Goal: Task Accomplishment & Management: Manage account settings

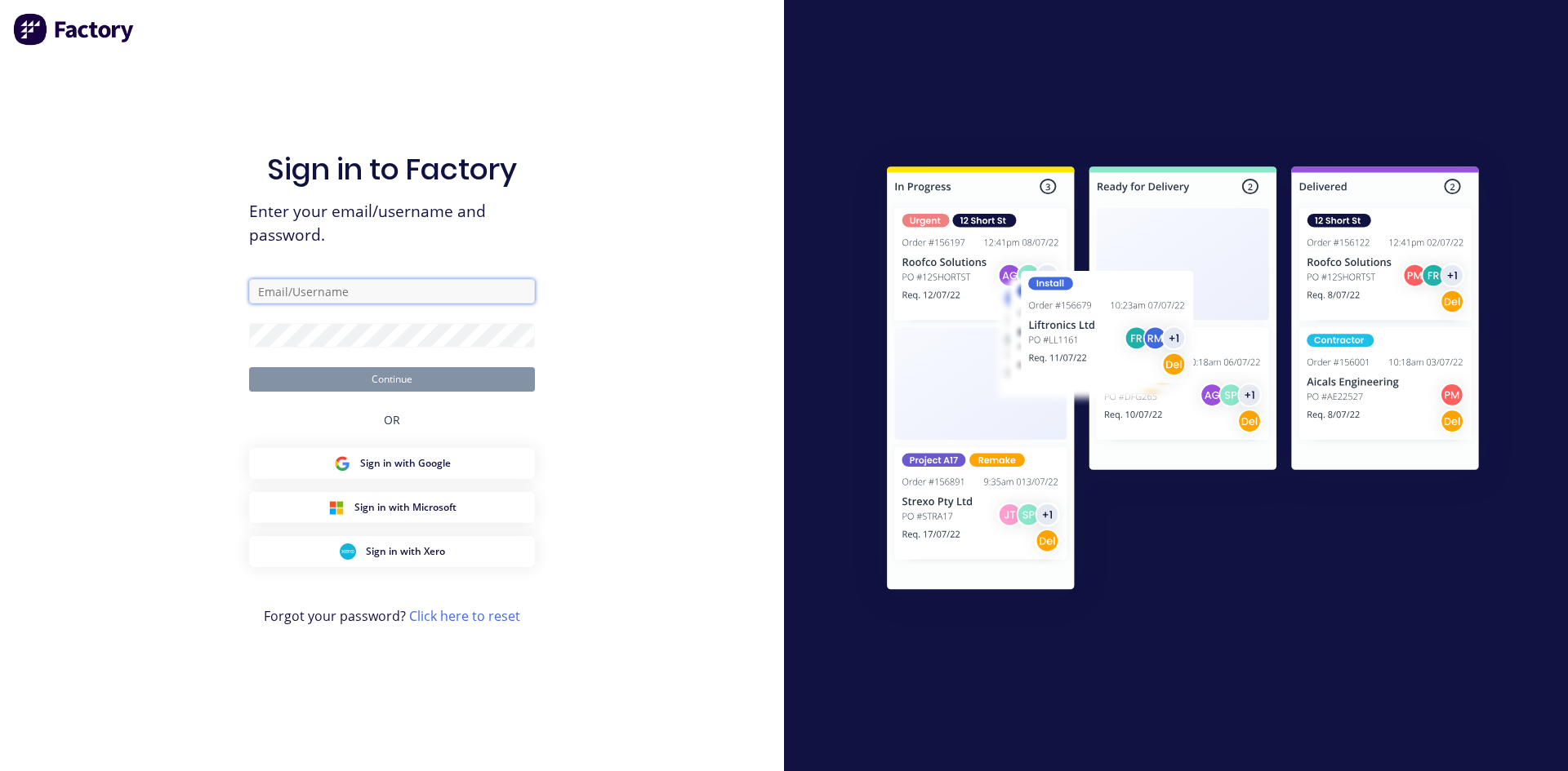
type input "zimmie.joubert@gmail.com"
click at [475, 384] on button "Continue" at bounding box center [391, 380] width 286 height 24
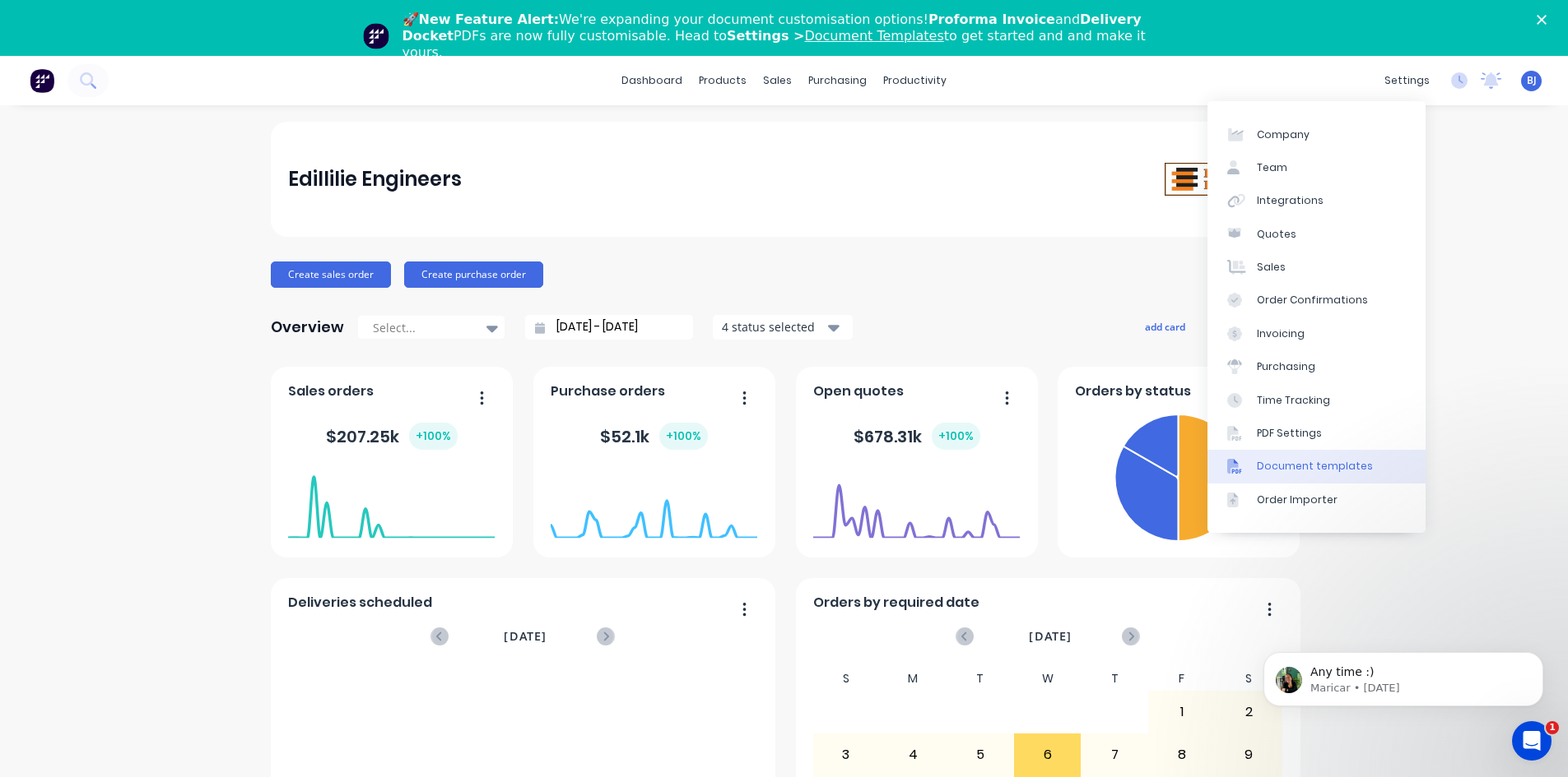
click at [1246, 466] on div at bounding box center [1240, 467] width 25 height 15
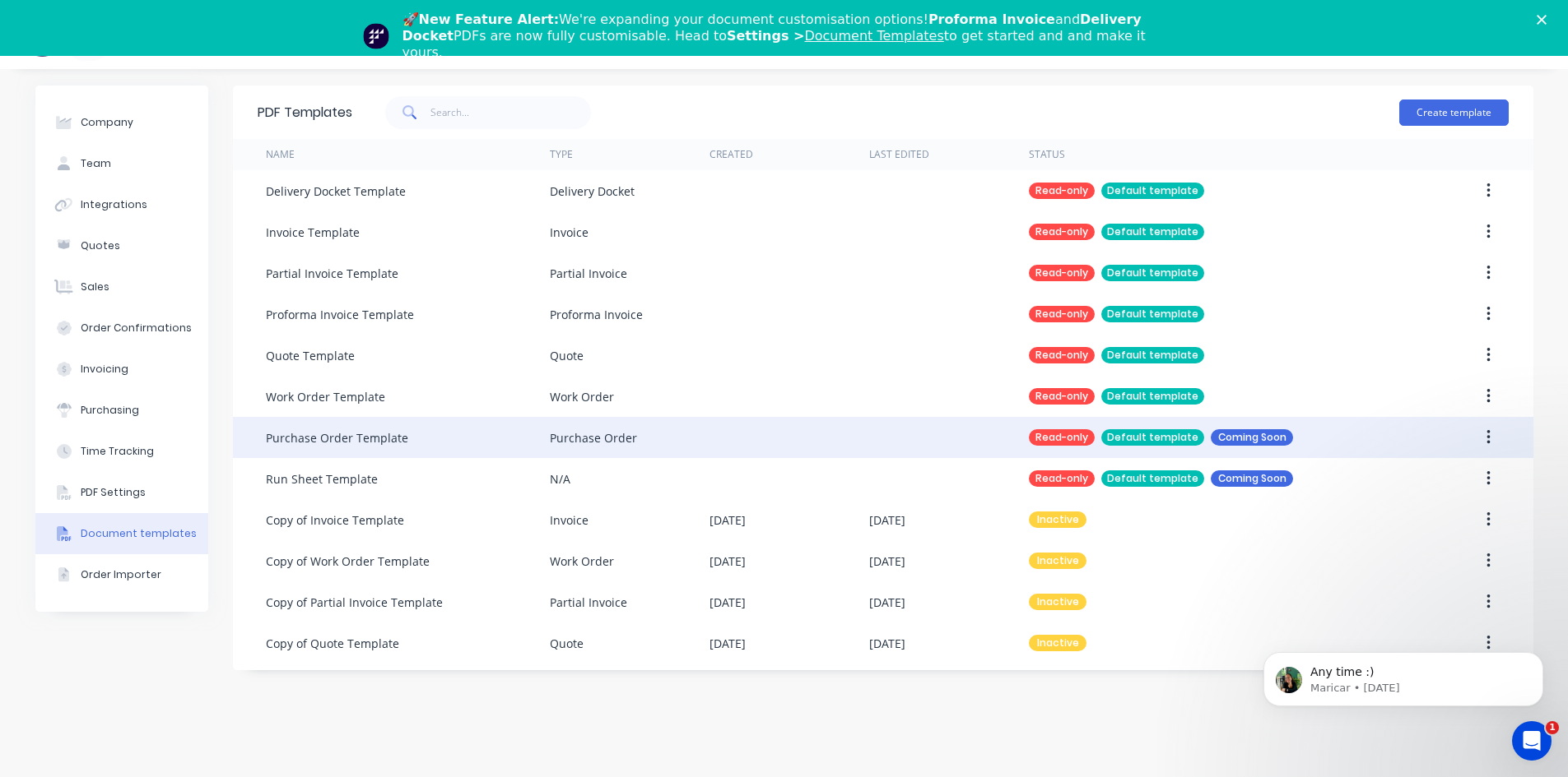
scroll to position [56, 0]
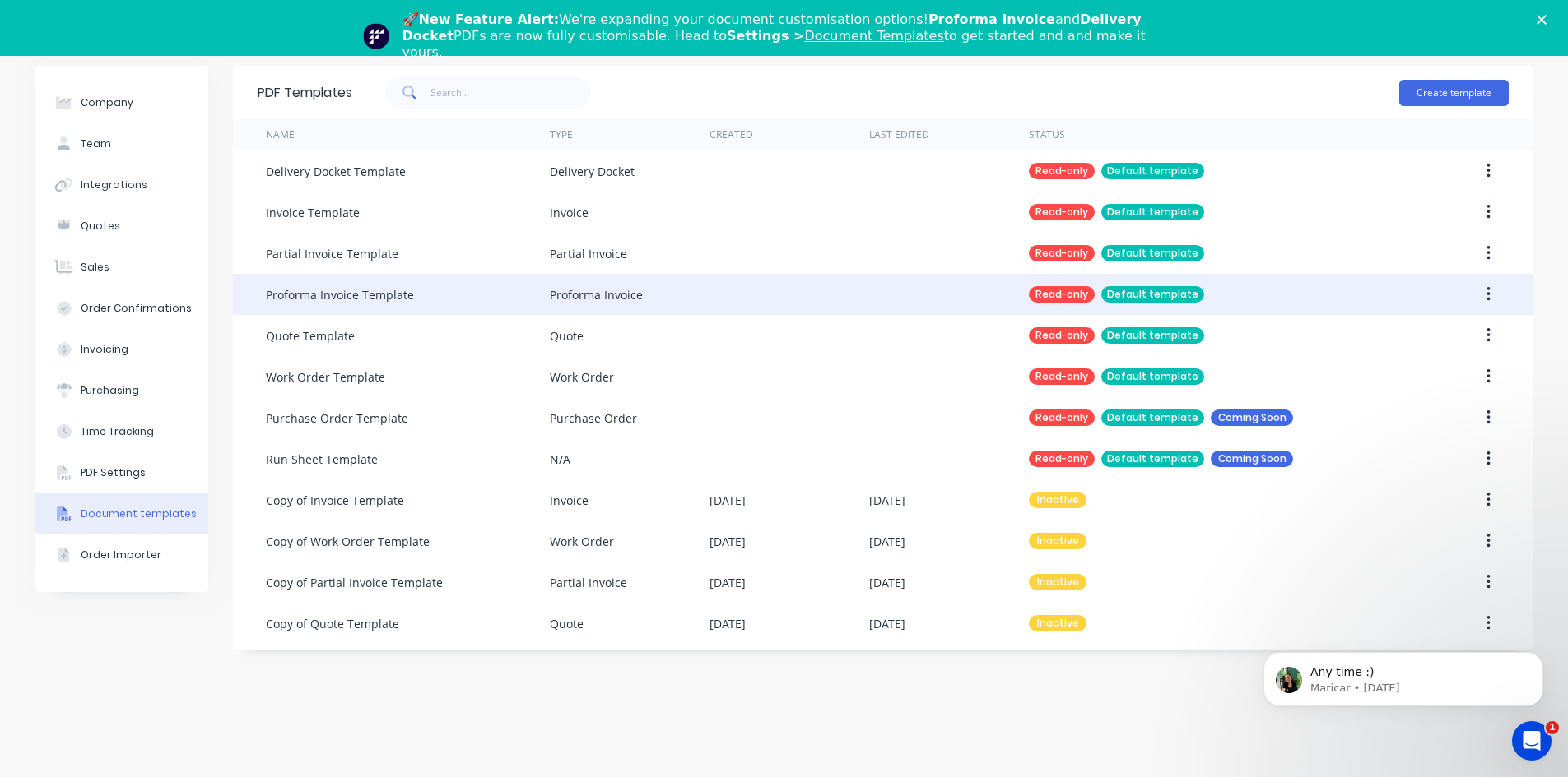
click at [458, 293] on div "Proforma Invoice Template" at bounding box center [408, 295] width 284 height 42
click at [383, 297] on div "Proforma Invoice Template" at bounding box center [340, 295] width 148 height 17
click at [387, 295] on div "Proforma Invoice Template" at bounding box center [340, 295] width 148 height 17
click at [568, 296] on div "Proforma Invoice" at bounding box center [596, 295] width 93 height 17
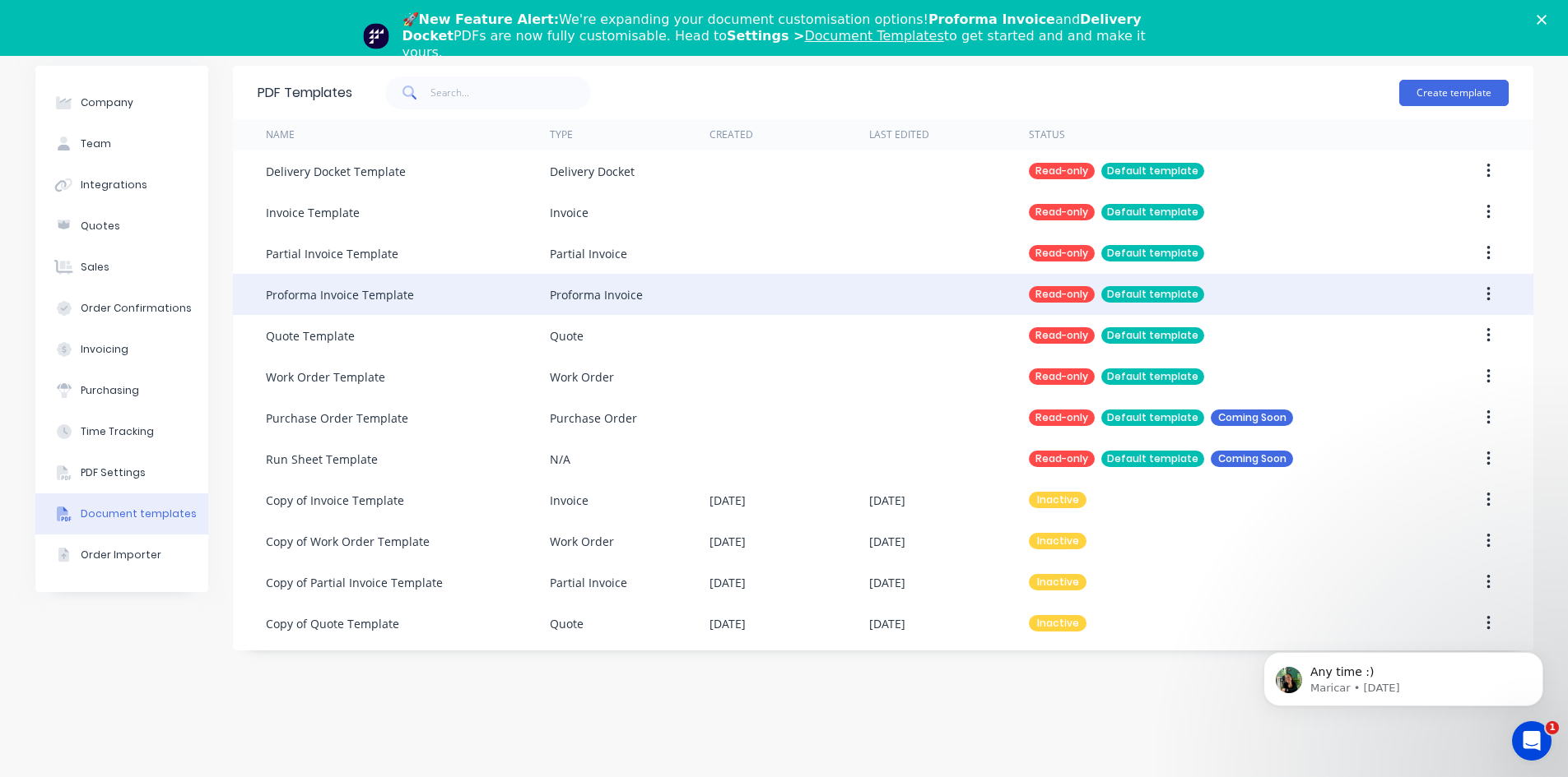
click at [1176, 295] on div "Default template" at bounding box center [1153, 294] width 103 height 16
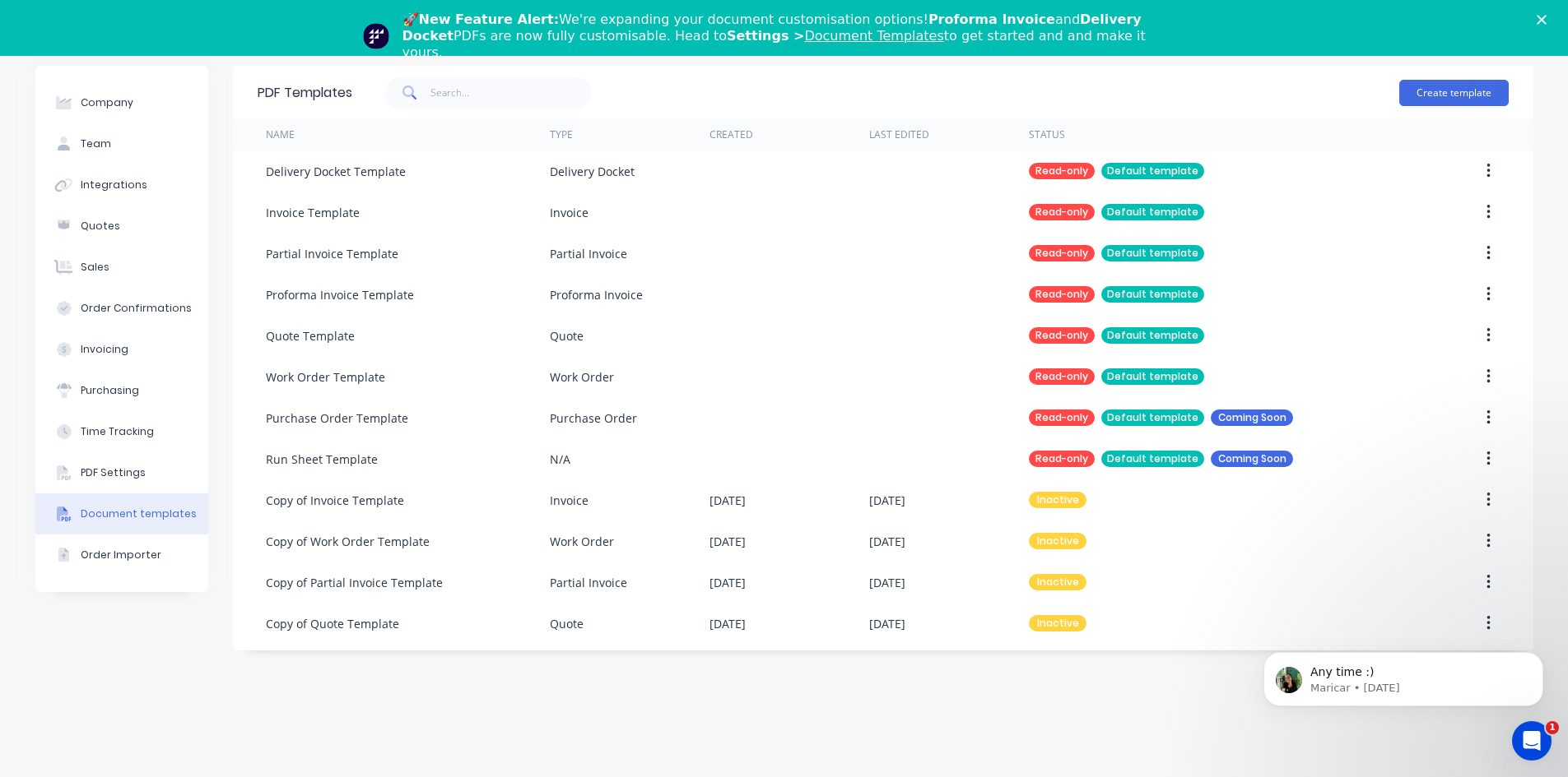
scroll to position [0, 0]
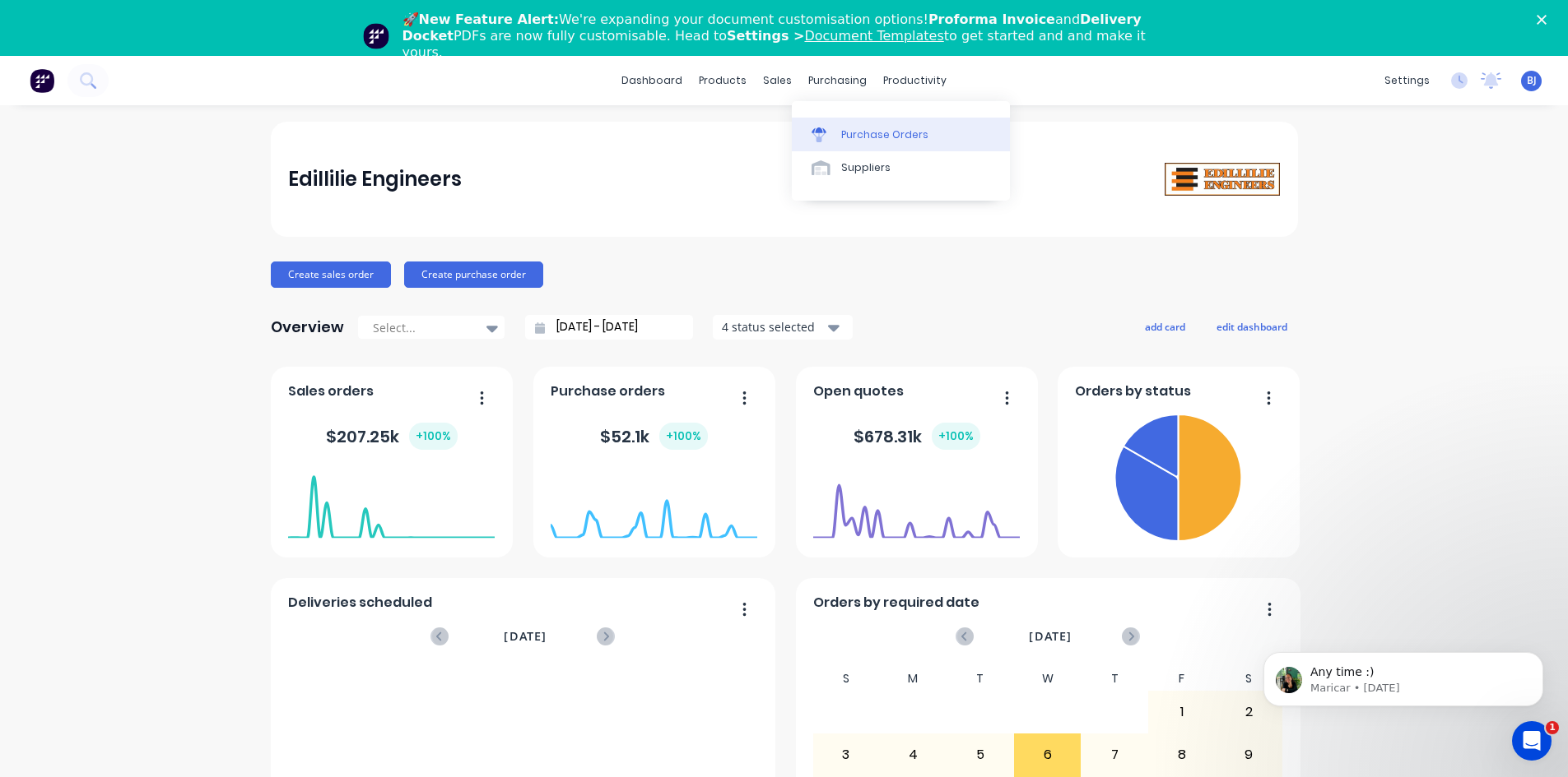
click at [849, 138] on div "Purchase Orders" at bounding box center [884, 135] width 87 height 15
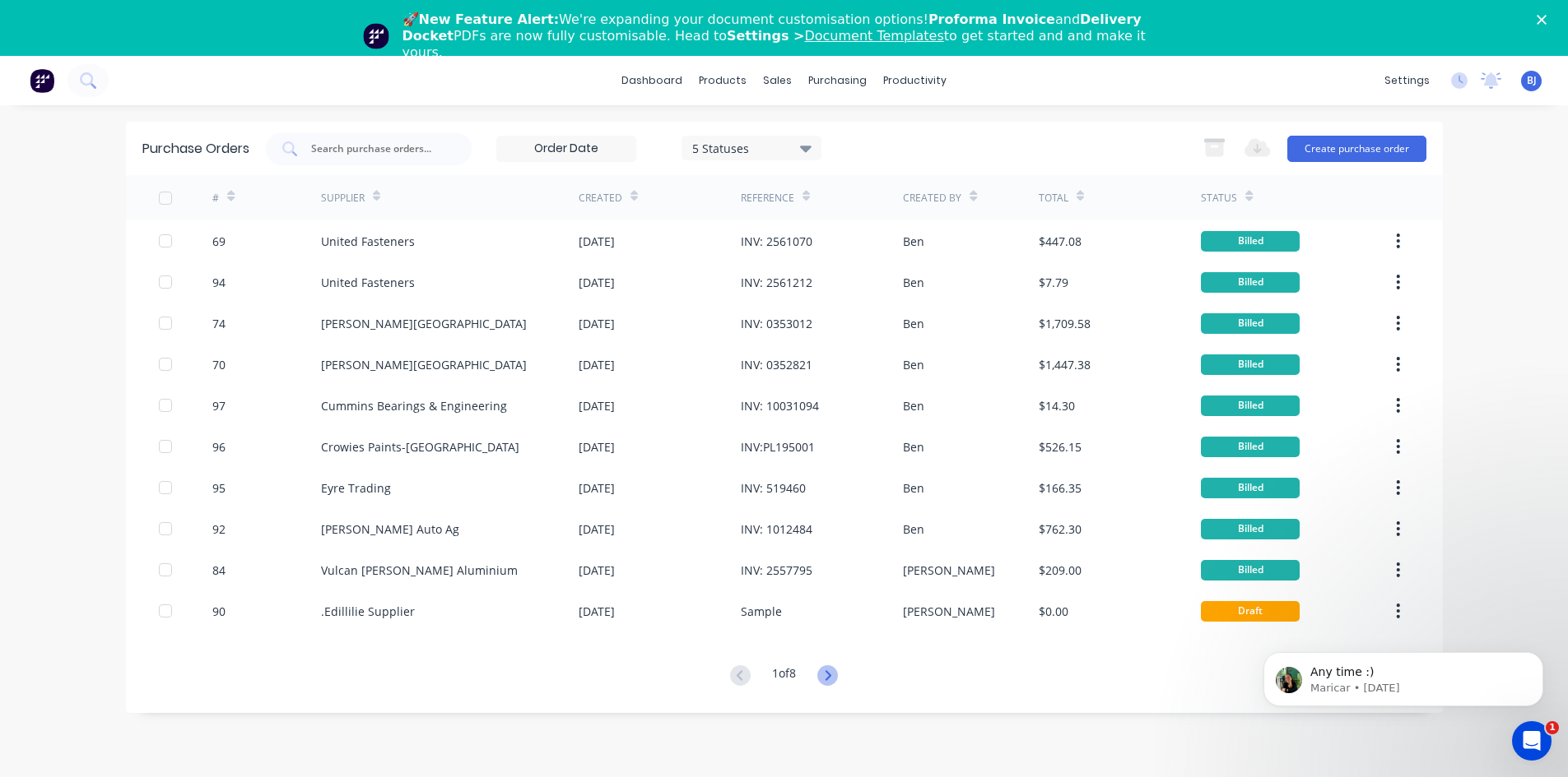
click at [830, 676] on icon at bounding box center [828, 676] width 21 height 21
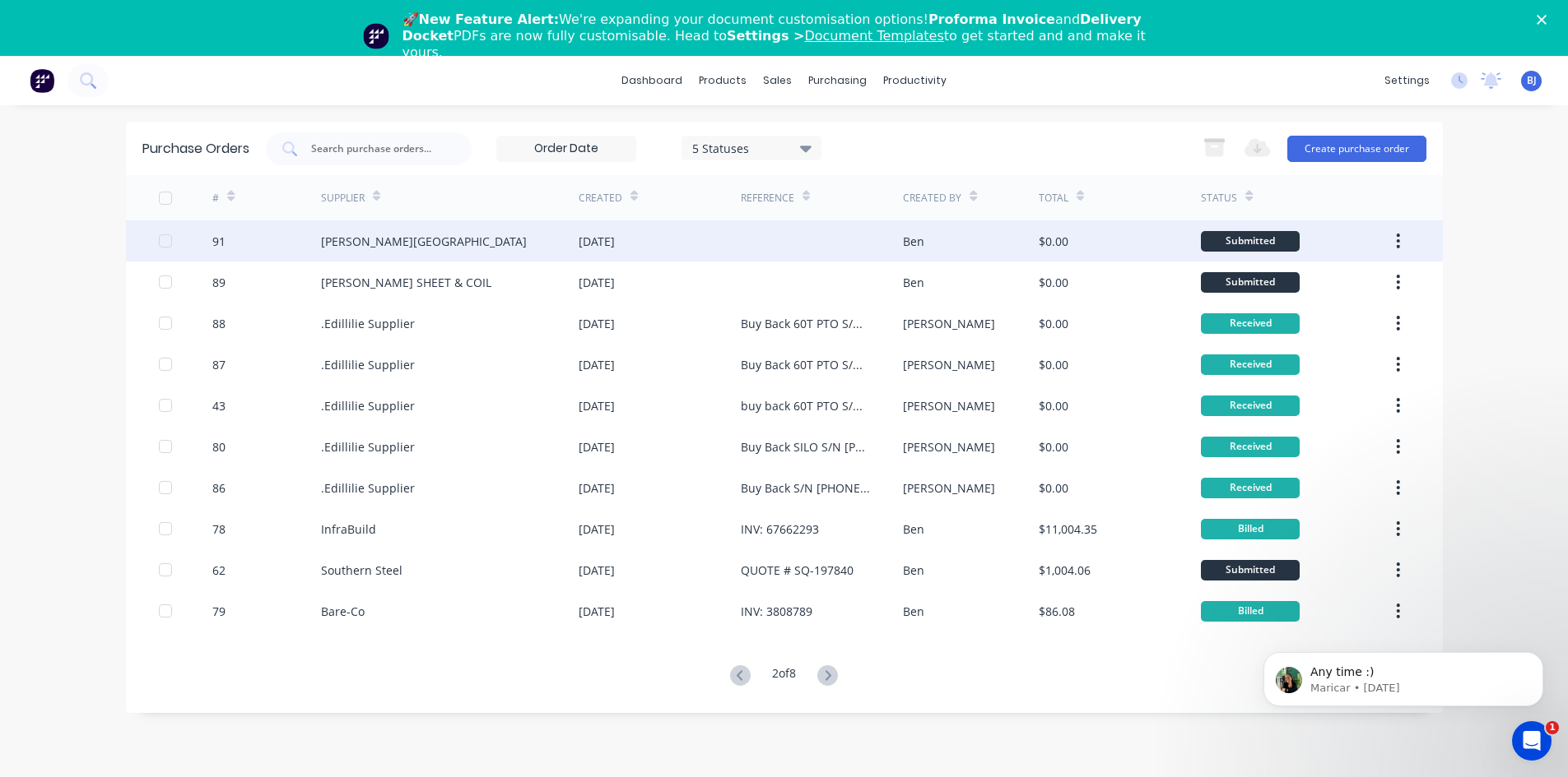
click at [600, 243] on div "19 Aug 2025" at bounding box center [597, 241] width 36 height 17
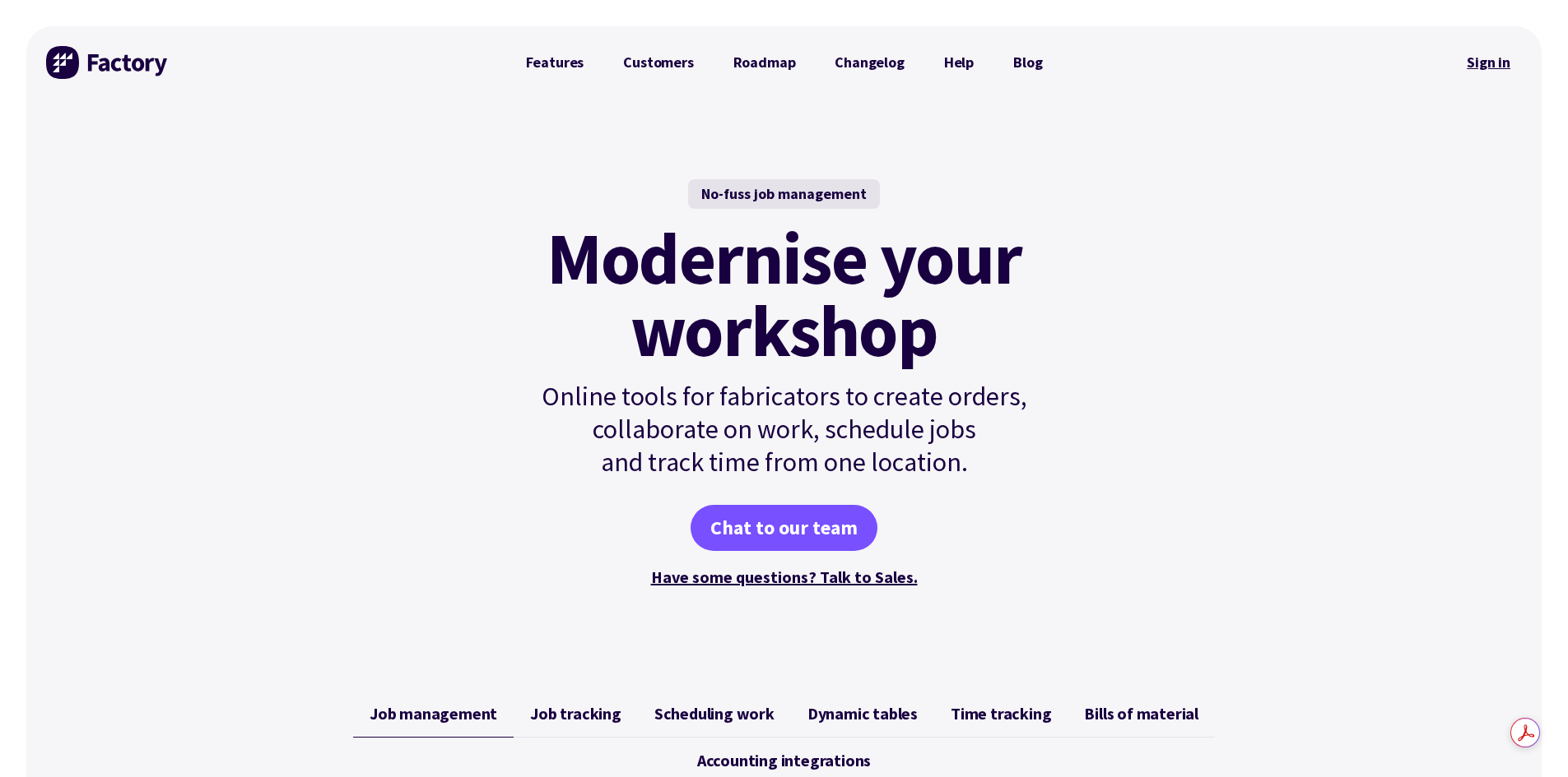
click at [1487, 53] on link "Sign in" at bounding box center [1489, 62] width 66 height 38
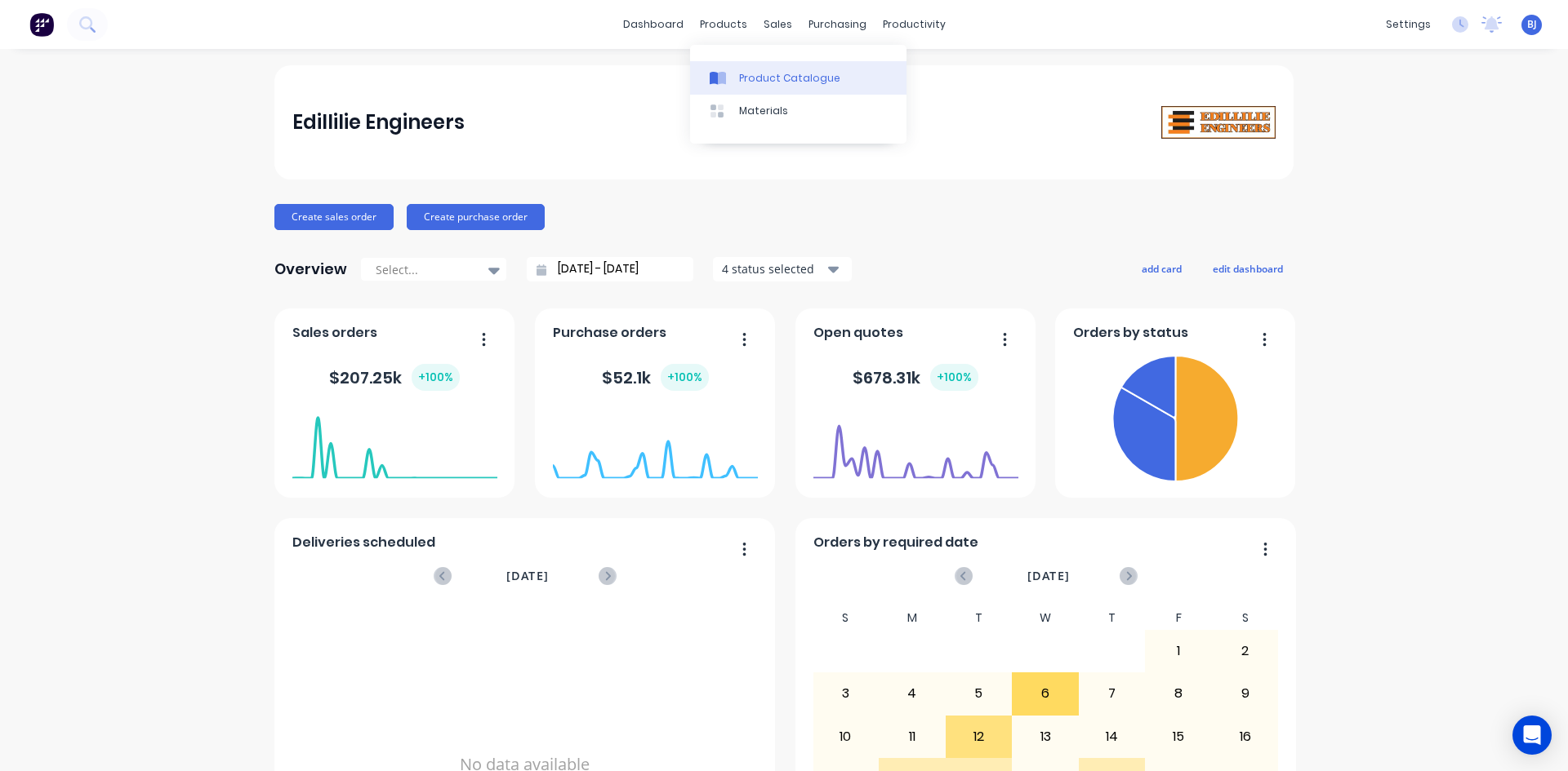
click at [722, 73] on icon at bounding box center [722, 79] width 8 height 13
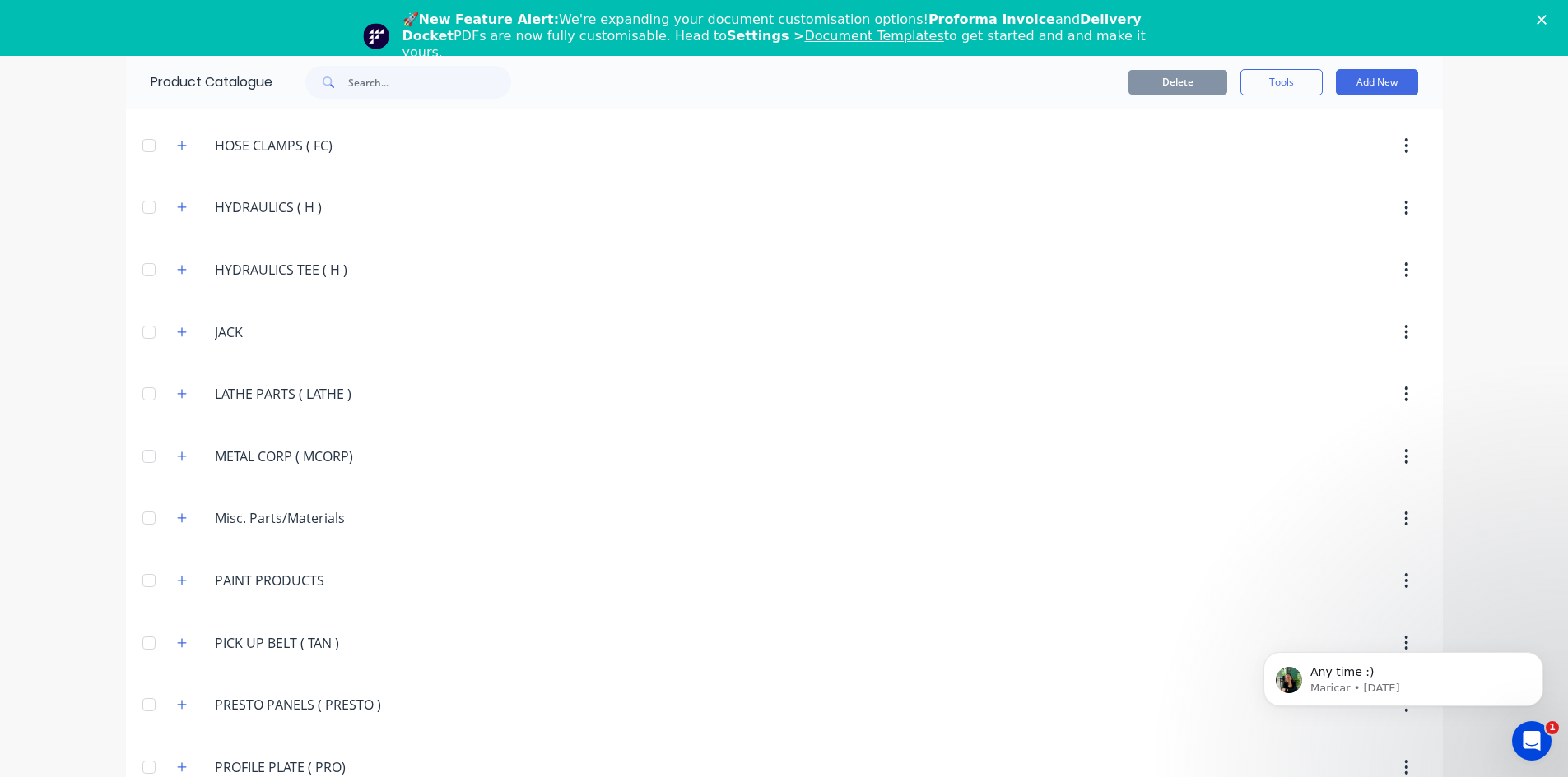
scroll to position [2386, 0]
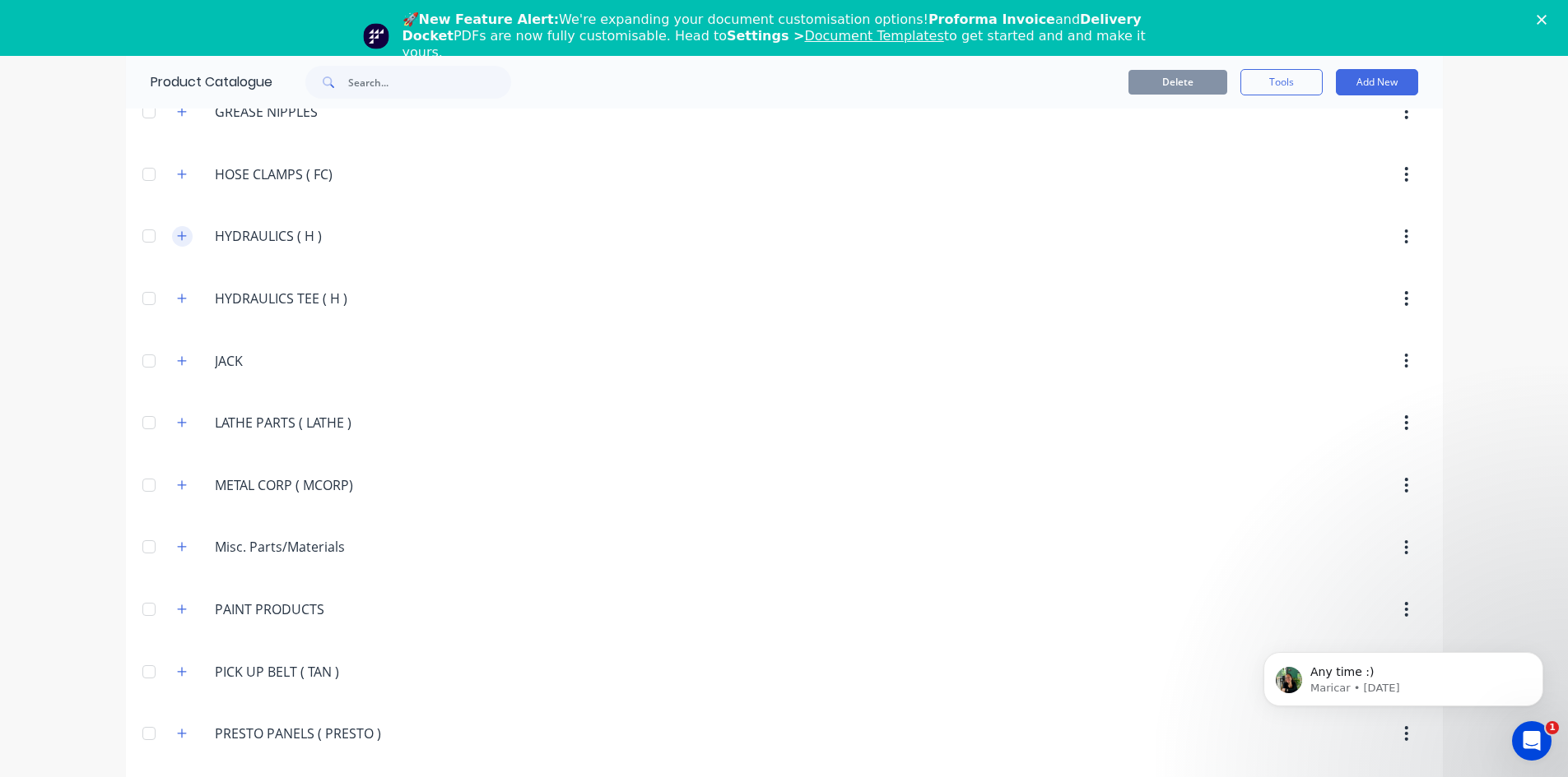
click at [183, 235] on button "button" at bounding box center [183, 236] width 21 height 21
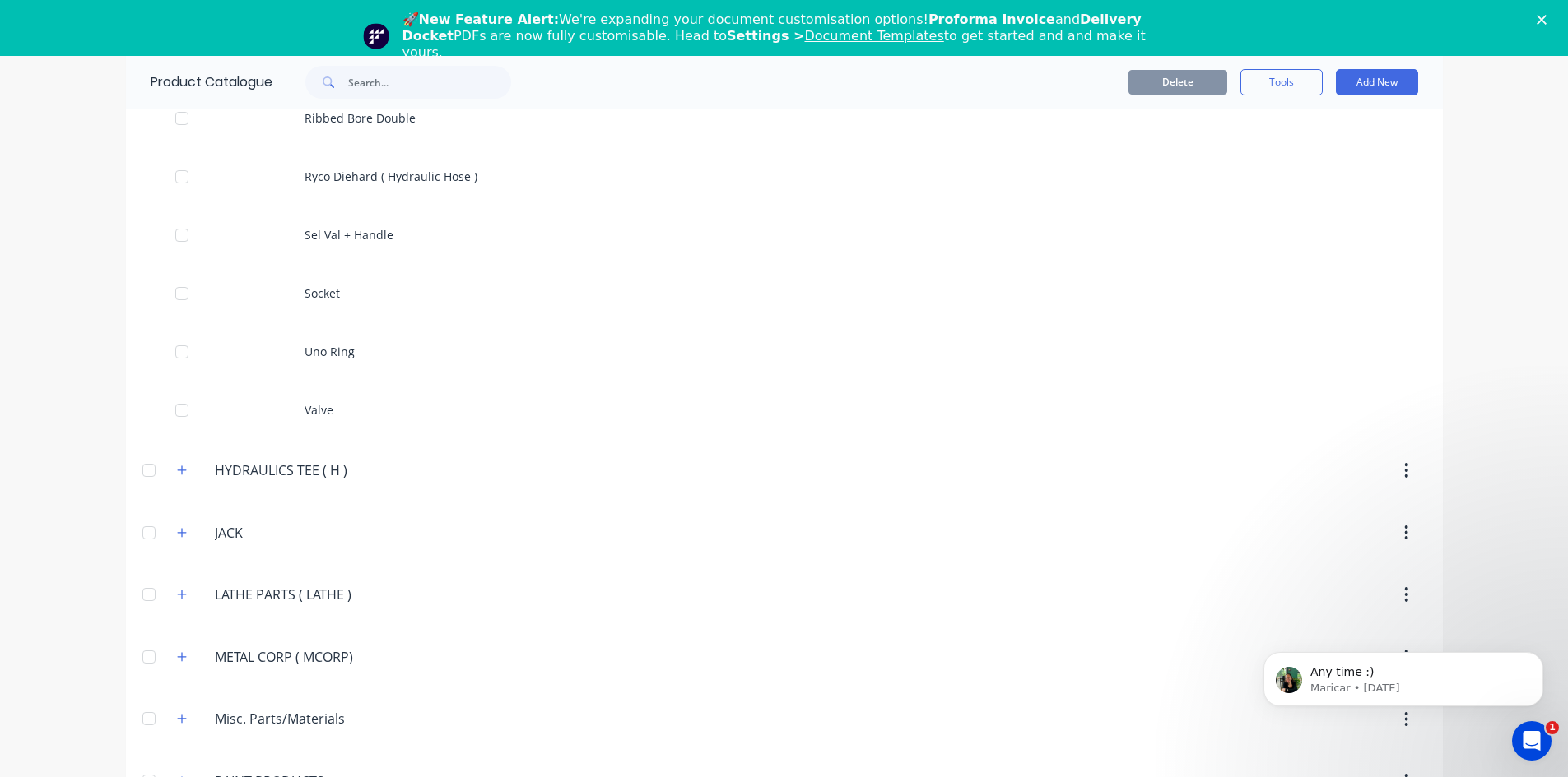
scroll to position [4443, 0]
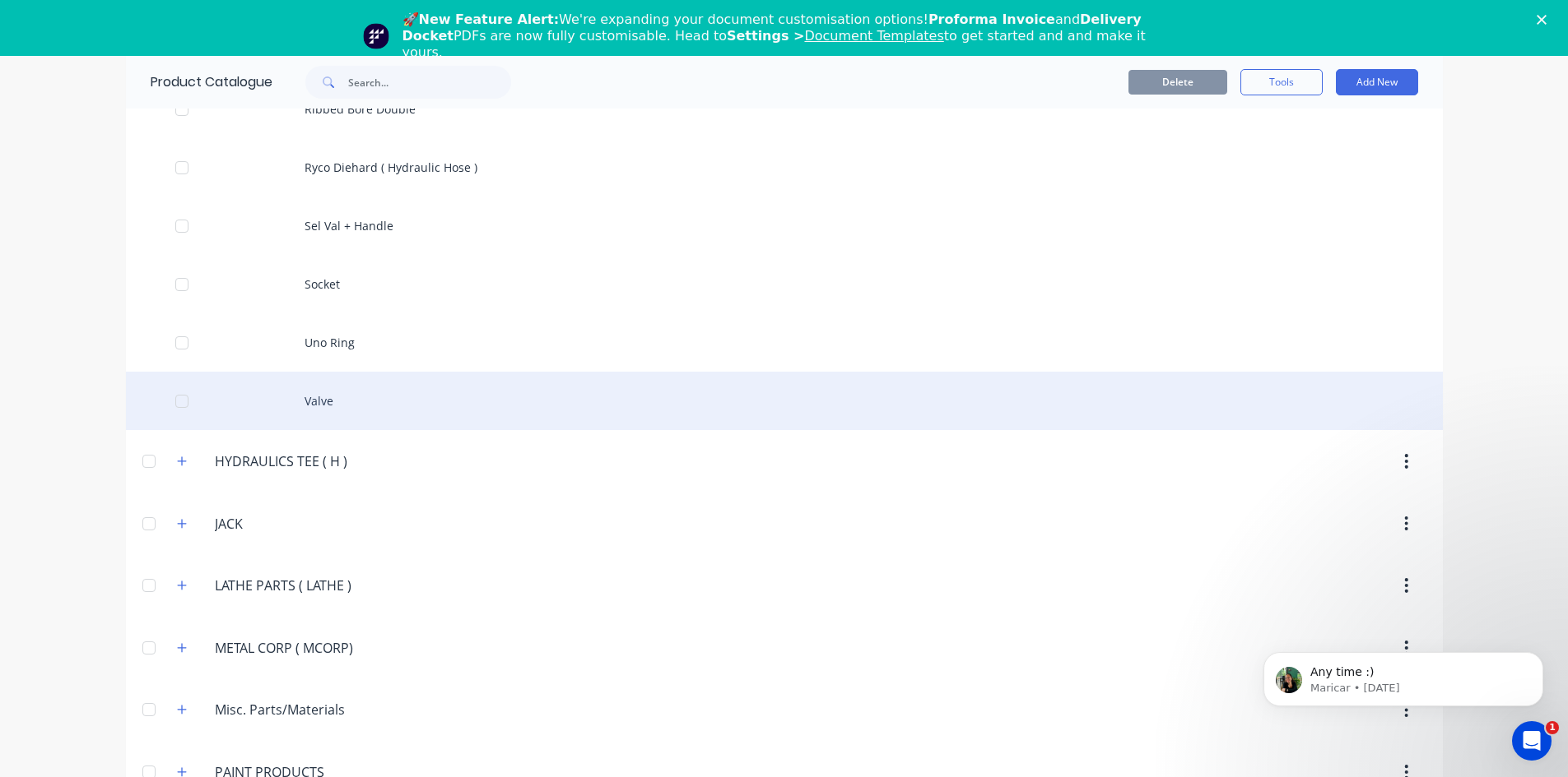
click at [318, 403] on div "Valve" at bounding box center [784, 401] width 1317 height 59
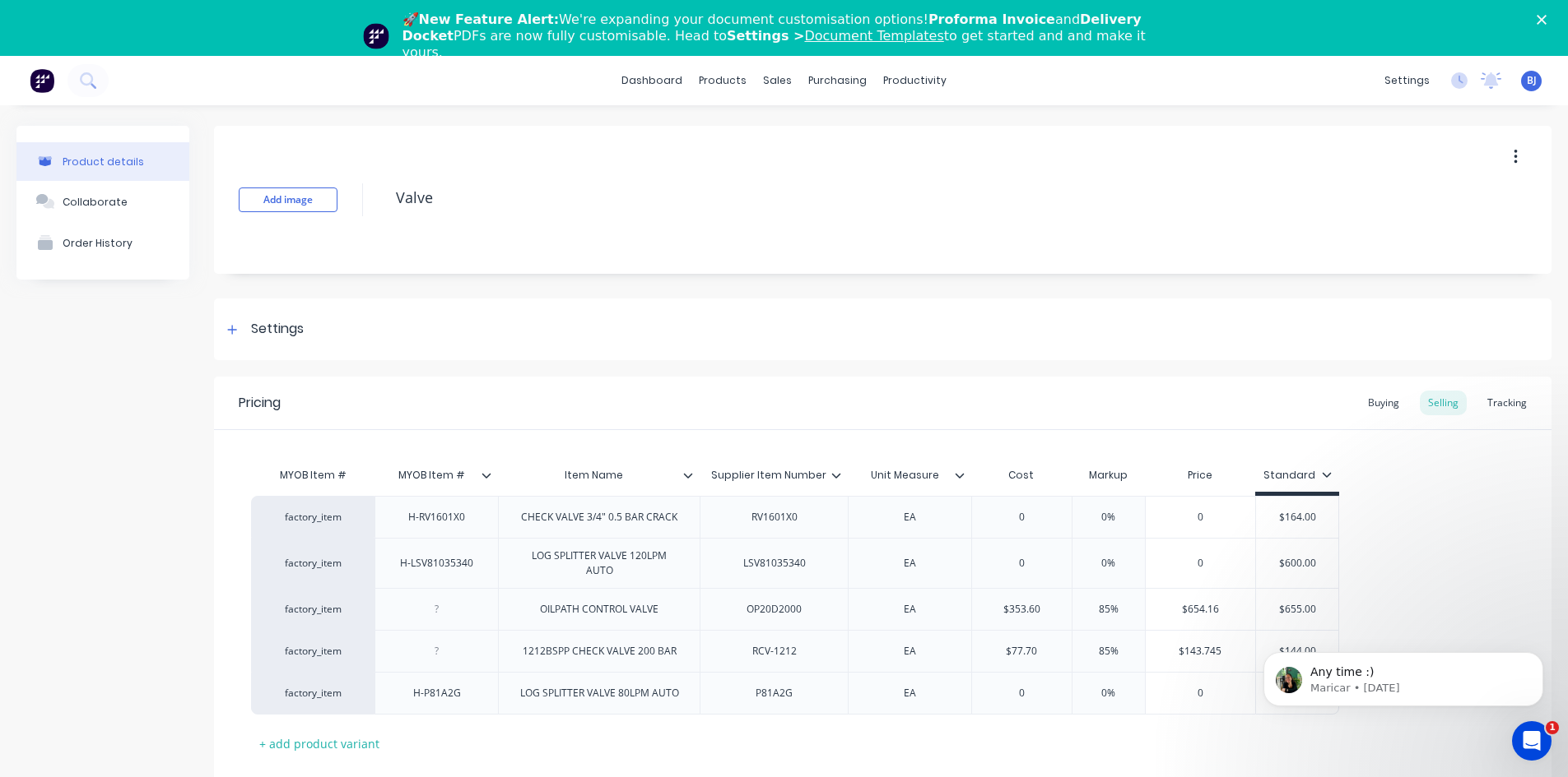
scroll to position [44, 0]
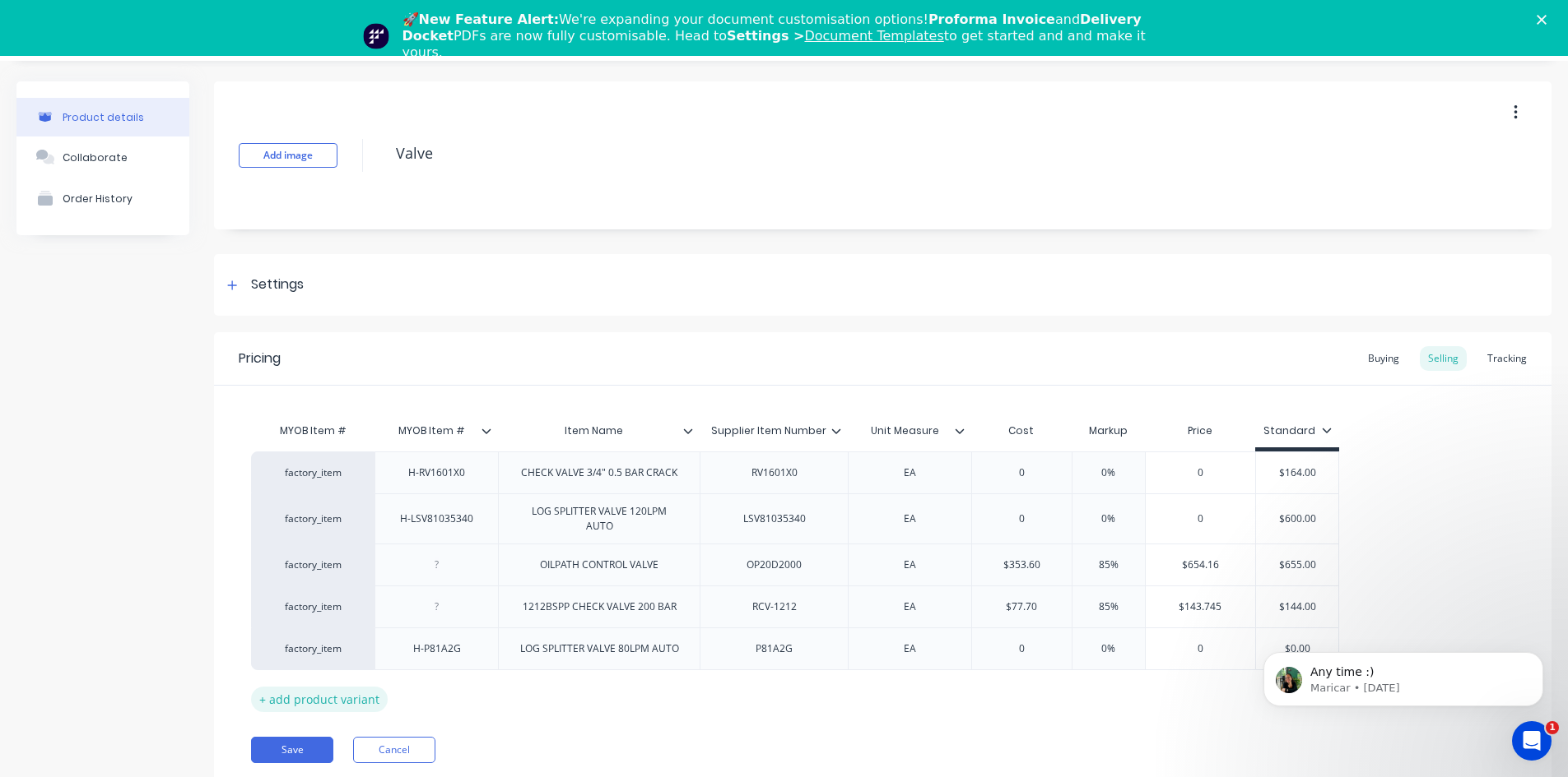
click at [337, 700] on div "+ add product variant" at bounding box center [319, 699] width 136 height 26
type textarea "x"
click at [427, 699] on div at bounding box center [437, 691] width 82 height 22
type textarea "x"
drag, startPoint x: 600, startPoint y: 695, endPoint x: 613, endPoint y: 704, distance: 15.8
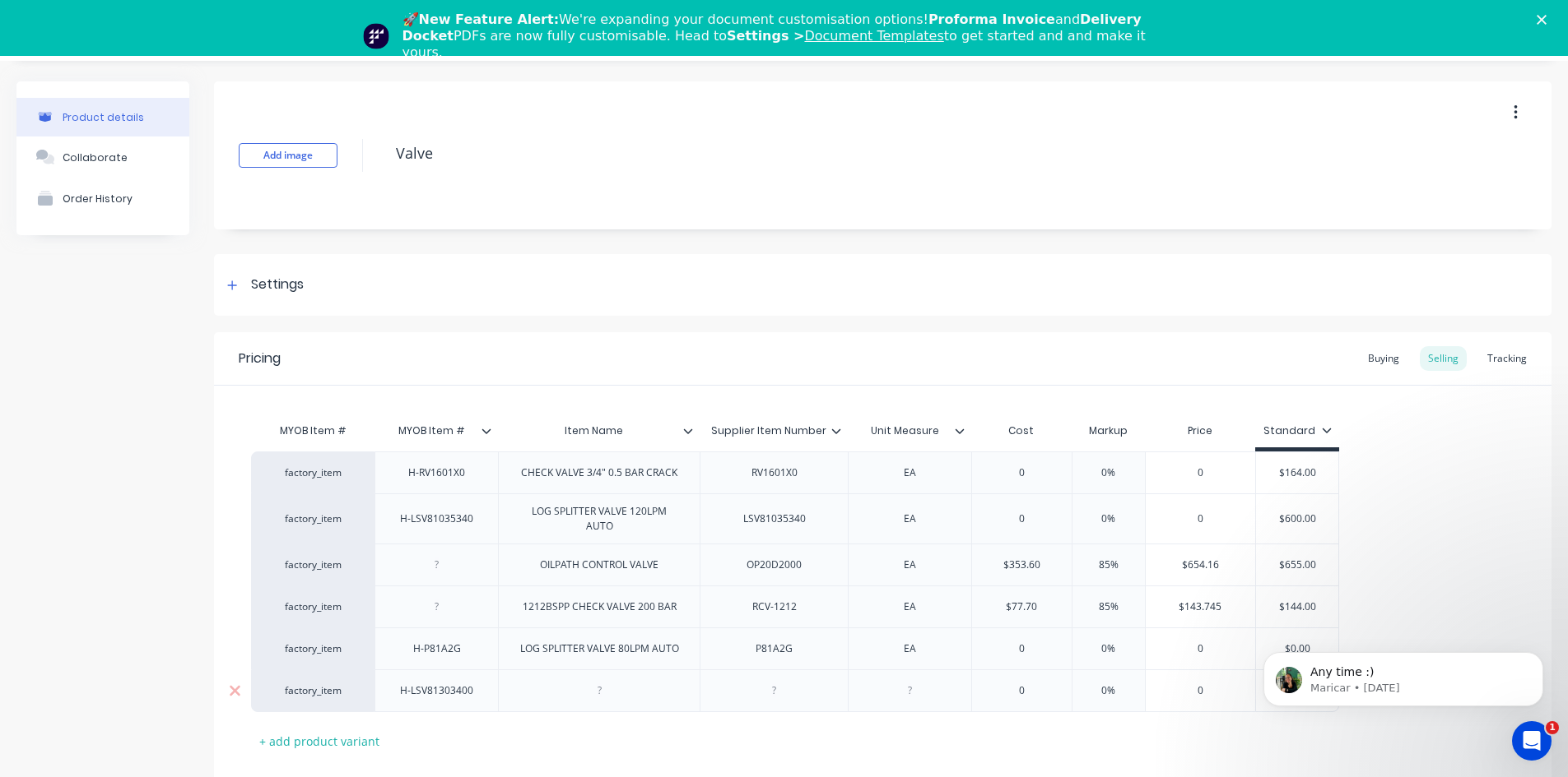
click at [601, 695] on div at bounding box center [599, 691] width 82 height 22
type textarea "x"
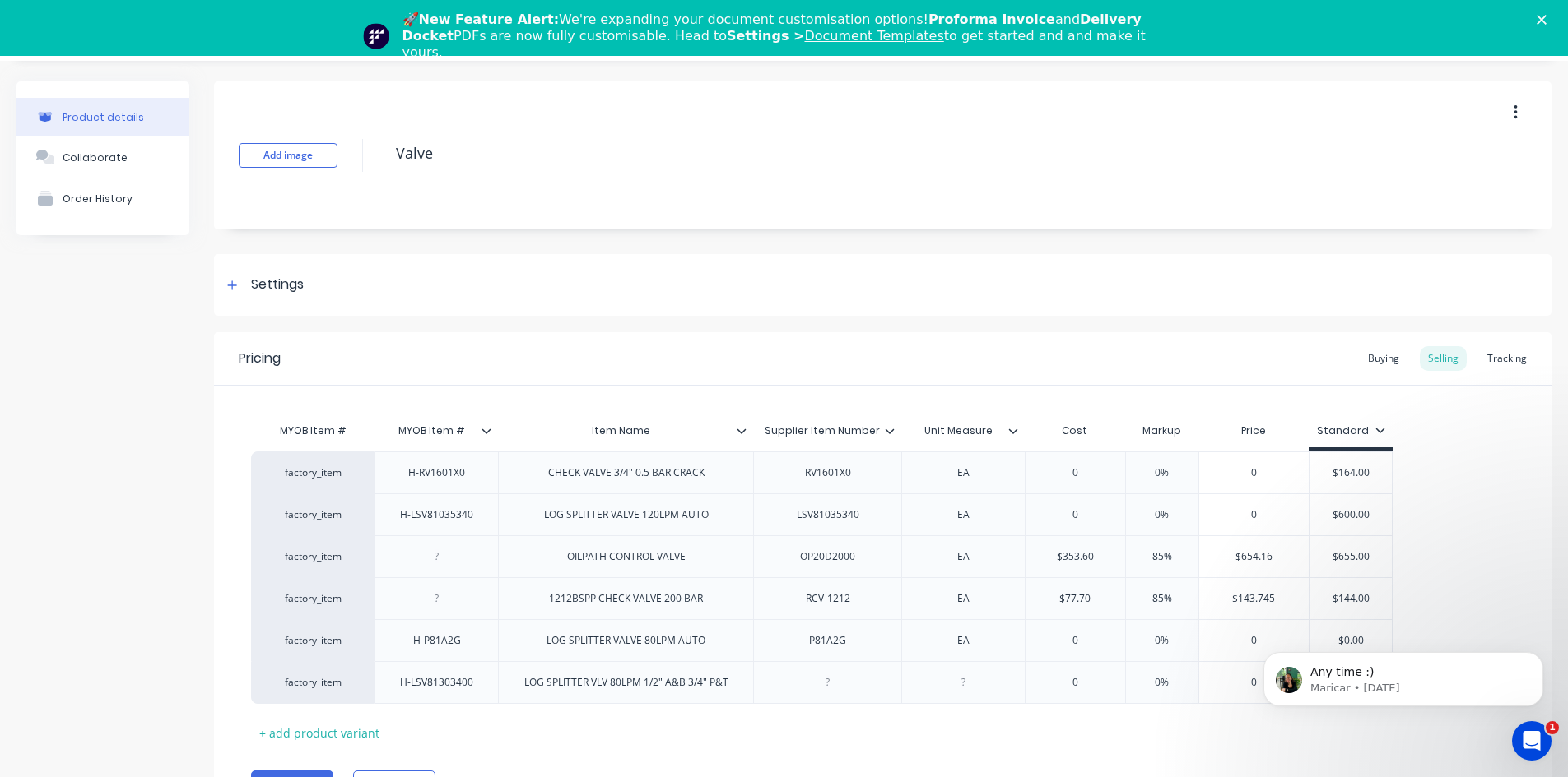
drag, startPoint x: 778, startPoint y: 701, endPoint x: 778, endPoint y: 742, distance: 41.0
click at [778, 705] on div "MYOB Item # MYOB Item # Item Name Supplier Item Number Unit Measure Cost Markup…" at bounding box center [882, 580] width 1263 height 332
type textarea "x"
drag, startPoint x: 967, startPoint y: 686, endPoint x: 989, endPoint y: 717, distance: 38.0
click at [967, 687] on div at bounding box center [964, 682] width 82 height 22
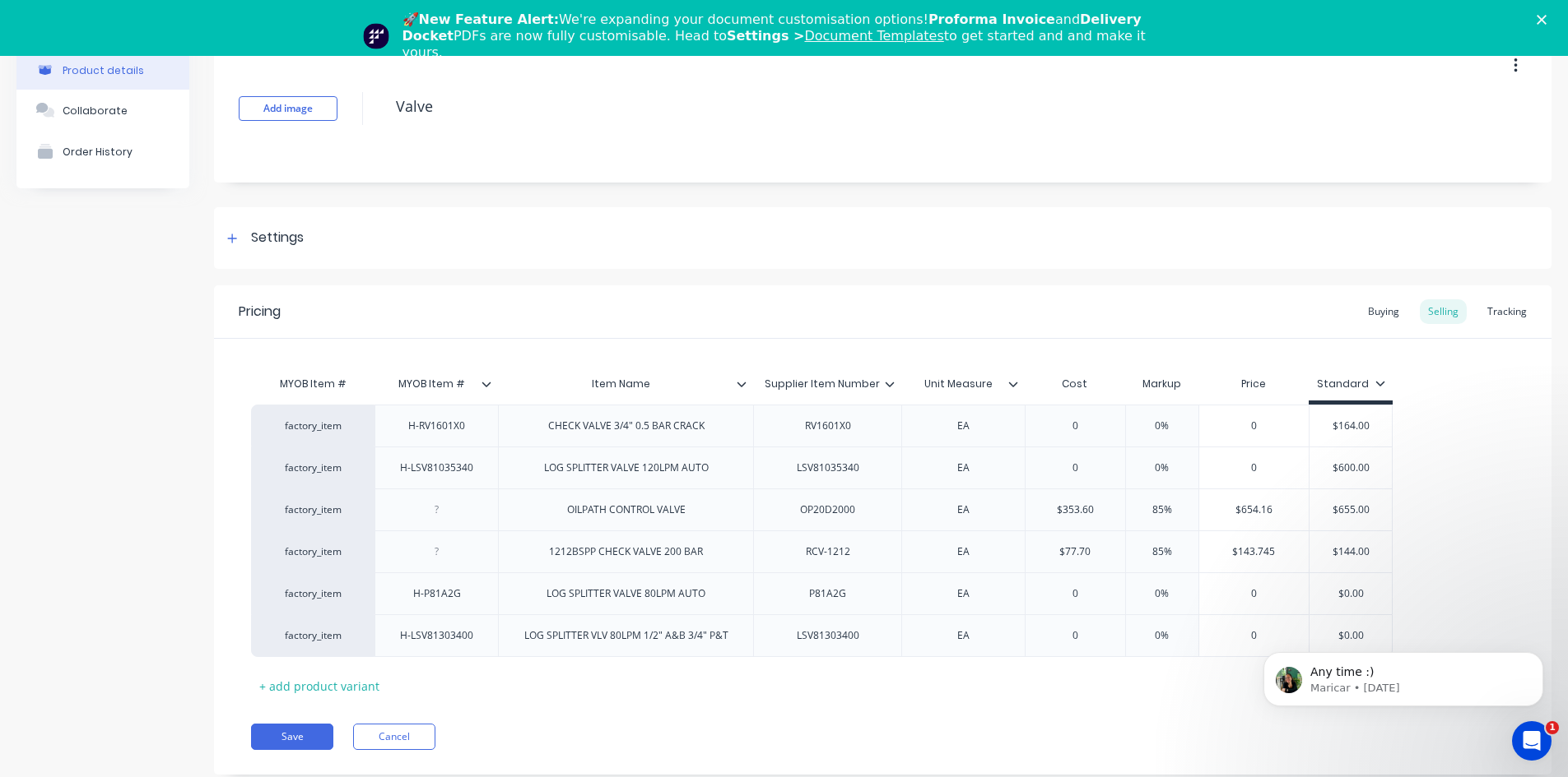
scroll to position [56, 0]
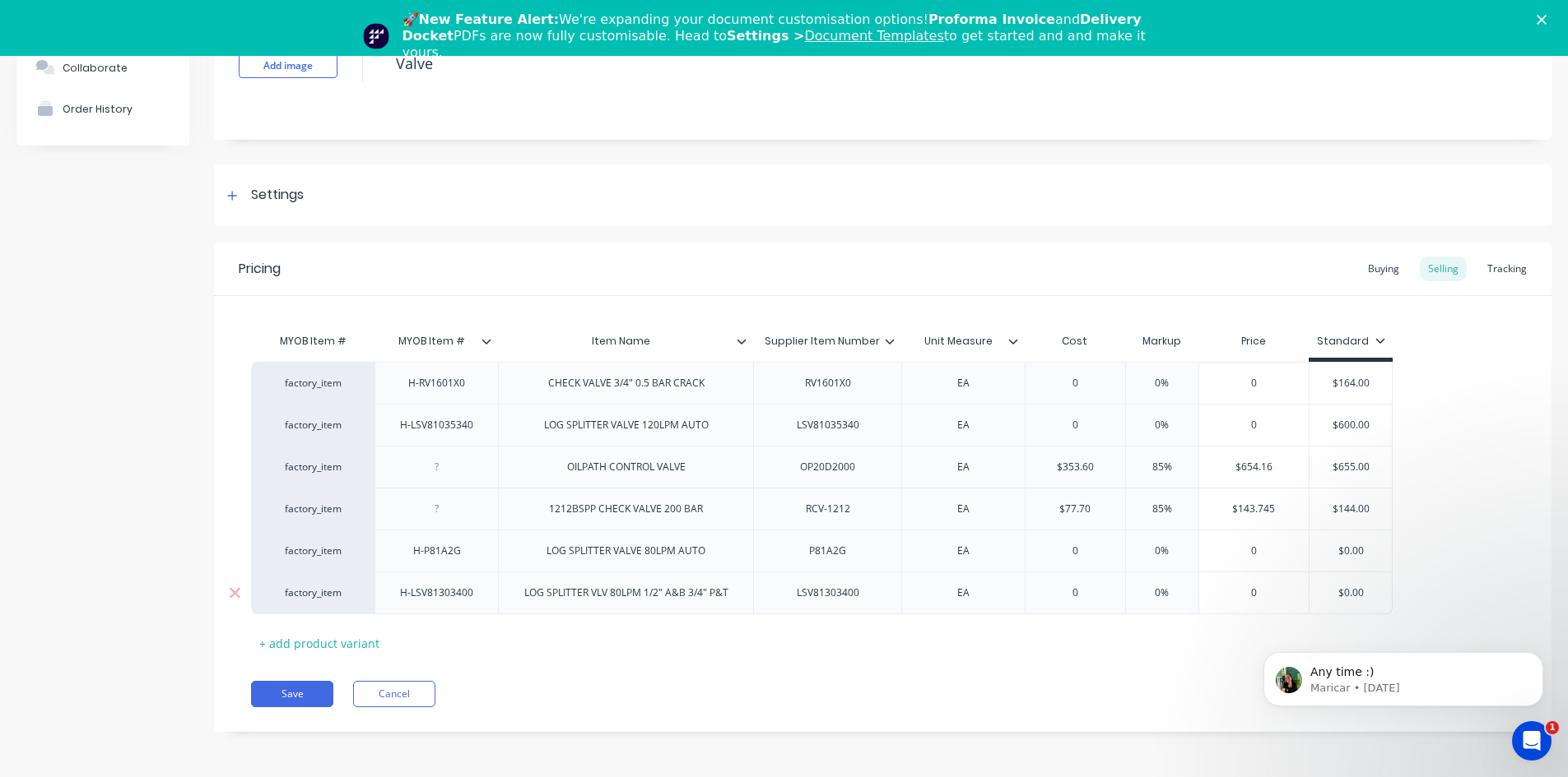
type textarea "x"
type input "0"
click at [1075, 594] on input "0" at bounding box center [1074, 594] width 99 height 15
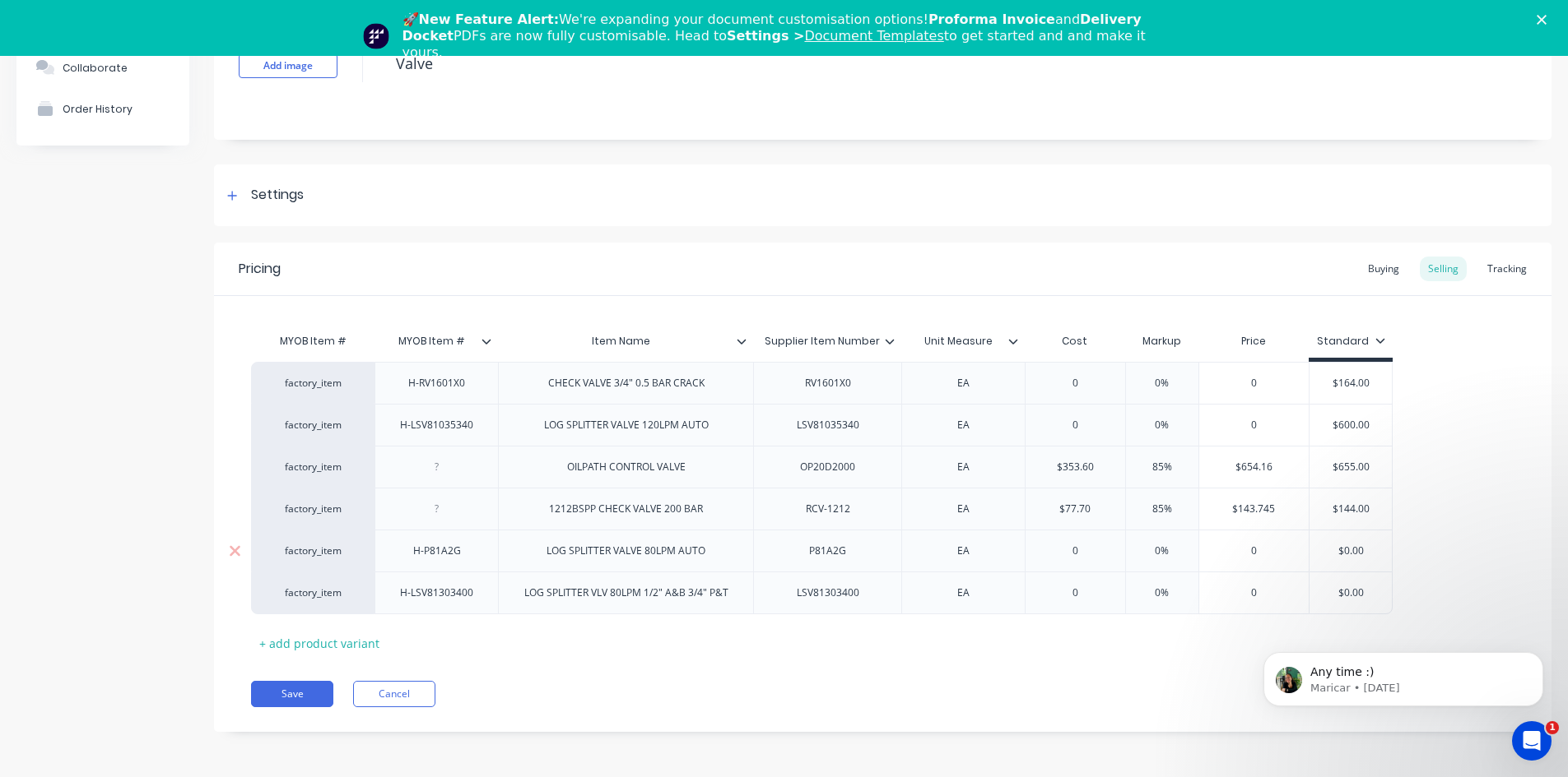
type textarea "x"
type input "3"
type textarea "x"
type input "37"
type textarea "x"
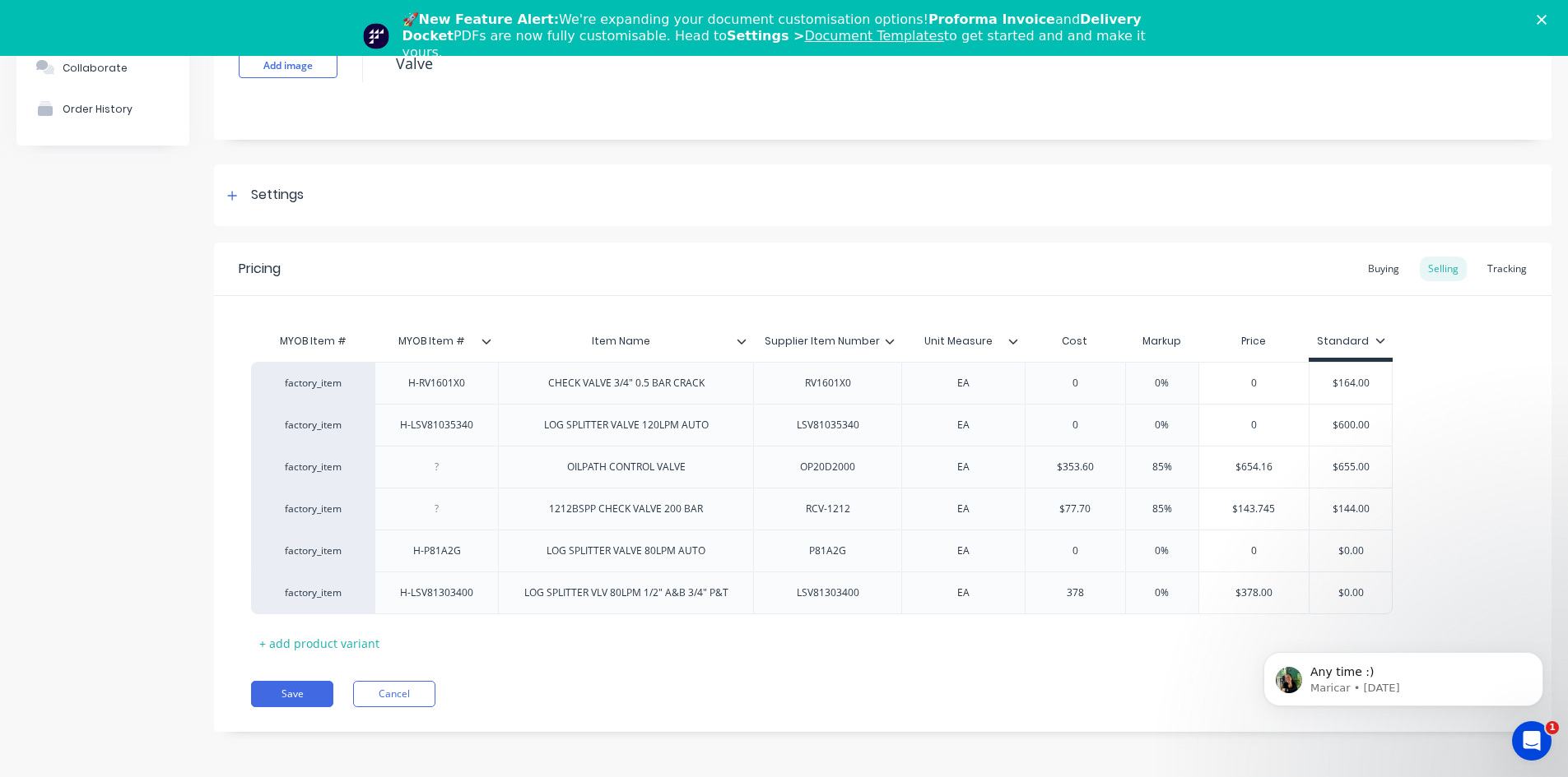
type input "378"
click at [1020, 682] on div "Save Cancel" at bounding box center [900, 695] width 1300 height 26
type input "0%"
drag, startPoint x: 1161, startPoint y: 594, endPoint x: 1121, endPoint y: 606, distance: 41.8
click at [1123, 605] on div "0% 0%" at bounding box center [1161, 594] width 82 height 42
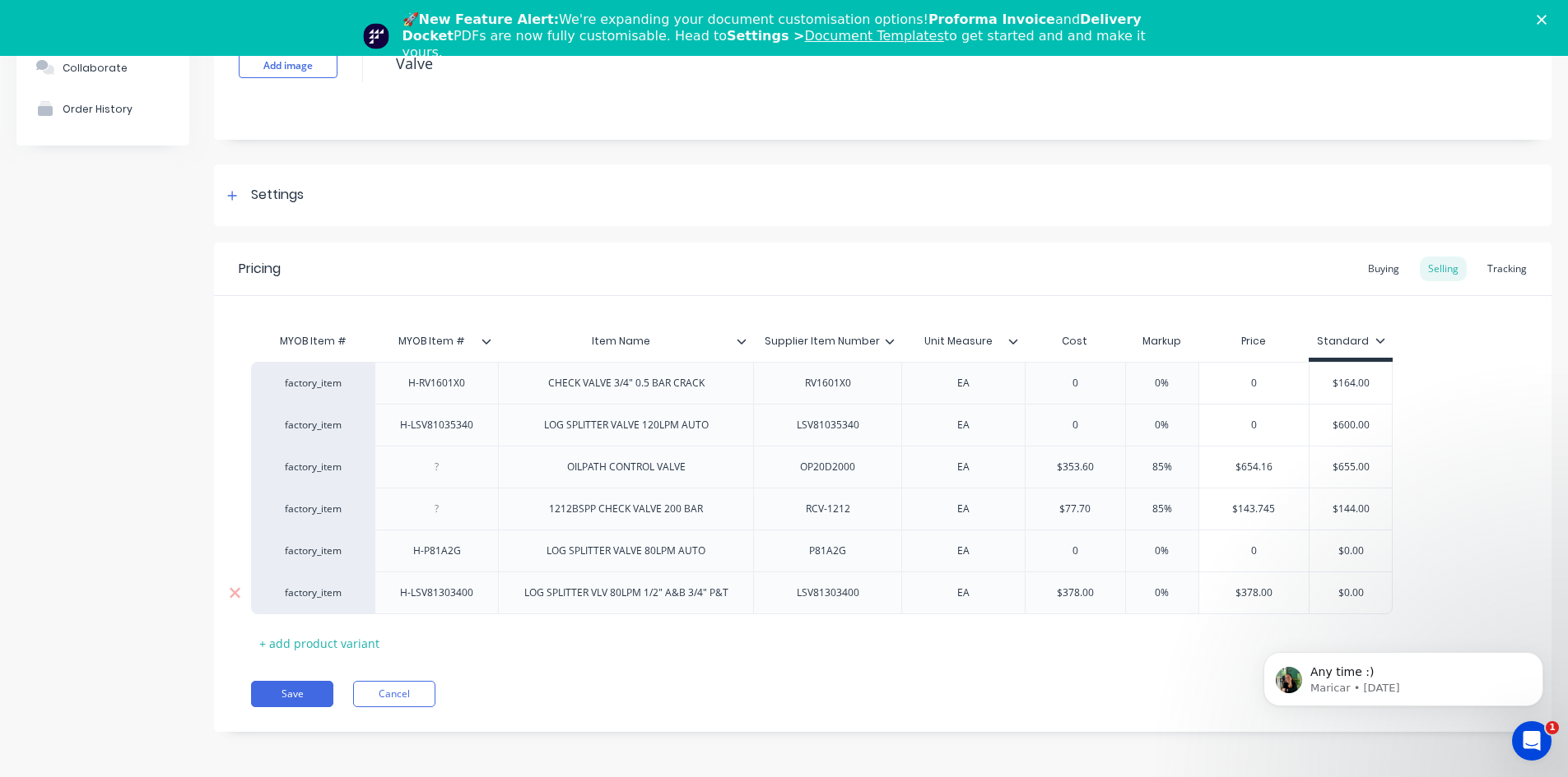
type textarea "x"
type input "8%"
type textarea "x"
type input "85%"
type input "$0.00"
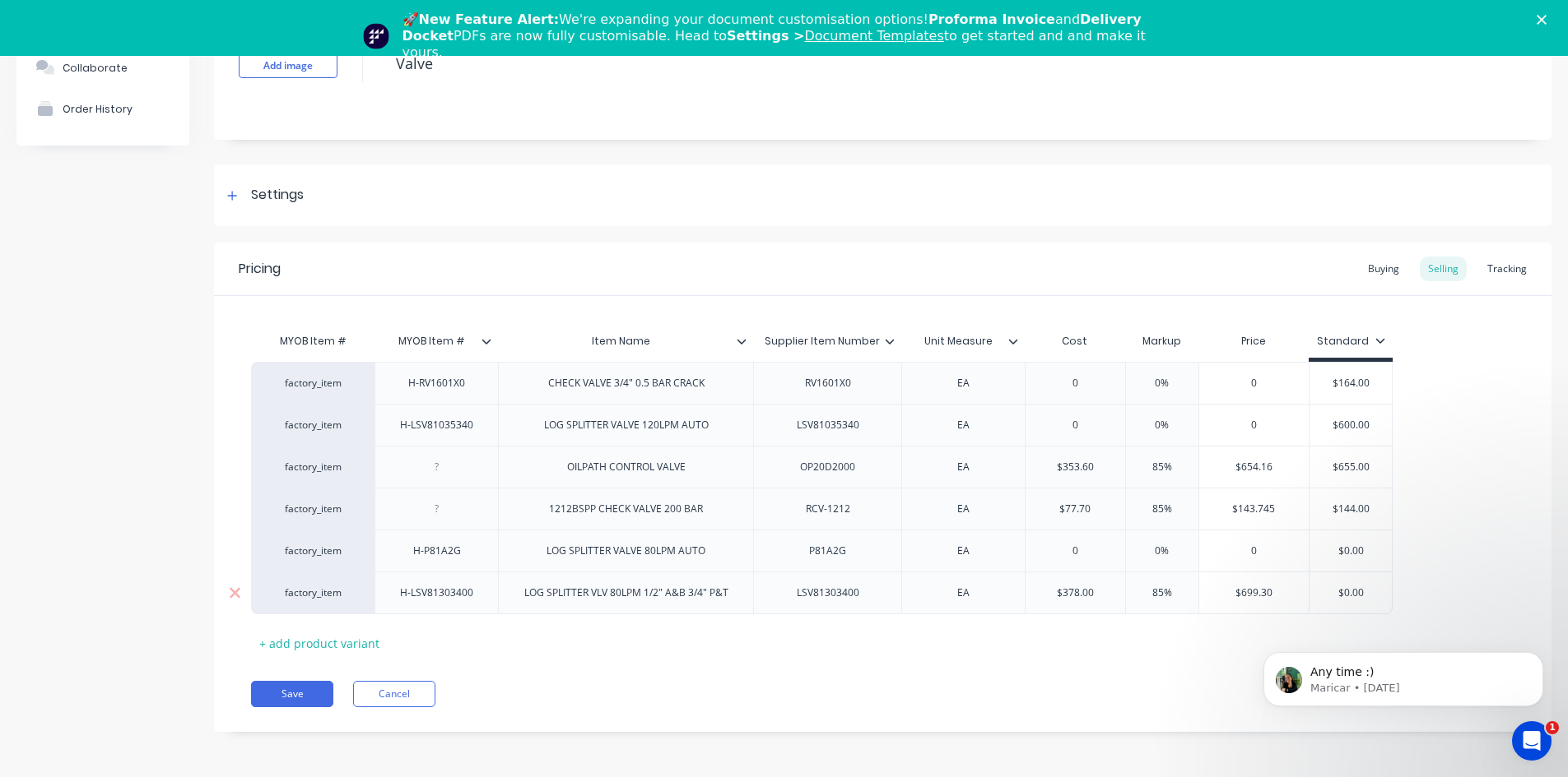
drag, startPoint x: 1364, startPoint y: 591, endPoint x: 1291, endPoint y: 596, distance: 73.2
click at [1291, 596] on div "factory_item H-LSV81303400 LOG SPLITTER VLV 80LPM 1/2" A&B 3/4" P&T LSV81303400…" at bounding box center [821, 593] width 1141 height 43
type textarea "x"
type input "7"
type textarea "x"
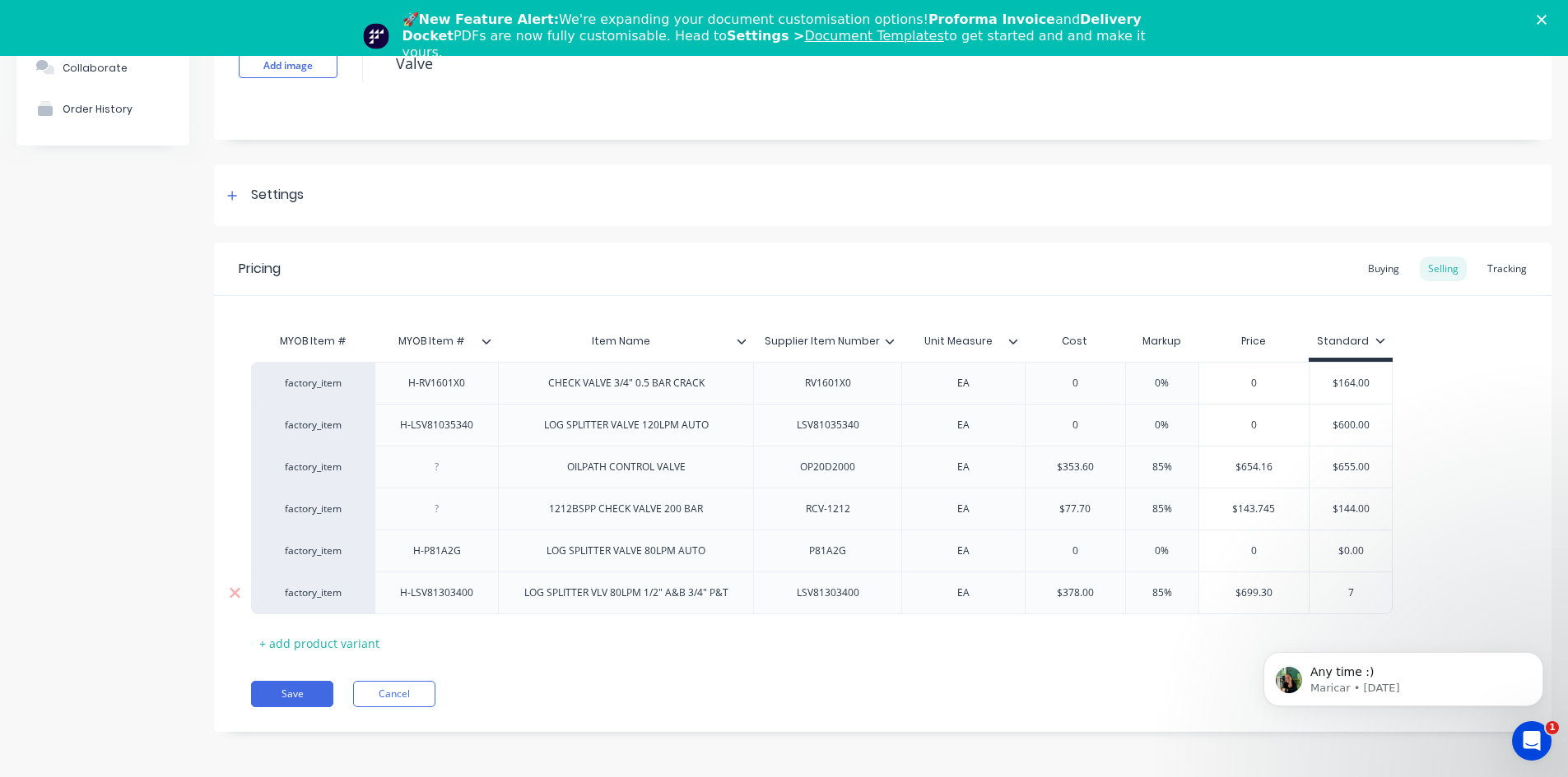
type input "70"
type textarea "x"
type input "700"
type textarea "x"
type input "700."
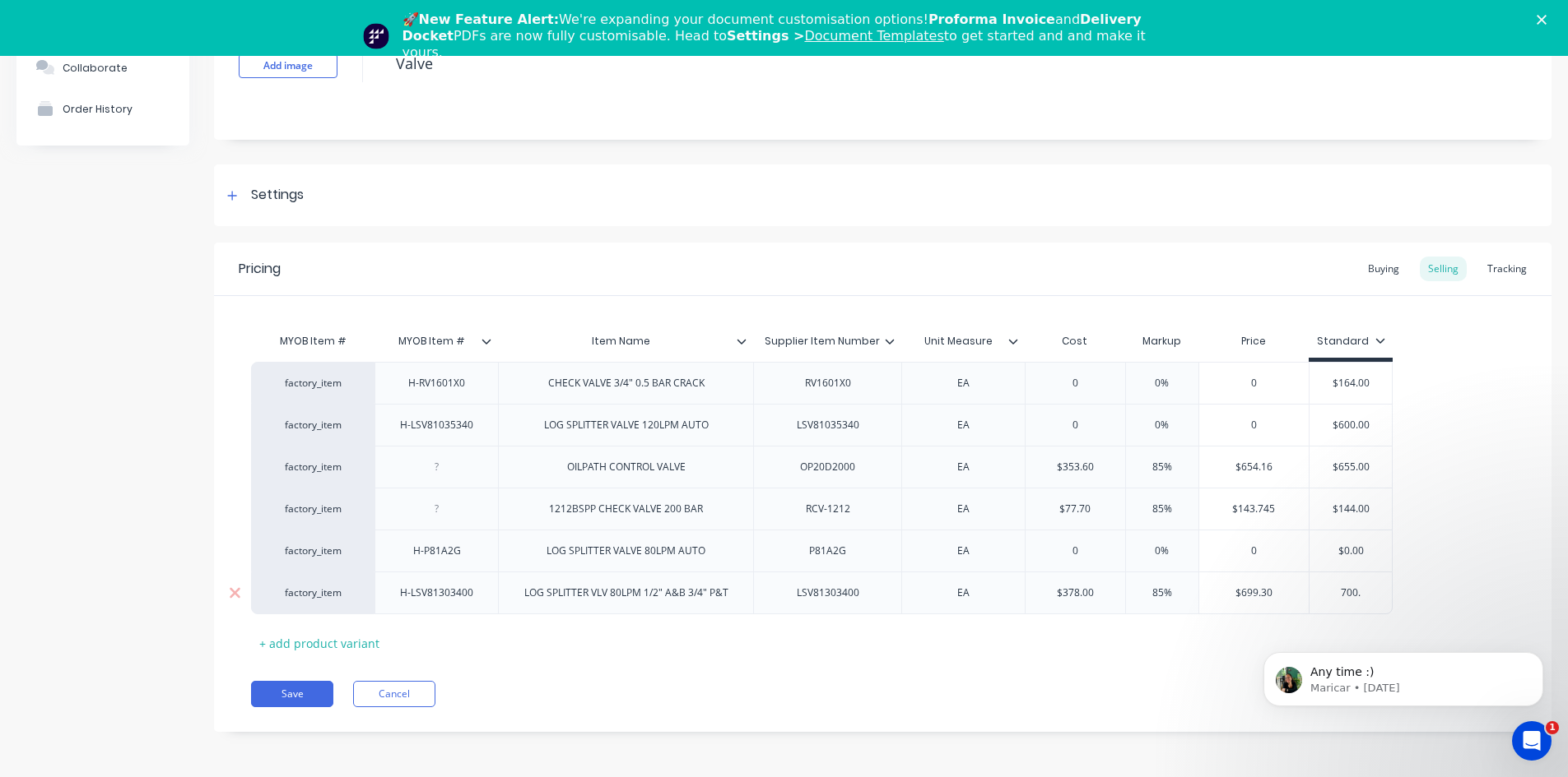
type textarea "x"
type input "700.0"
click at [1456, 614] on div "Any time :) Maricar • 2d ago" at bounding box center [1403, 604] width 303 height 206
click at [308, 693] on button "Save" at bounding box center [291, 695] width 82 height 26
type textarea "x"
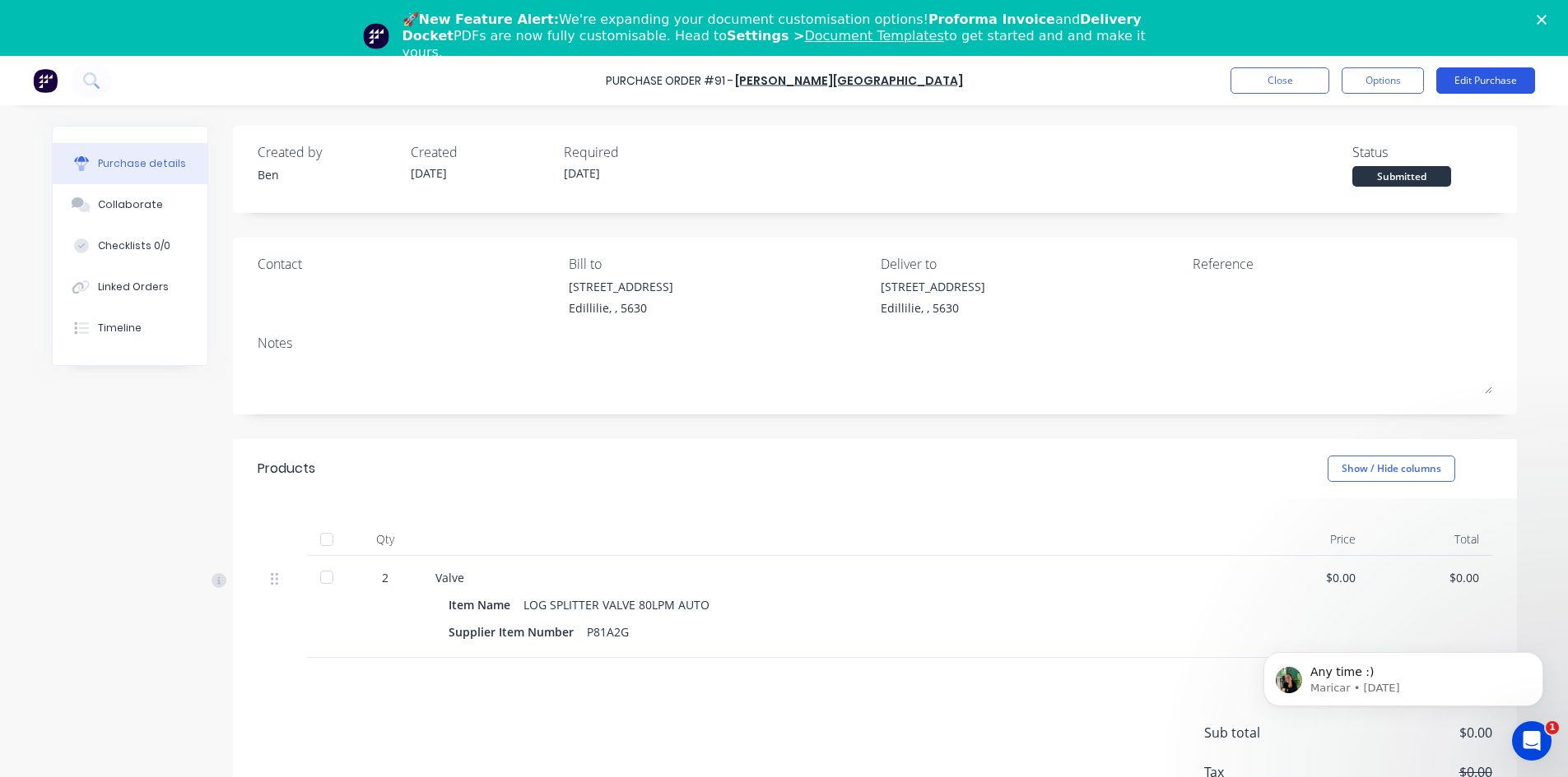
click at [1474, 85] on button "Edit Purchase" at bounding box center [1486, 80] width 98 height 26
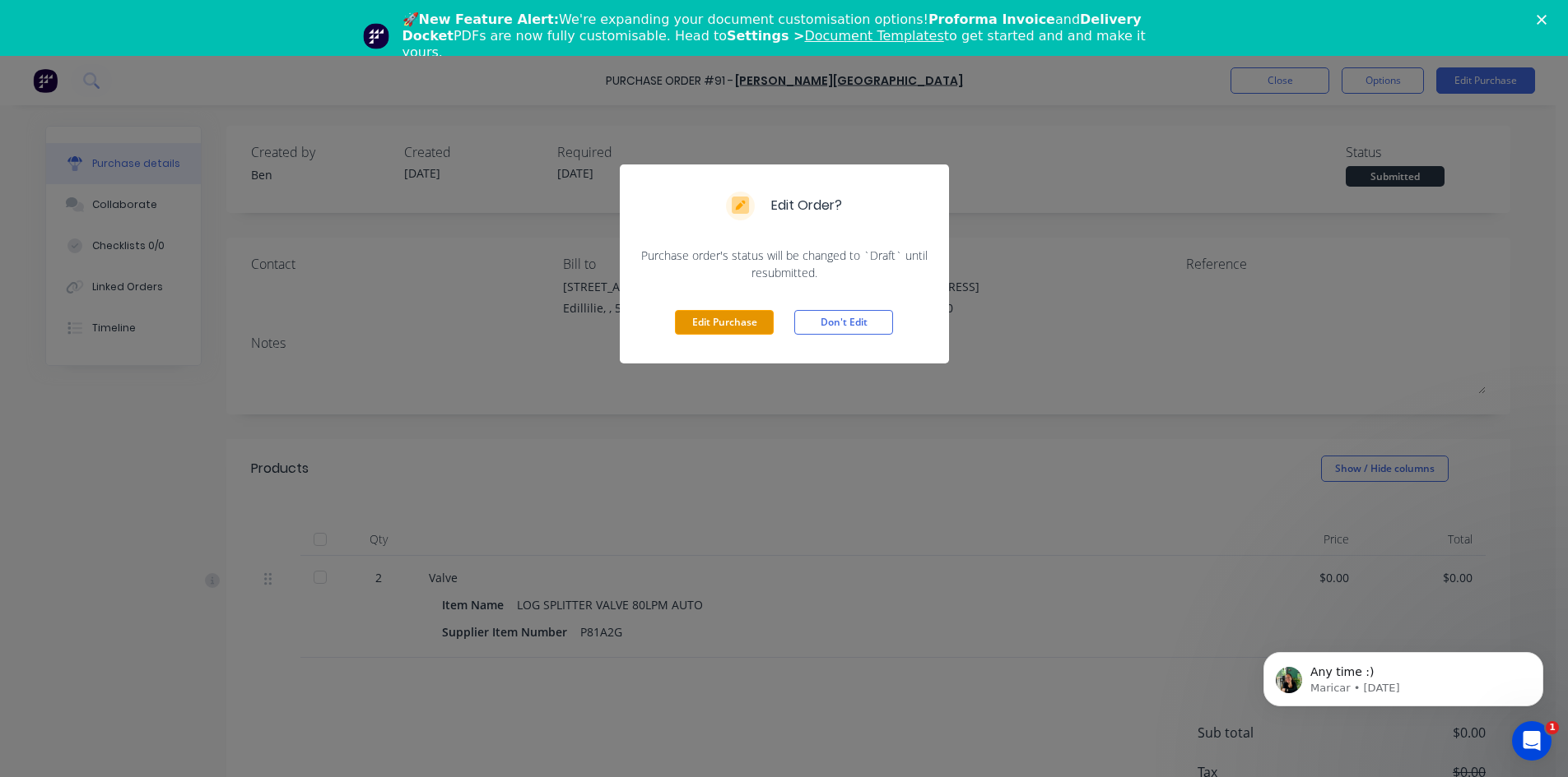
click at [712, 326] on button "Edit Purchase" at bounding box center [724, 322] width 98 height 25
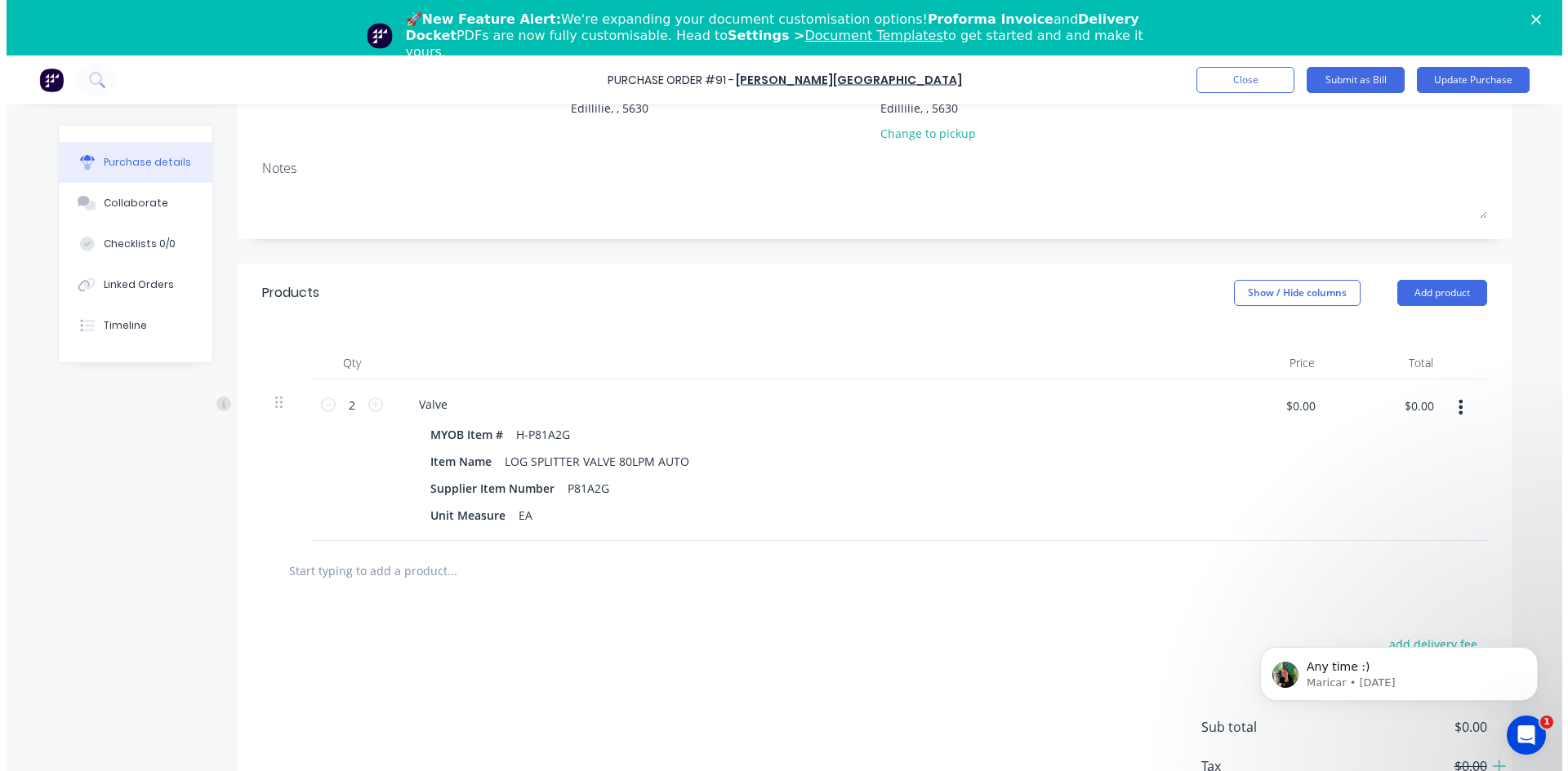
scroll to position [245, 0]
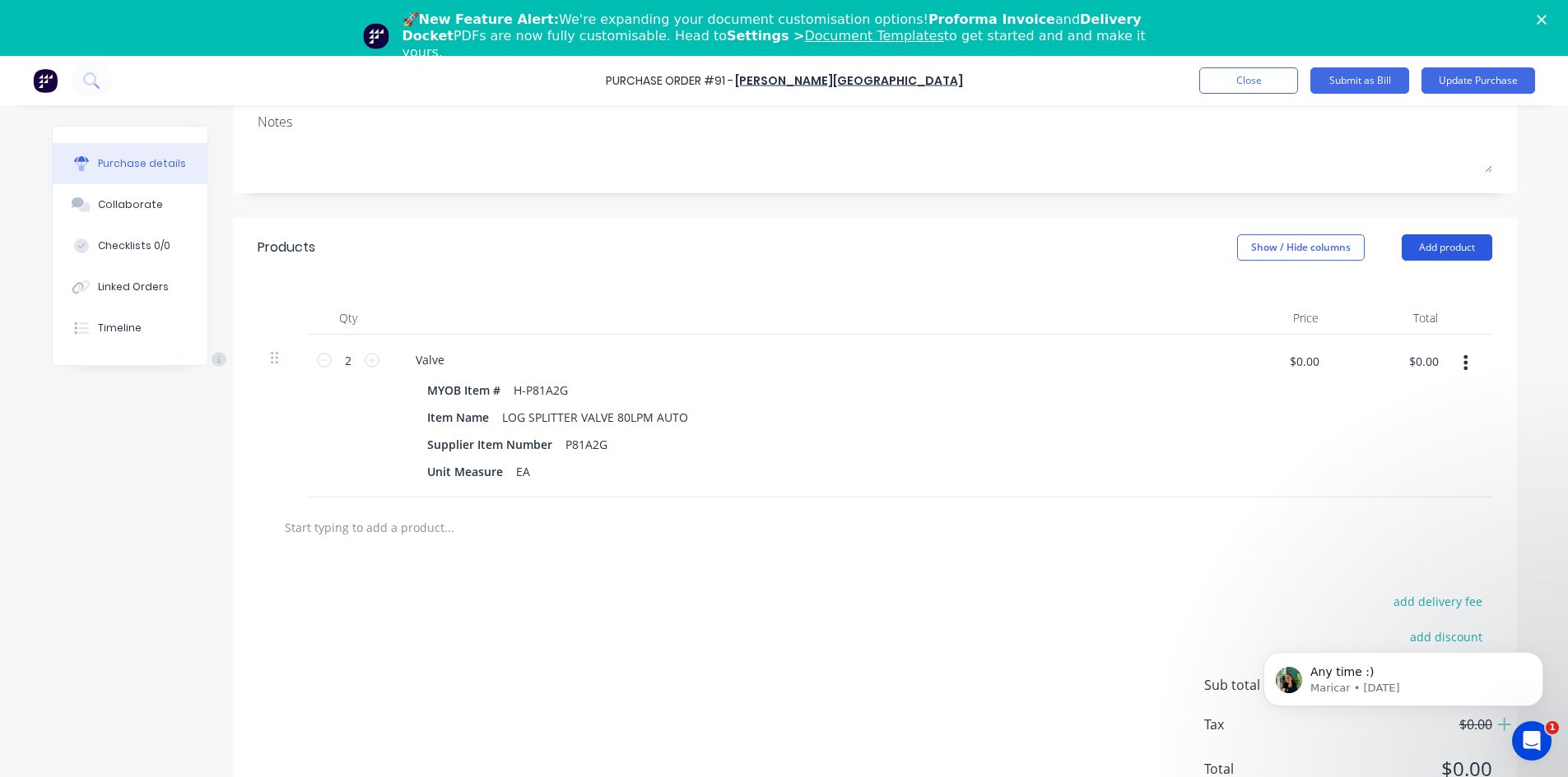
click at [1415, 245] on button "Add product" at bounding box center [1447, 248] width 91 height 26
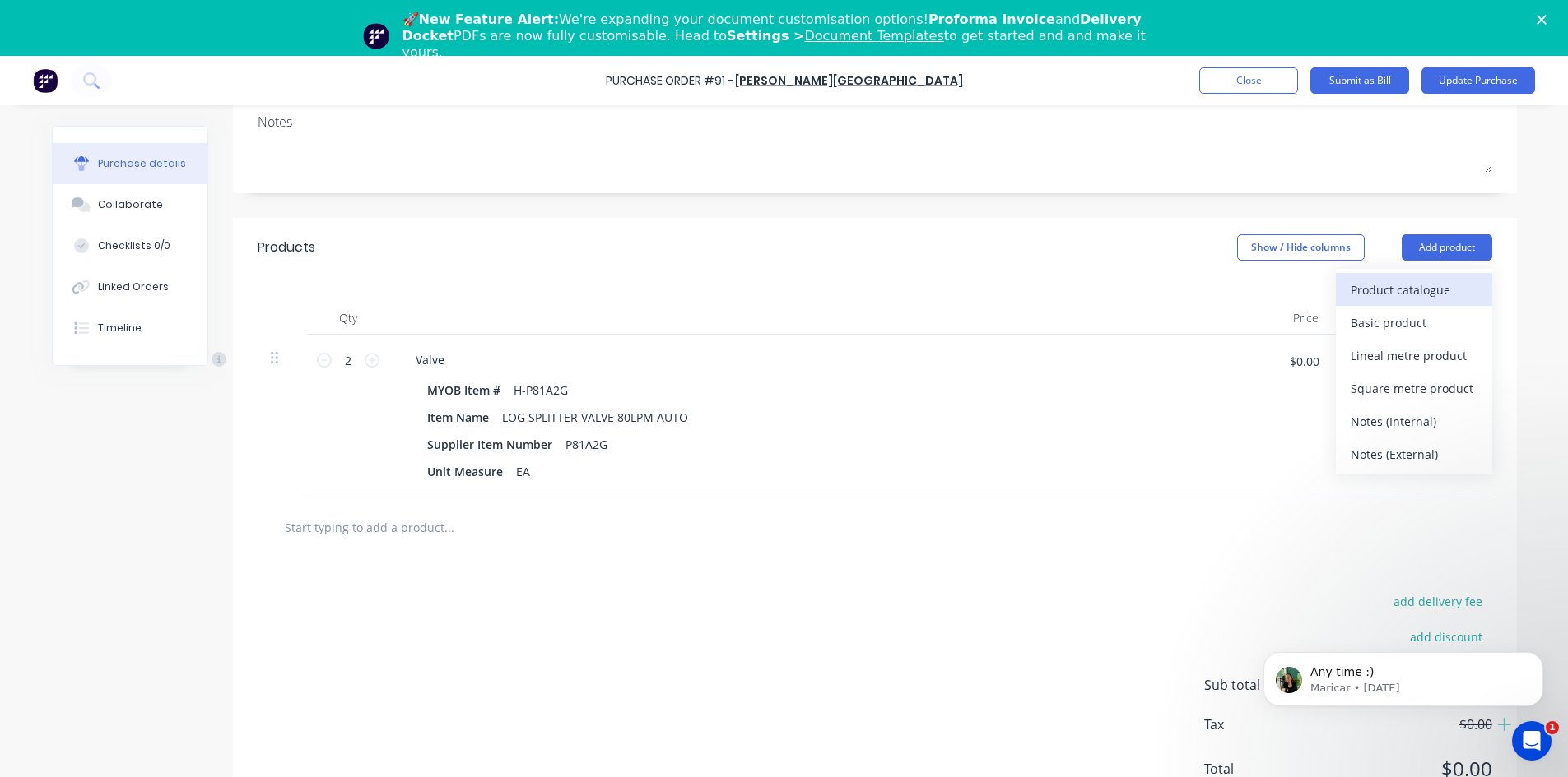
click at [1355, 290] on div "Product catalogue" at bounding box center [1414, 289] width 127 height 24
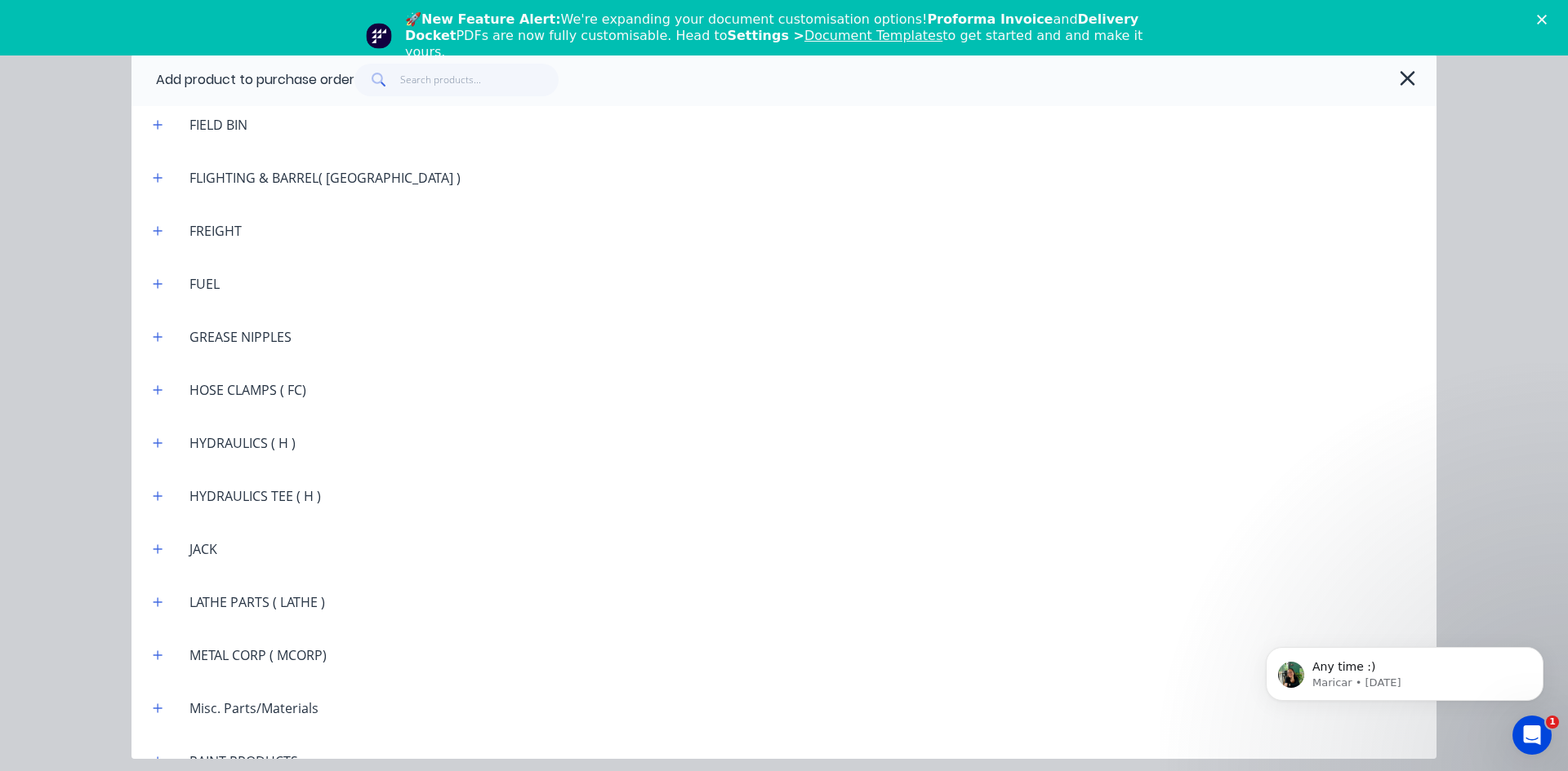
scroll to position [1731, 0]
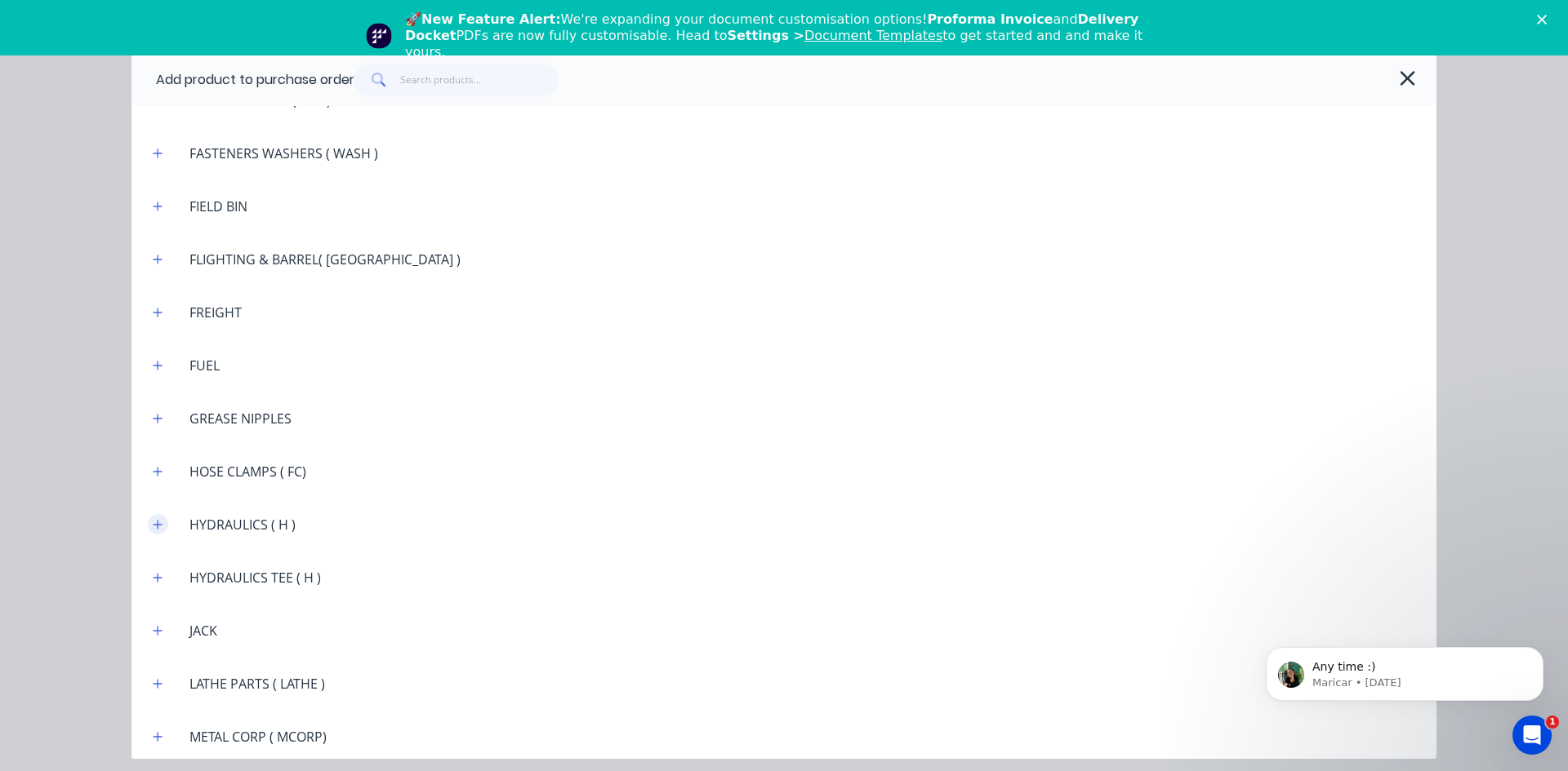
click at [166, 527] on button "button" at bounding box center [159, 524] width 21 height 21
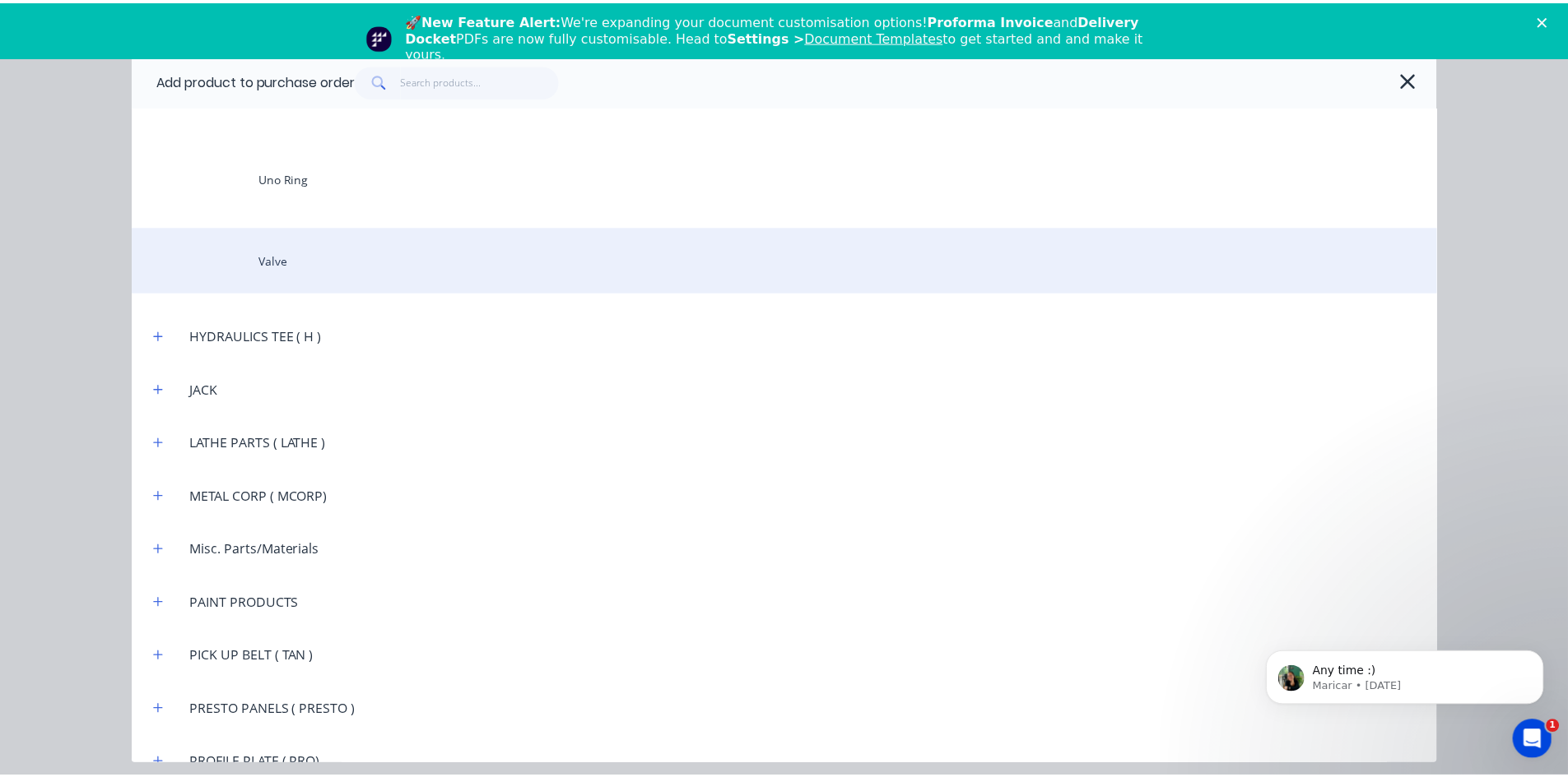
scroll to position [5034, 0]
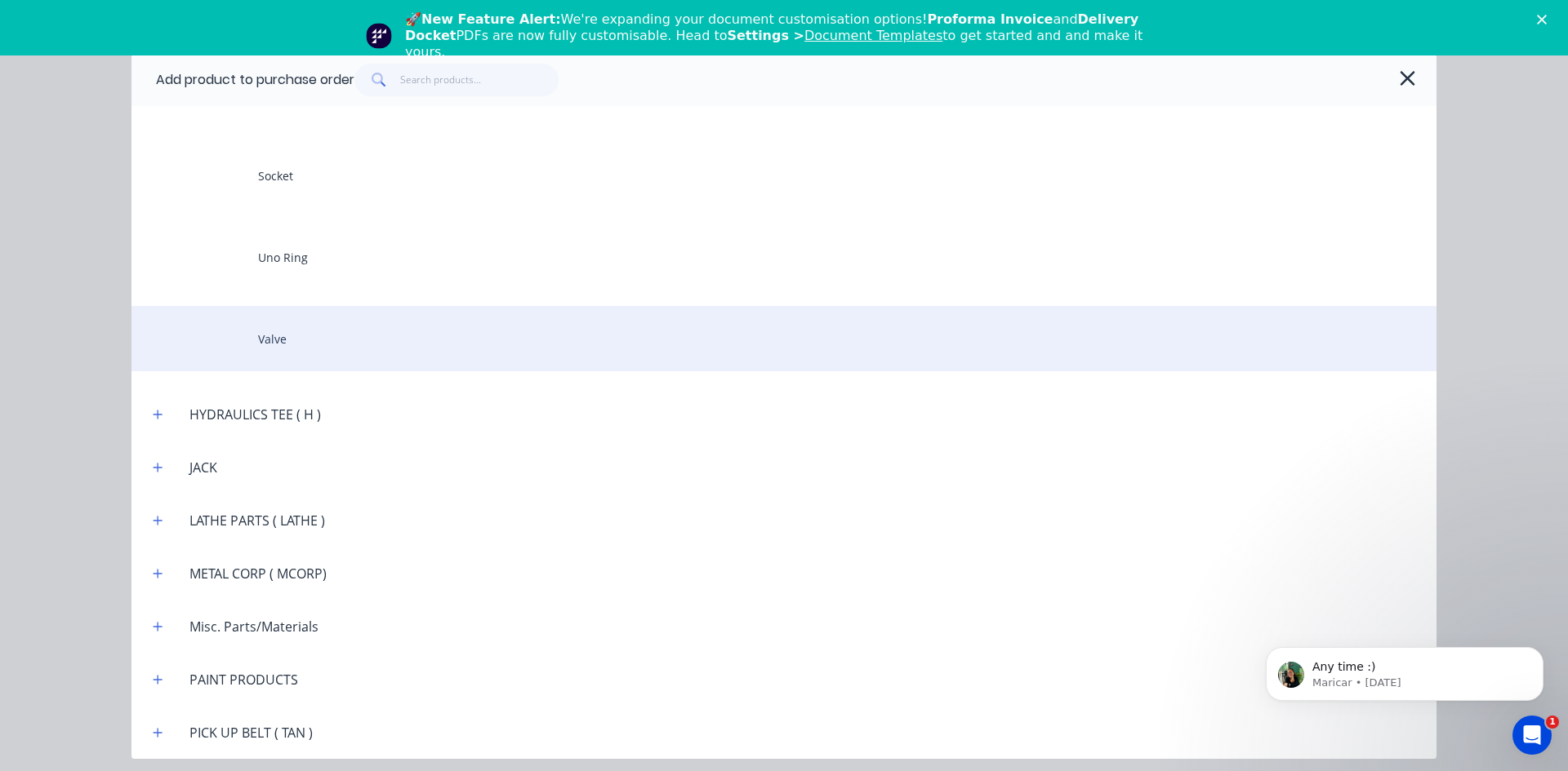
click at [279, 343] on div "Valve" at bounding box center [784, 339] width 1305 height 66
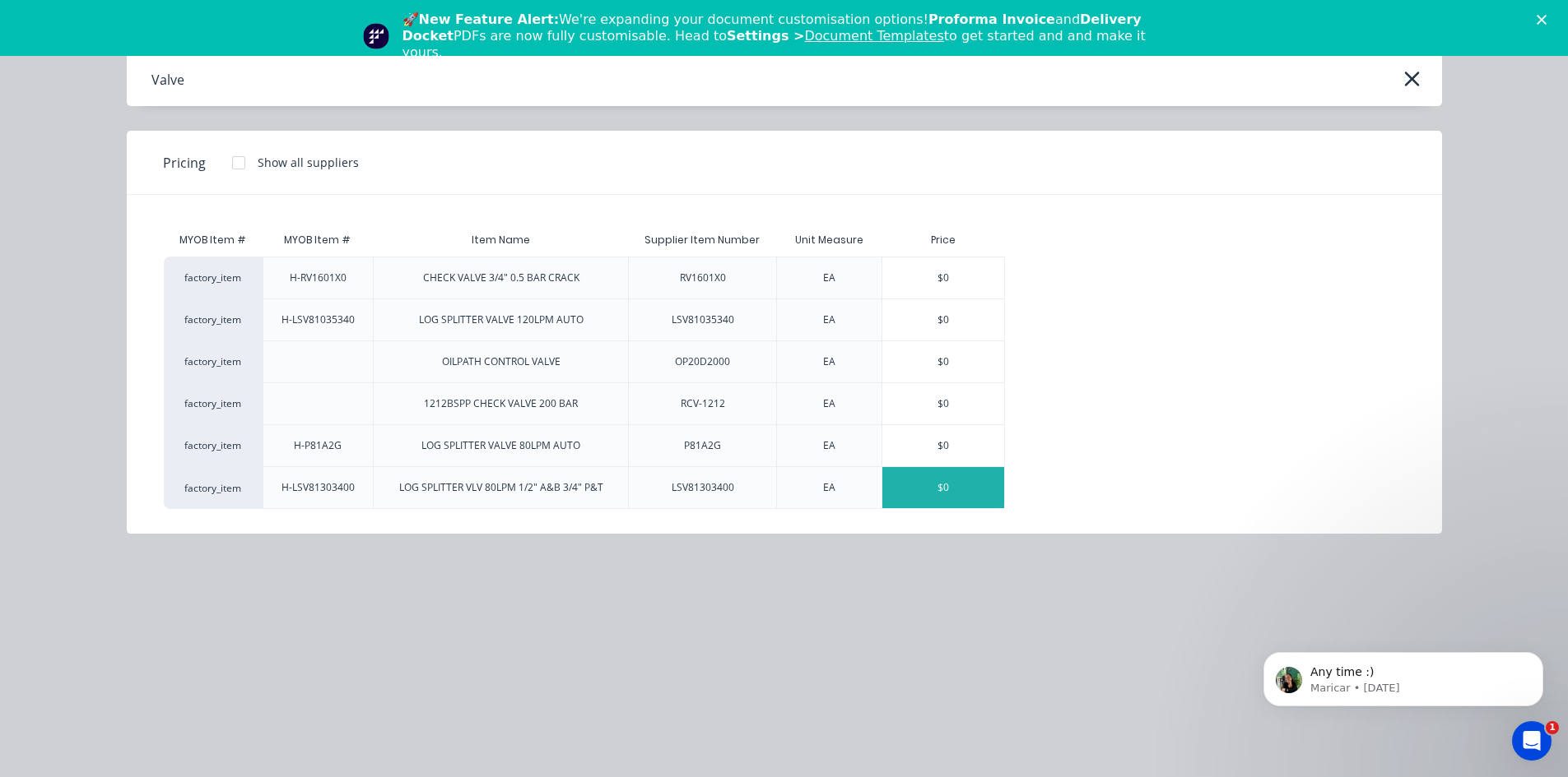
click at [925, 491] on div "$0" at bounding box center [943, 488] width 122 height 42
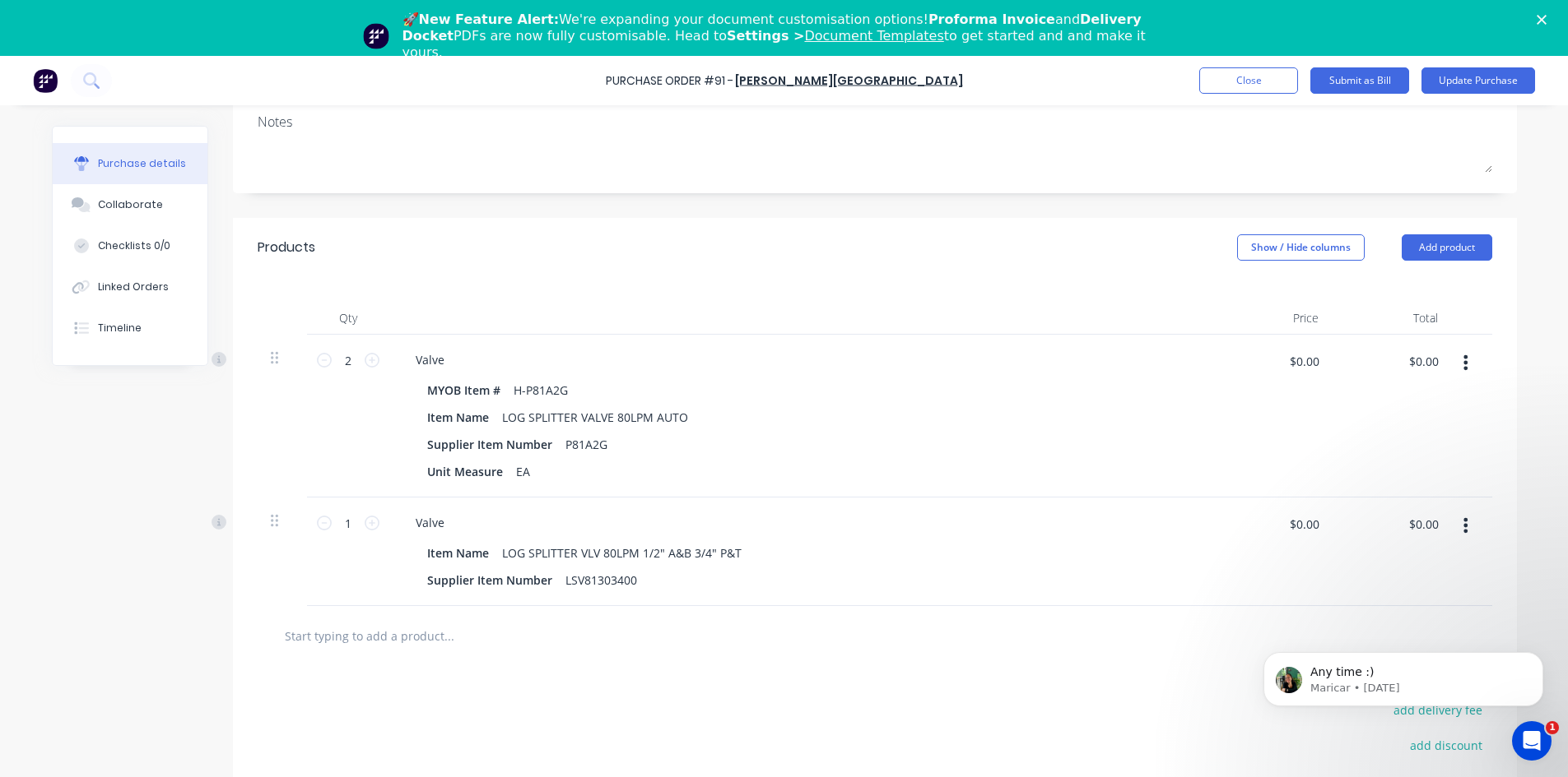
click at [1463, 366] on icon "button" at bounding box center [1465, 362] width 4 height 18
click at [1368, 509] on button "Delete" at bounding box center [1416, 505] width 140 height 33
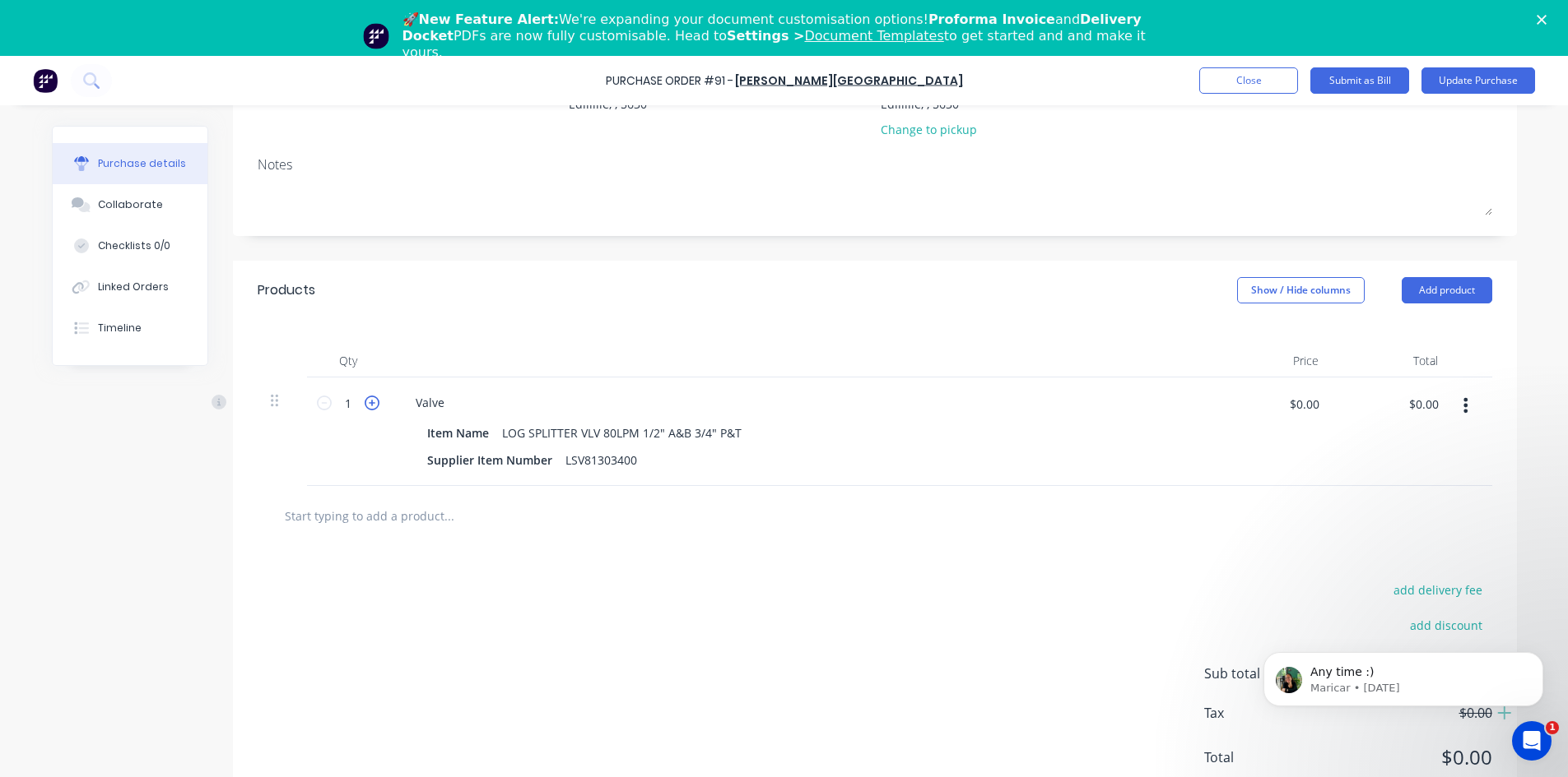
click at [365, 399] on icon at bounding box center [373, 404] width 15 height 15
type input "2"
drag, startPoint x: 1430, startPoint y: 403, endPoint x: 1391, endPoint y: 417, distance: 41.4
click at [1399, 409] on input "$0.00" at bounding box center [1423, 404] width 49 height 26
click at [1289, 295] on button "Show / Hide columns" at bounding box center [1300, 290] width 128 height 26
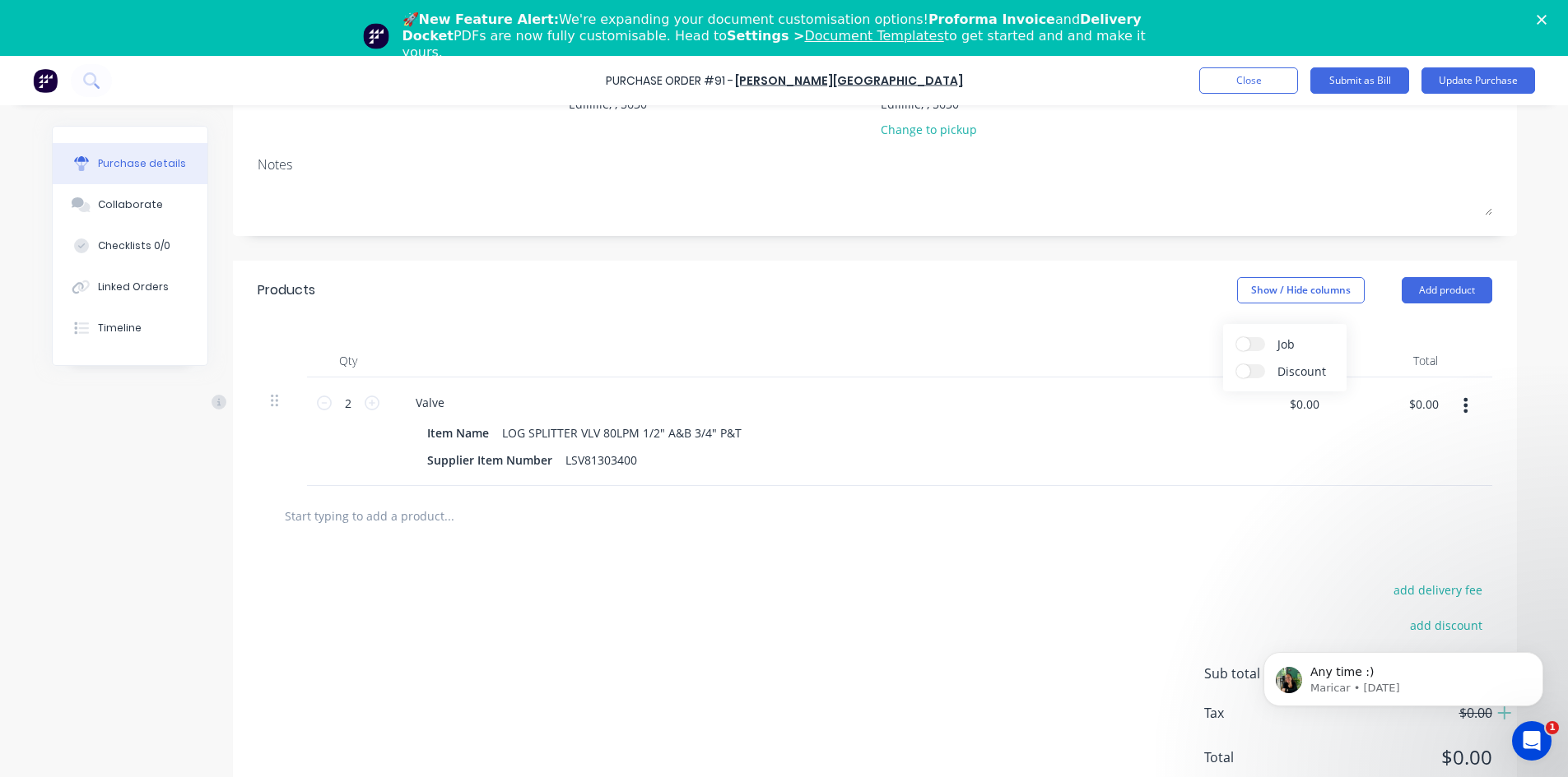
click at [1248, 371] on span at bounding box center [1243, 371] width 14 height 14
click at [1236, 365] on input "Discount" at bounding box center [1236, 365] width 0 height 0
drag, startPoint x: 1436, startPoint y: 402, endPoint x: 1367, endPoint y: 416, distance: 70.4
click at [1367, 416] on div "$0.00 $0.00" at bounding box center [1402, 409] width 91 height 39
type input "378"
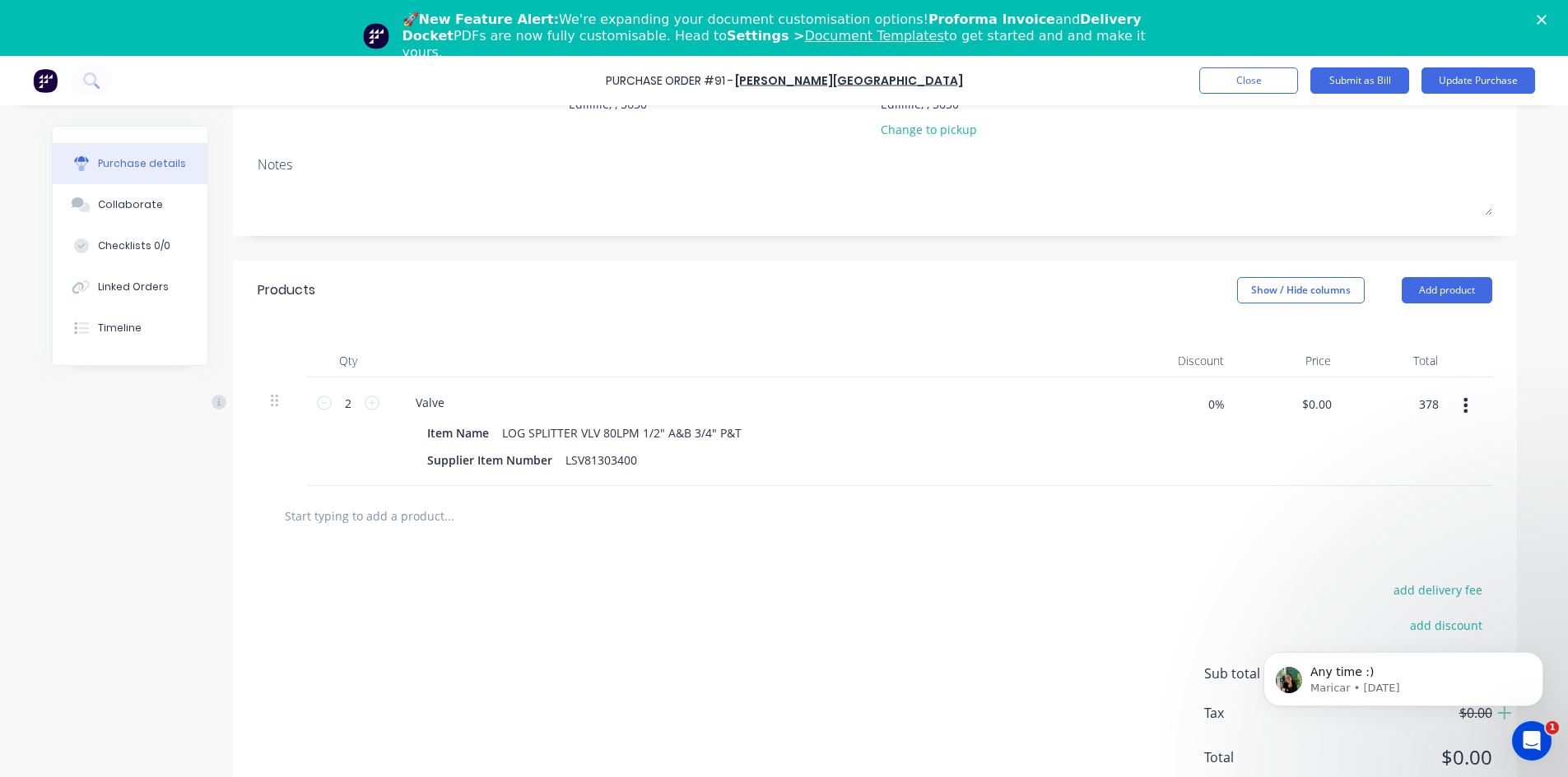
type input "$189.00"
click at [1130, 441] on div "0% 0%" at bounding box center [1183, 431] width 107 height 109
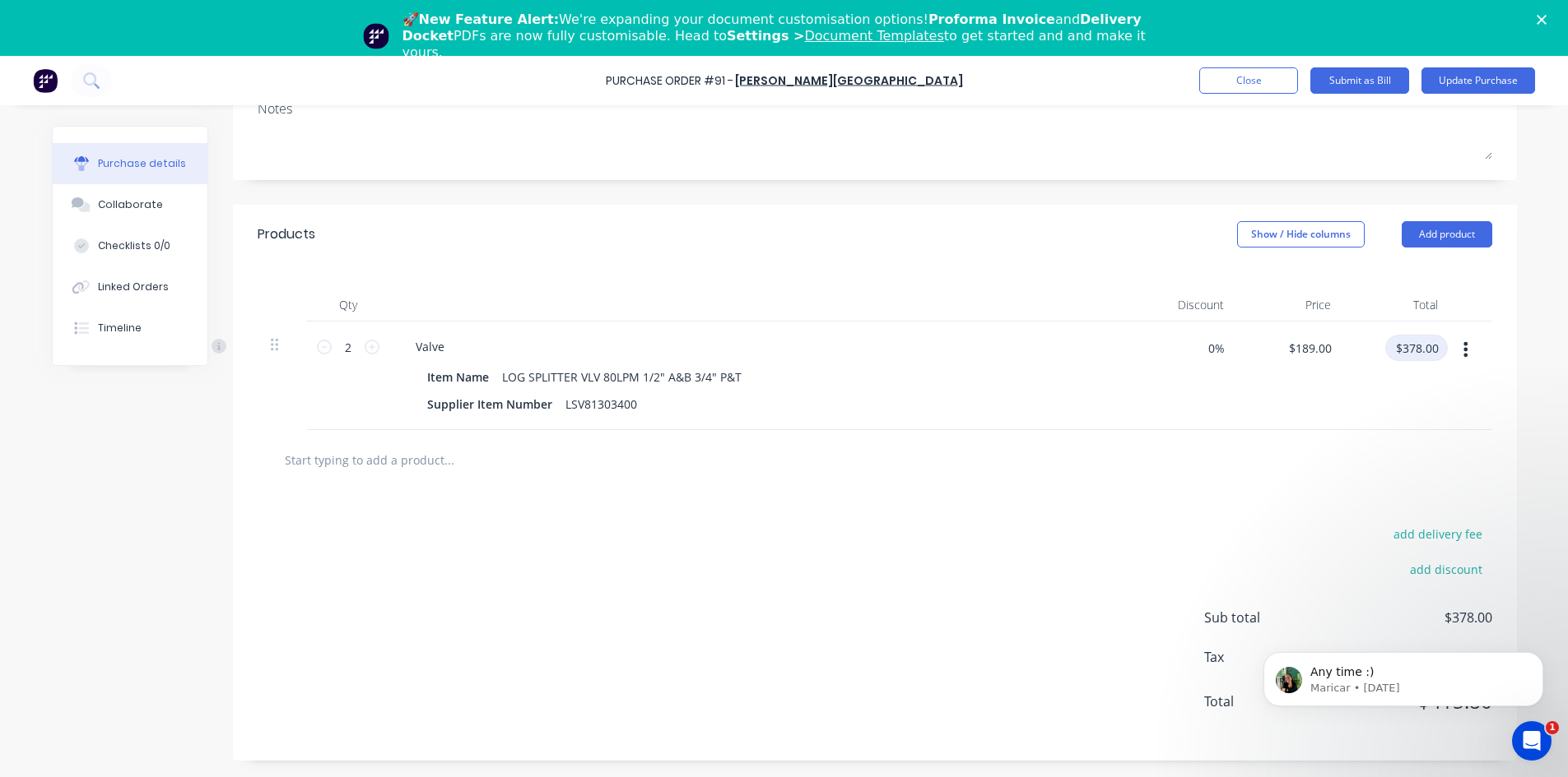
drag, startPoint x: 1402, startPoint y: 349, endPoint x: 1220, endPoint y: 389, distance: 186.3
click at [1357, 367] on div "$378.00 $378.00" at bounding box center [1402, 354] width 91 height 39
type input "529.20"
type input "$264.60"
type input "$529.20"
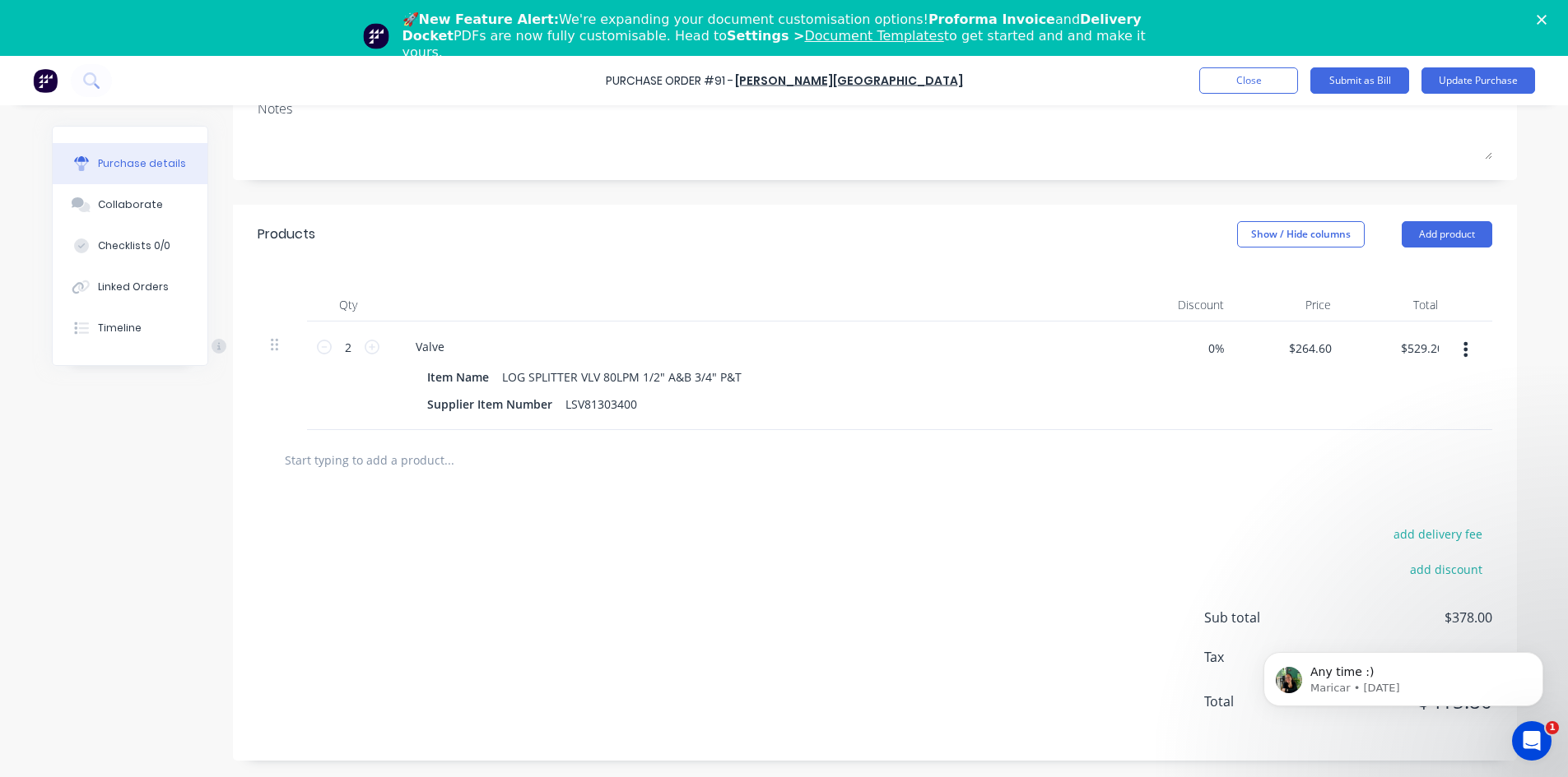
click at [1156, 513] on div "add delivery fee add discount Sub total $378.00 Tax $37.80 Total $415.80" at bounding box center [875, 626] width 1284 height 270
click at [1540, 654] on icon "Dismiss notification" at bounding box center [1539, 657] width 9 height 9
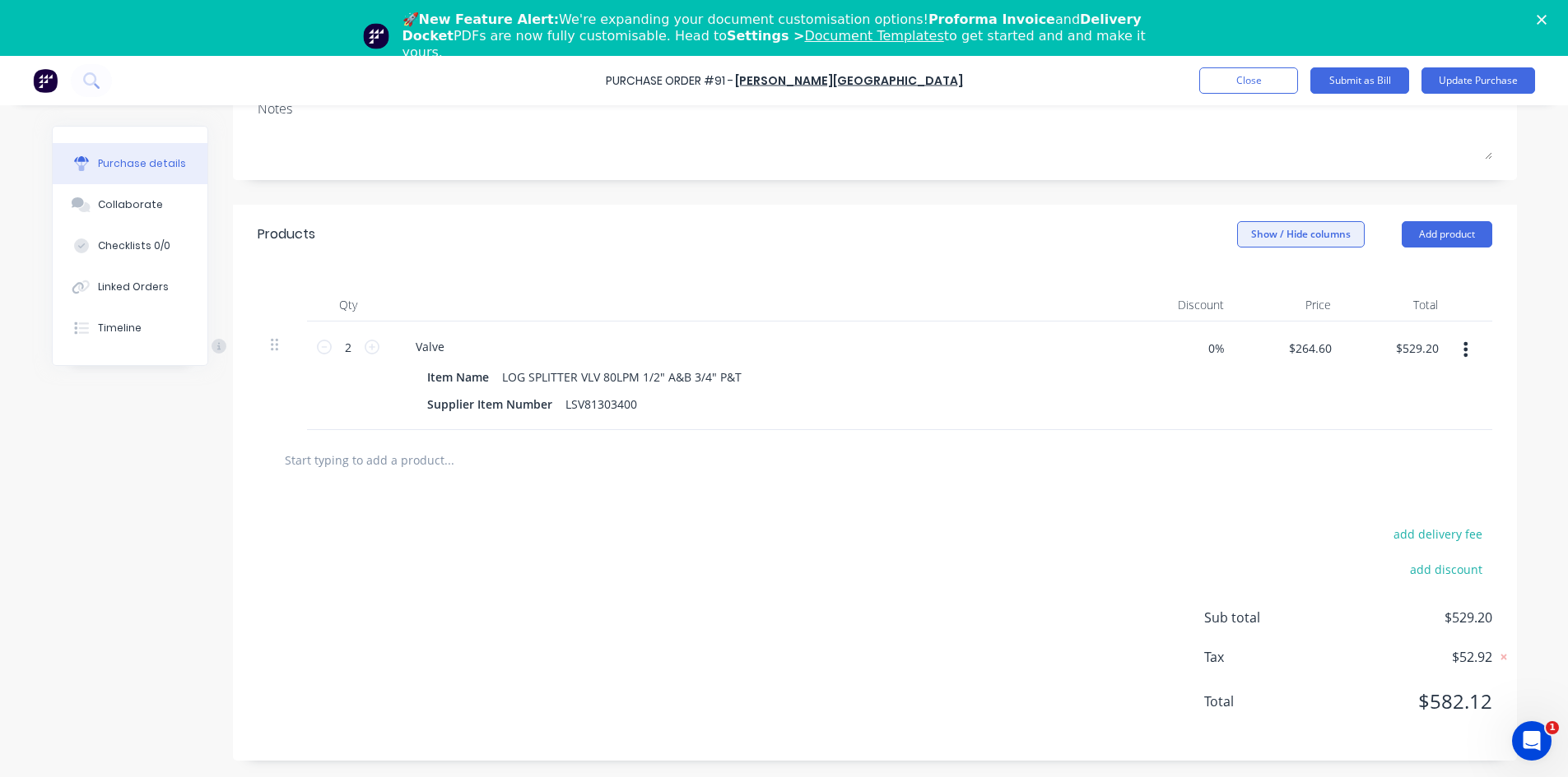
click at [1251, 232] on button "Show / Hide columns" at bounding box center [1300, 234] width 128 height 26
click at [1258, 314] on span at bounding box center [1256, 315] width 14 height 14
click at [1236, 308] on input "Discount" at bounding box center [1236, 308] width 0 height 0
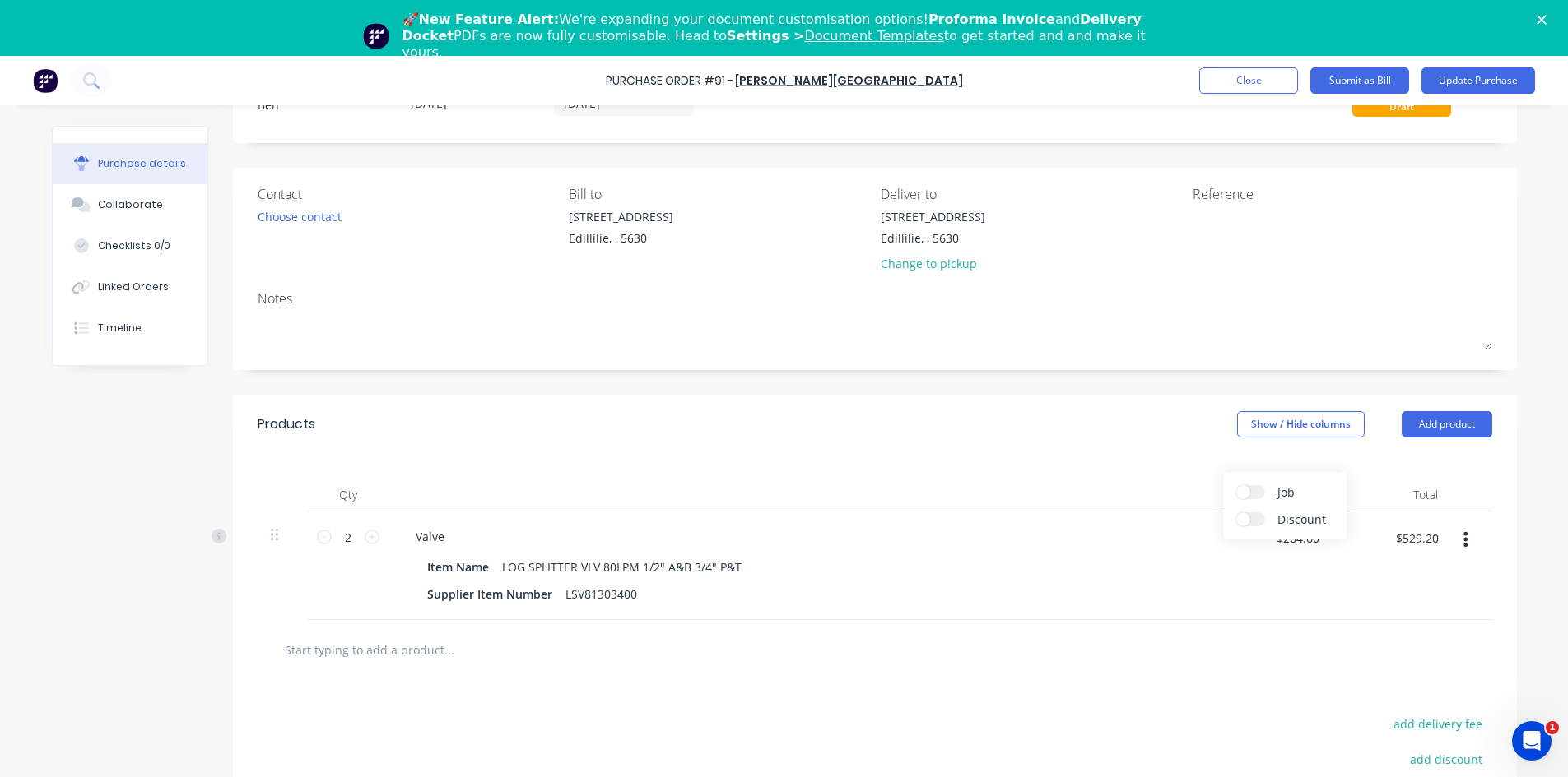
scroll to position [0, 0]
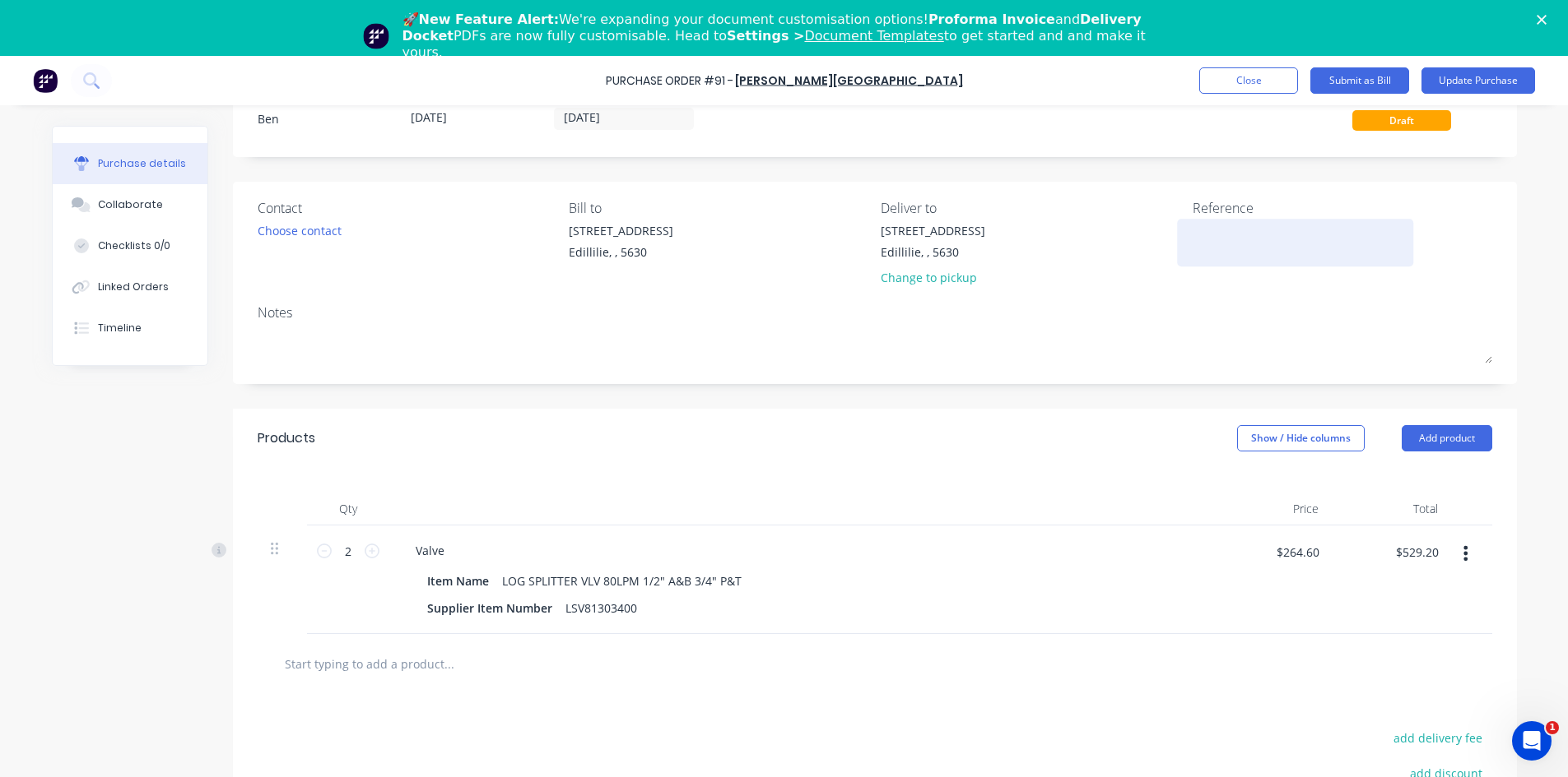
click at [1193, 249] on div at bounding box center [1296, 243] width 206 height 42
click at [1193, 236] on textarea at bounding box center [1296, 240] width 206 height 37
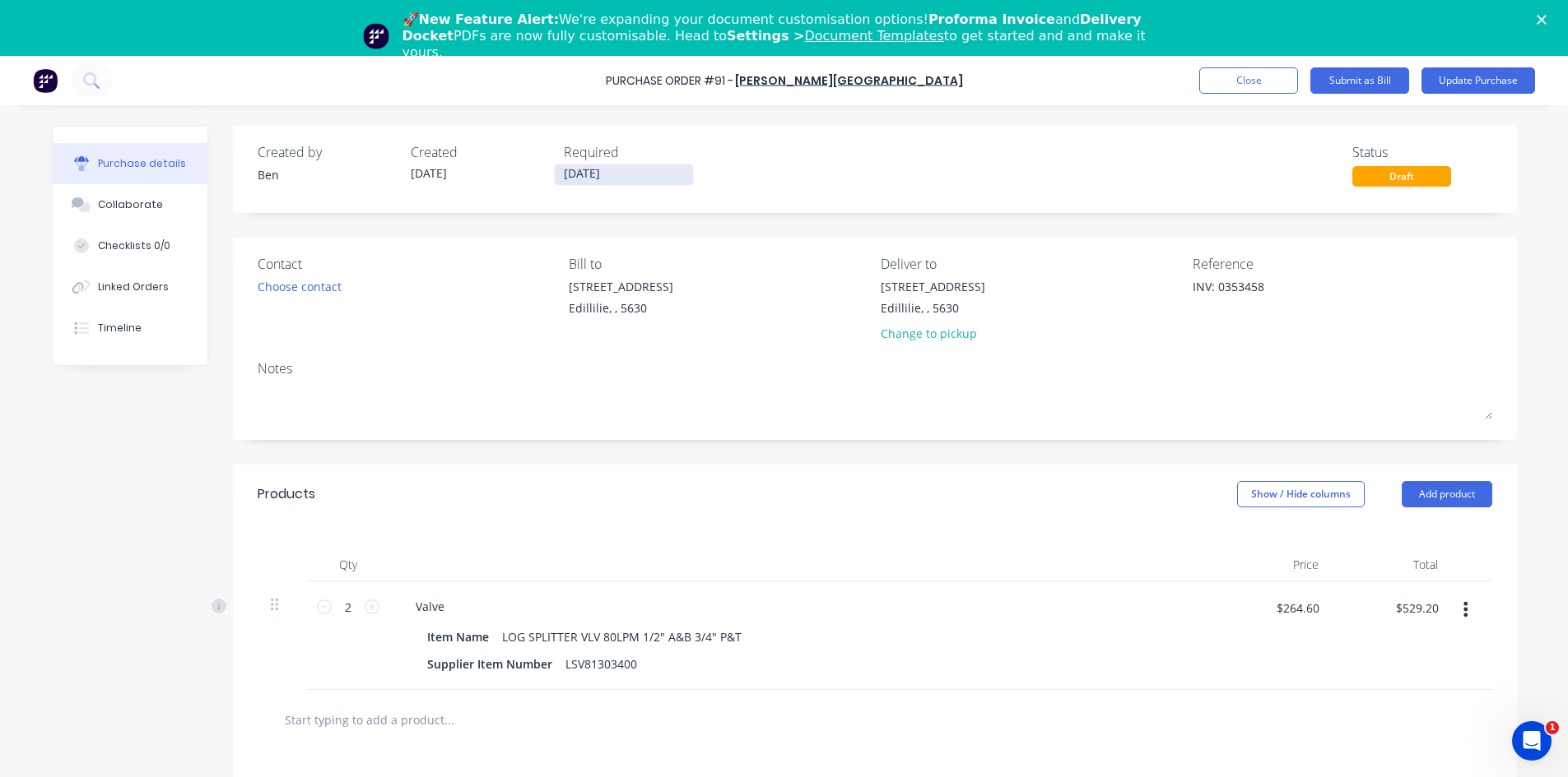
type textarea "INV: 0353458"
type textarea "x"
type textarea "INV: 0353458"
click at [613, 171] on input "19/08/25" at bounding box center [624, 175] width 138 height 21
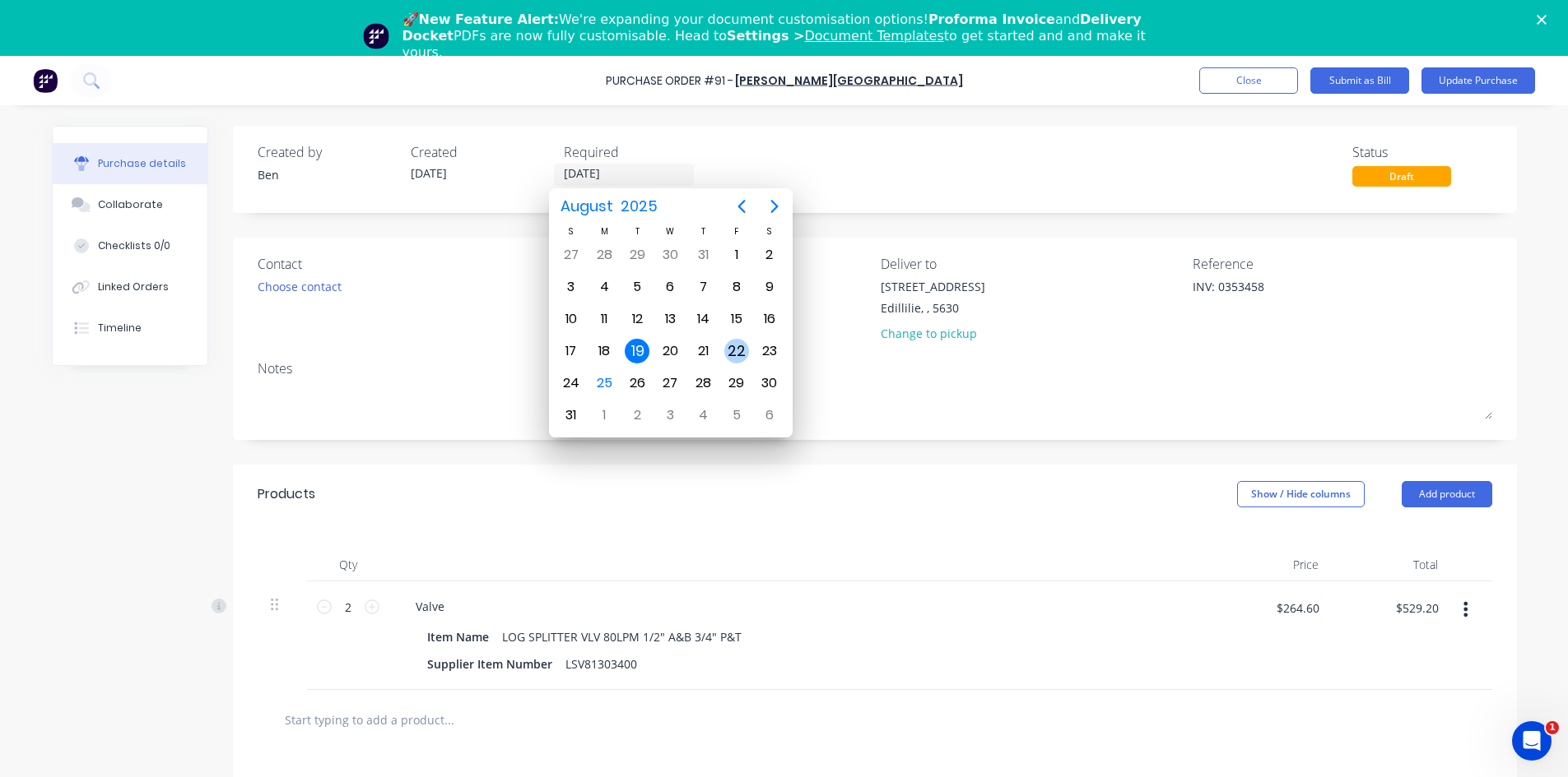
click at [740, 353] on div "22" at bounding box center [737, 352] width 25 height 25
type textarea "x"
type input "22/08/25"
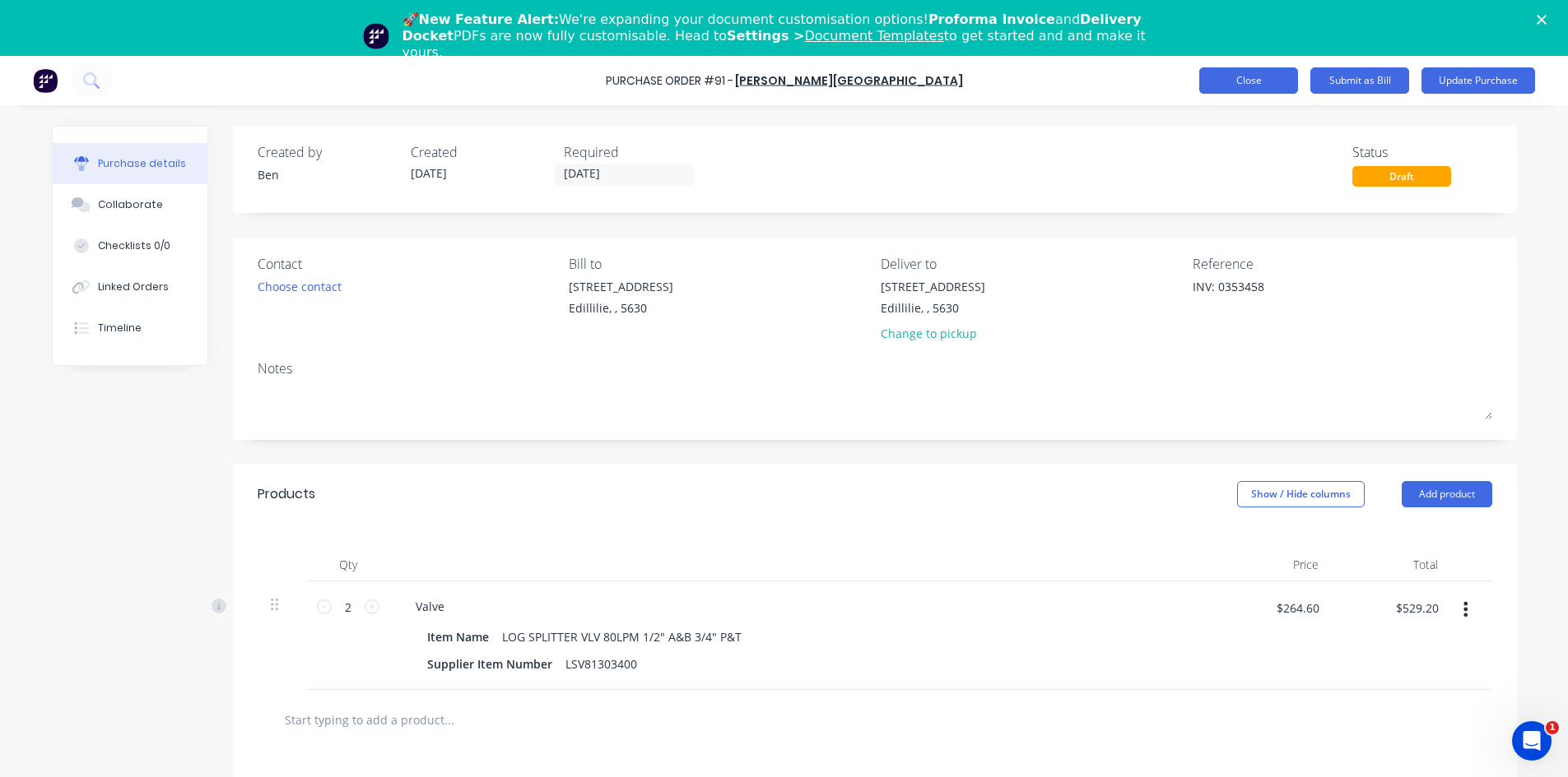
click at [1249, 75] on button "Close" at bounding box center [1248, 80] width 98 height 26
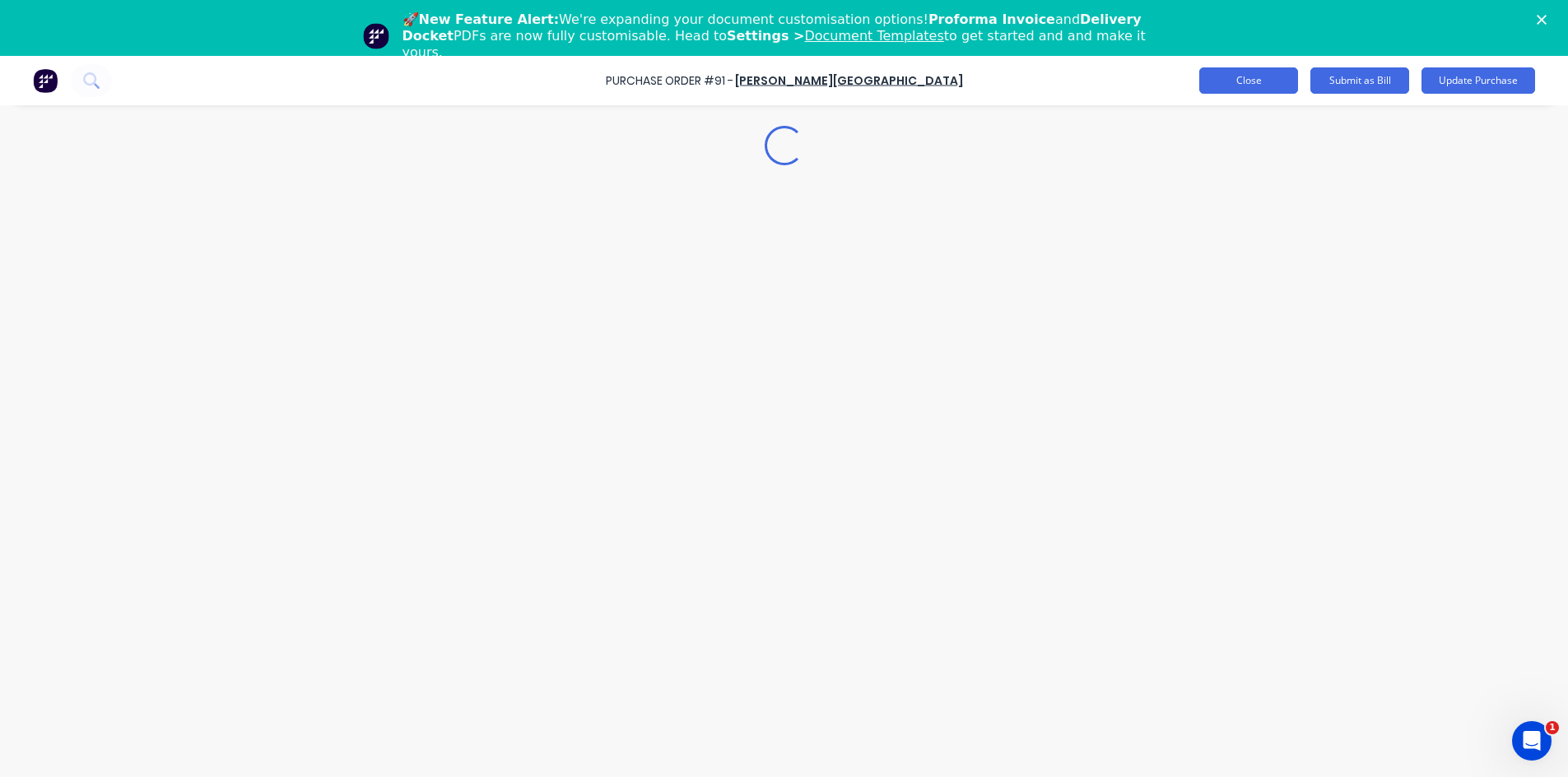
type textarea "x"
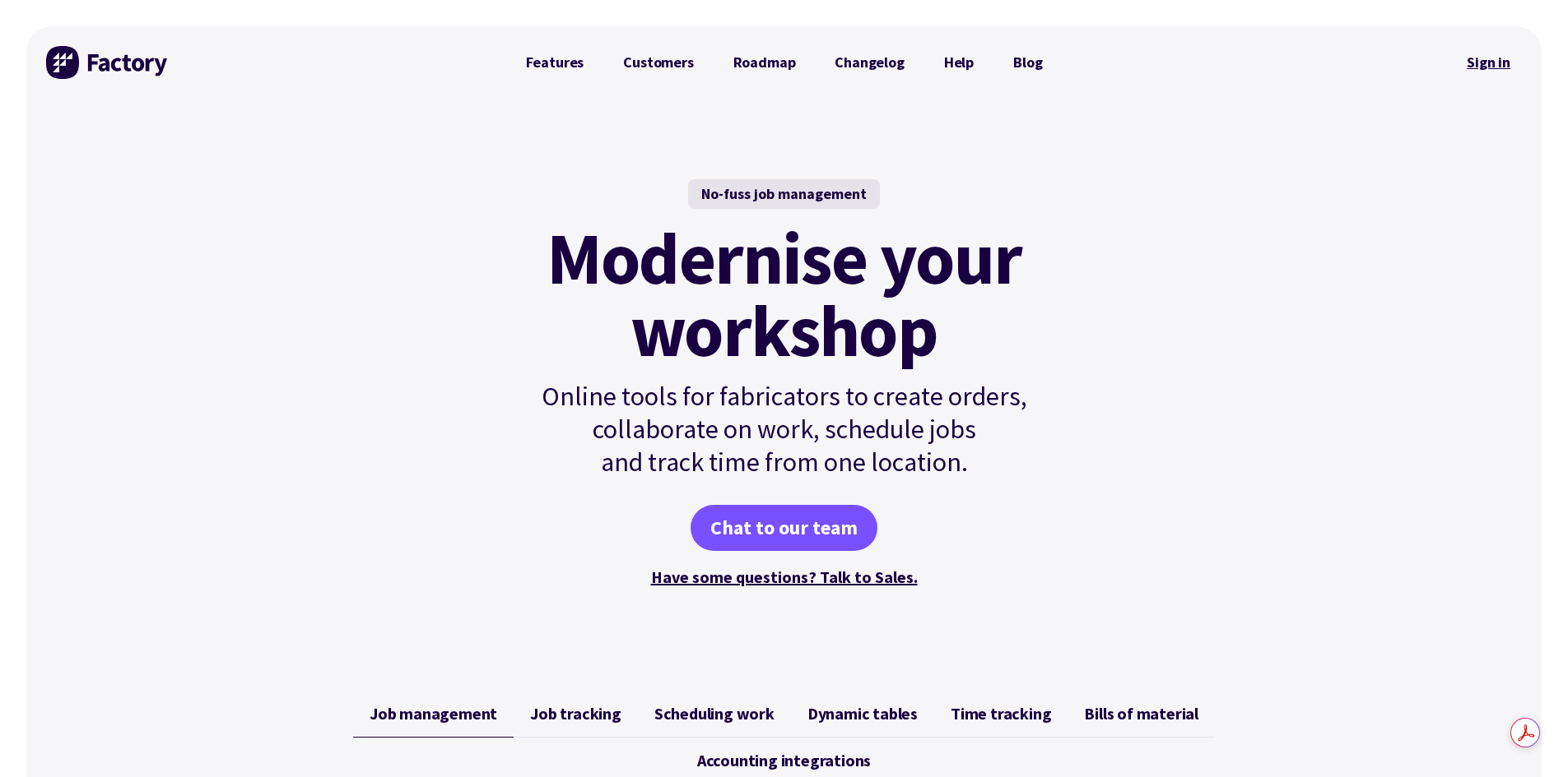
click at [1480, 66] on link "Sign in" at bounding box center [1489, 62] width 66 height 38
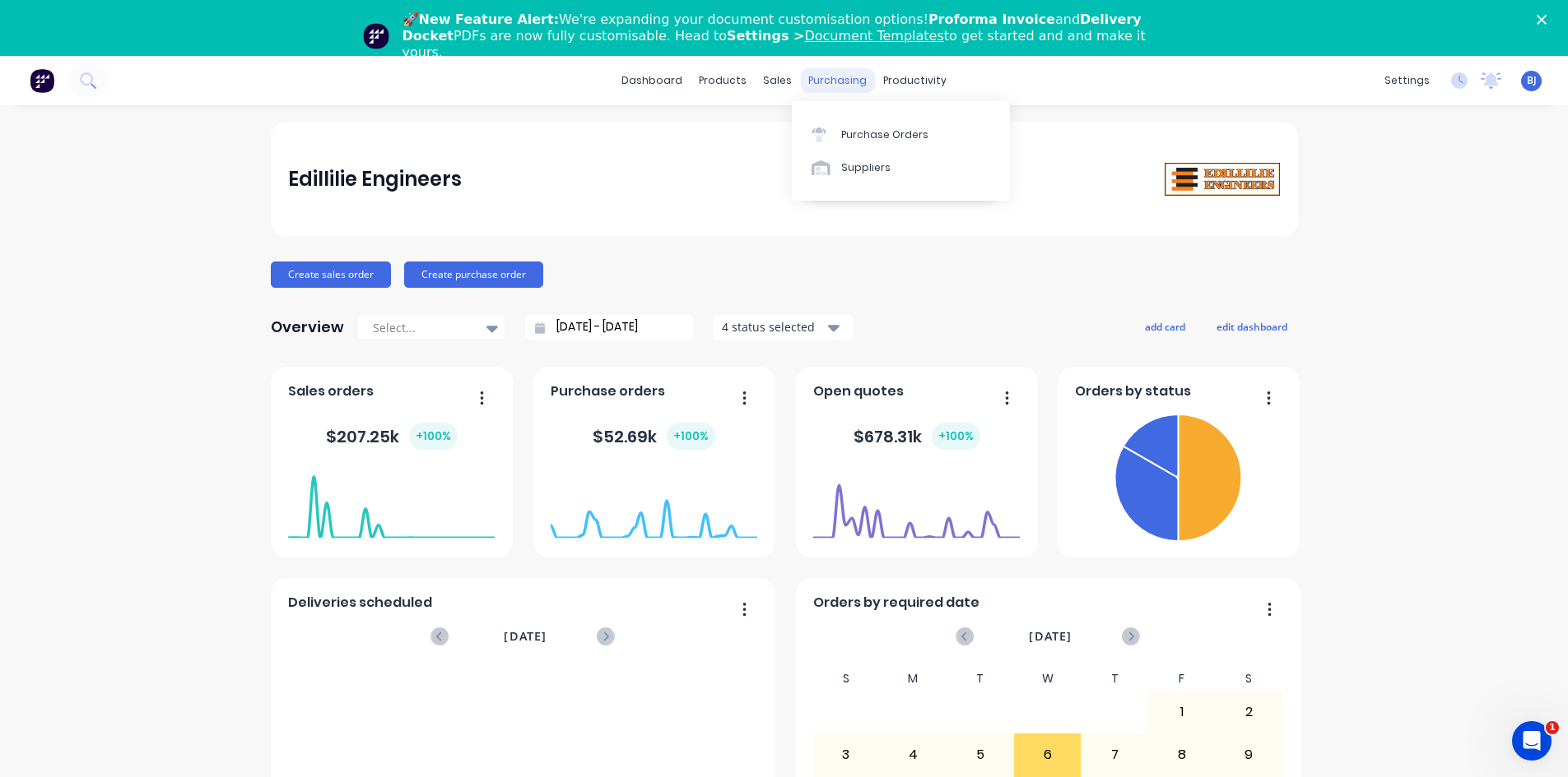
click at [843, 83] on div "purchasing" at bounding box center [837, 80] width 75 height 25
click at [852, 130] on div "Purchase Orders" at bounding box center [884, 135] width 87 height 15
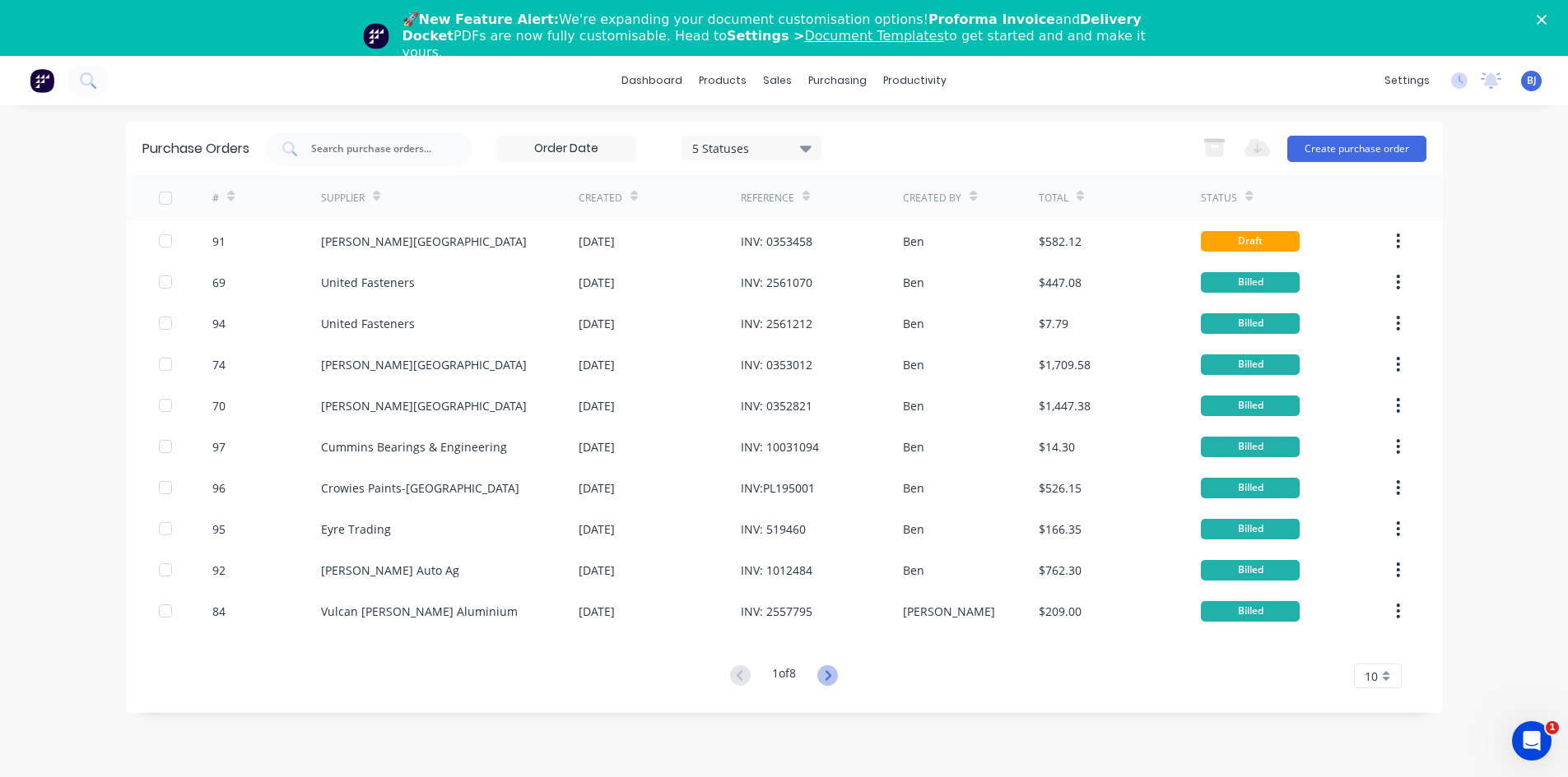
click at [828, 671] on icon at bounding box center [828, 675] width 6 height 9
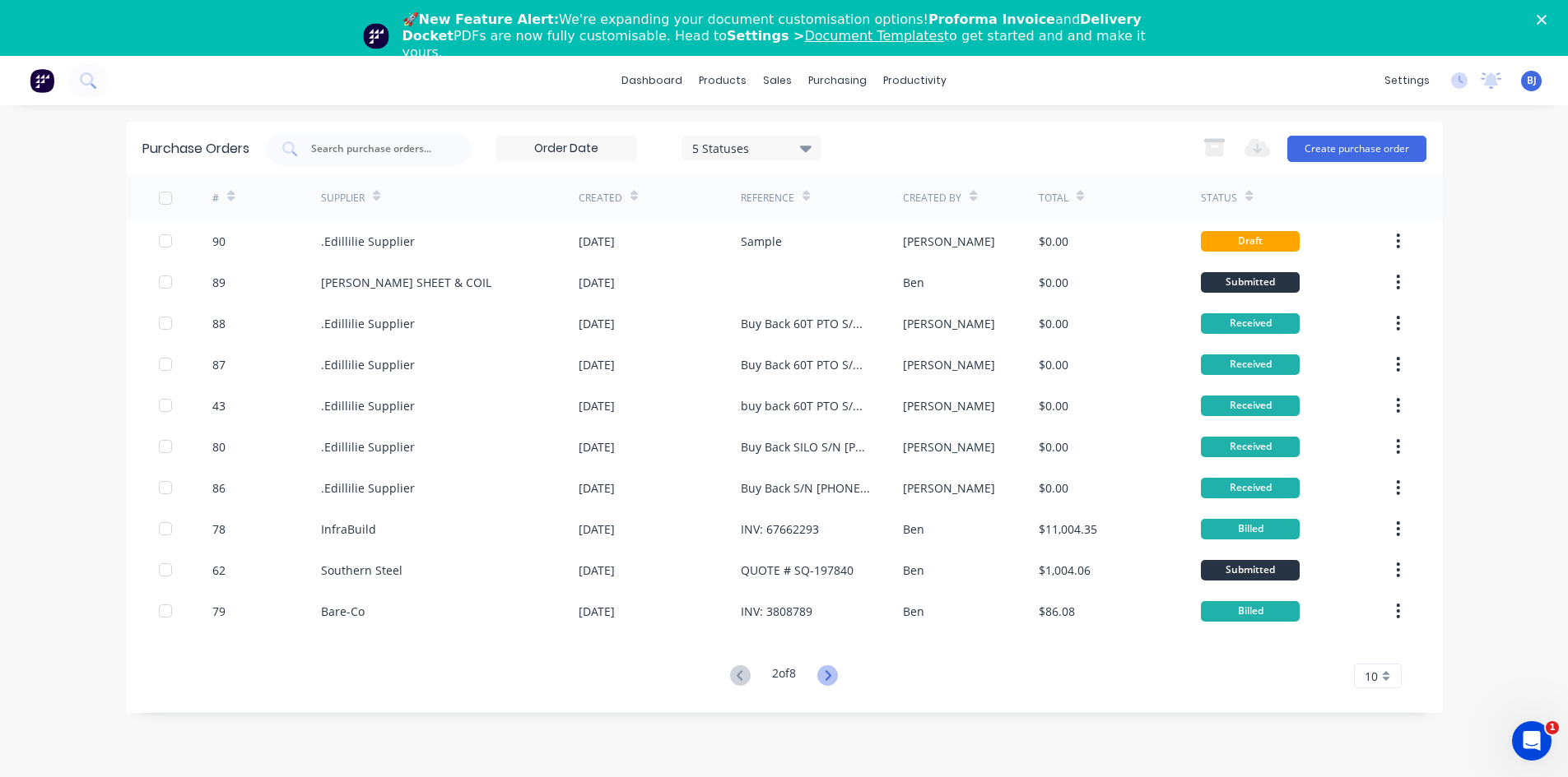
click at [828, 670] on icon at bounding box center [828, 676] width 21 height 21
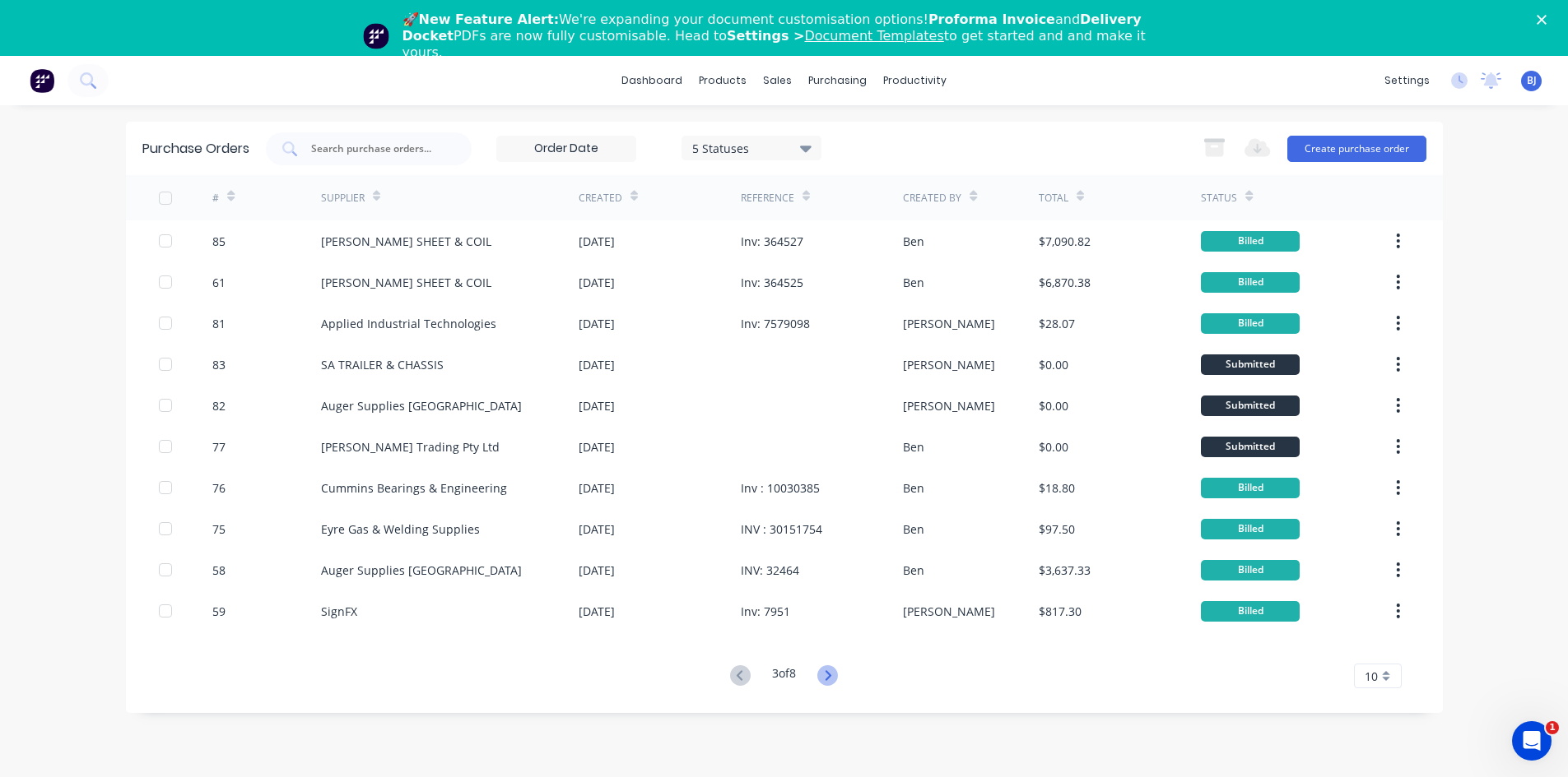
click at [828, 668] on icon at bounding box center [828, 676] width 21 height 21
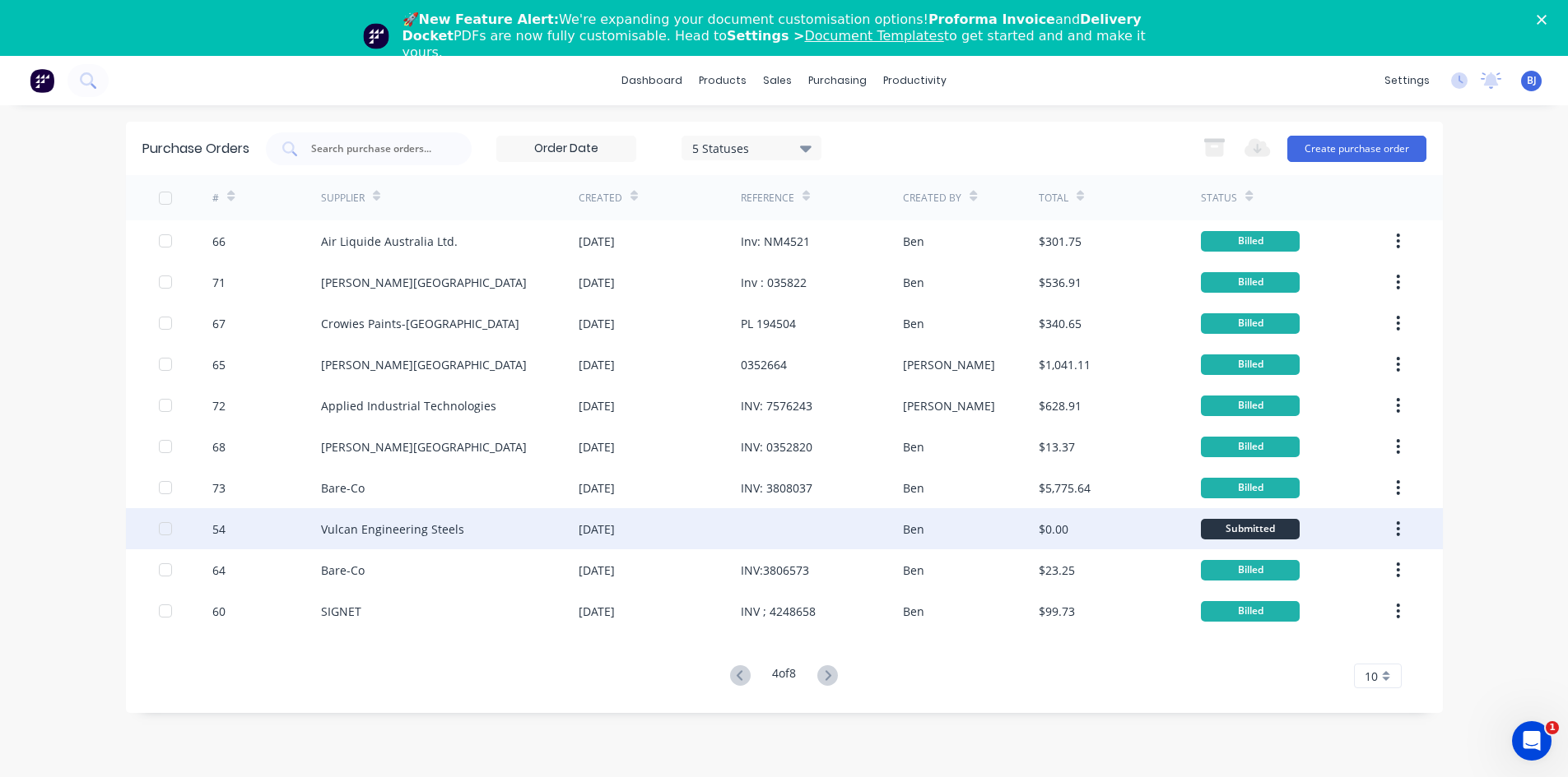
click at [749, 532] on div at bounding box center [821, 529] width 162 height 42
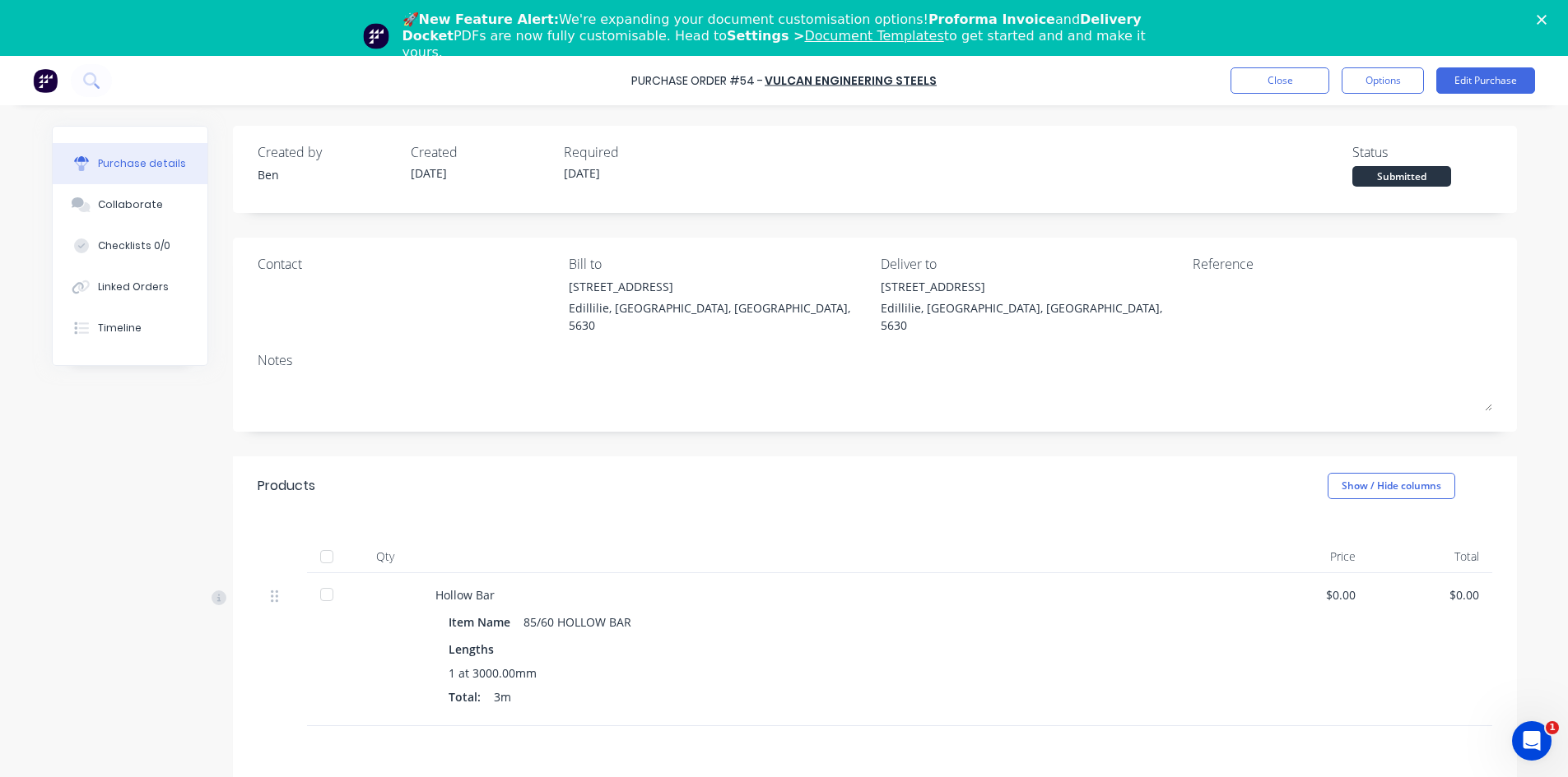
click at [1472, 578] on div "$0.00" at bounding box center [1430, 650] width 124 height 153
click at [1494, 80] on button "Edit Purchase" at bounding box center [1486, 80] width 98 height 26
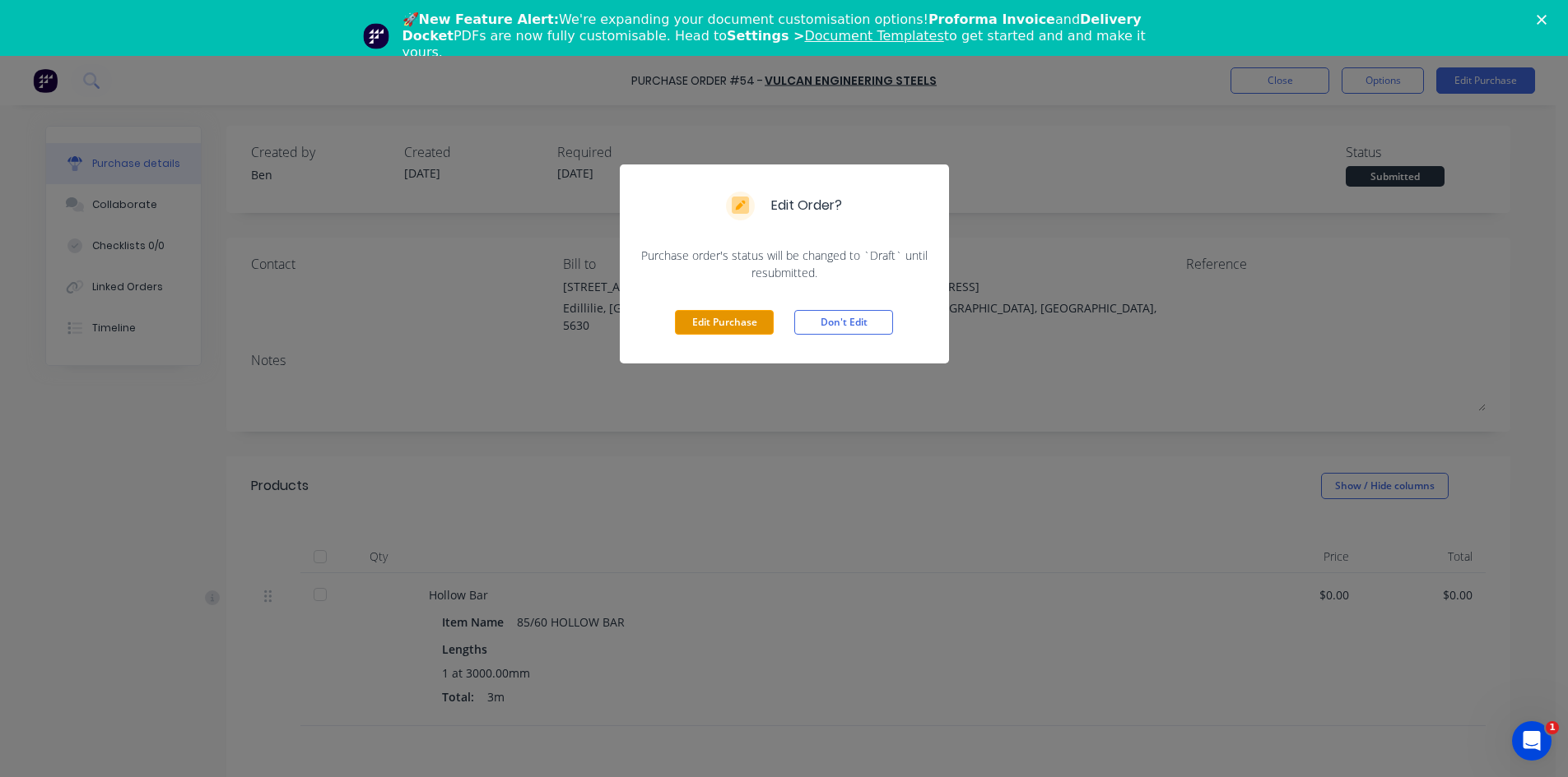
click at [727, 330] on button "Edit Purchase" at bounding box center [724, 322] width 98 height 25
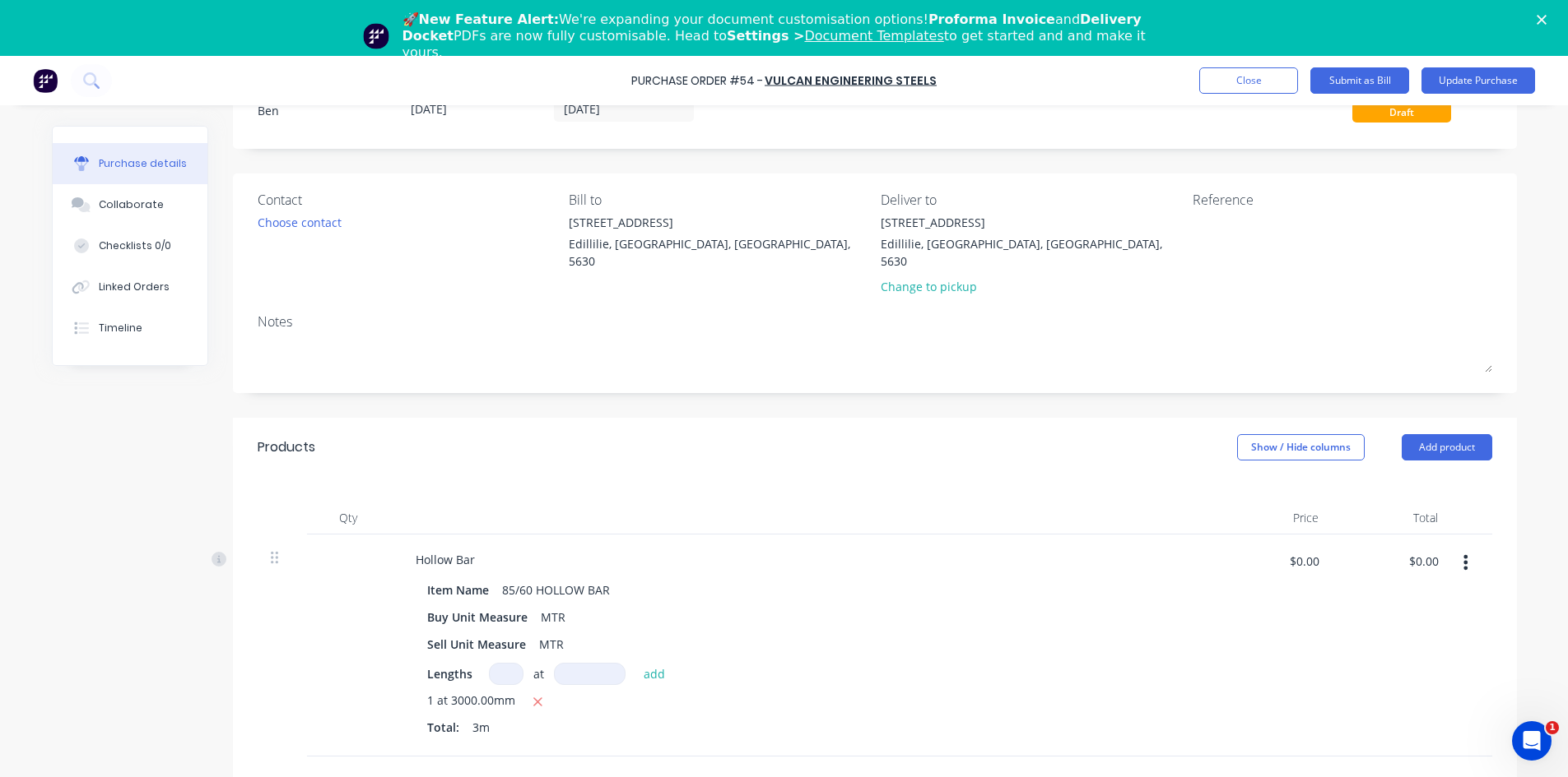
scroll to position [164, 0]
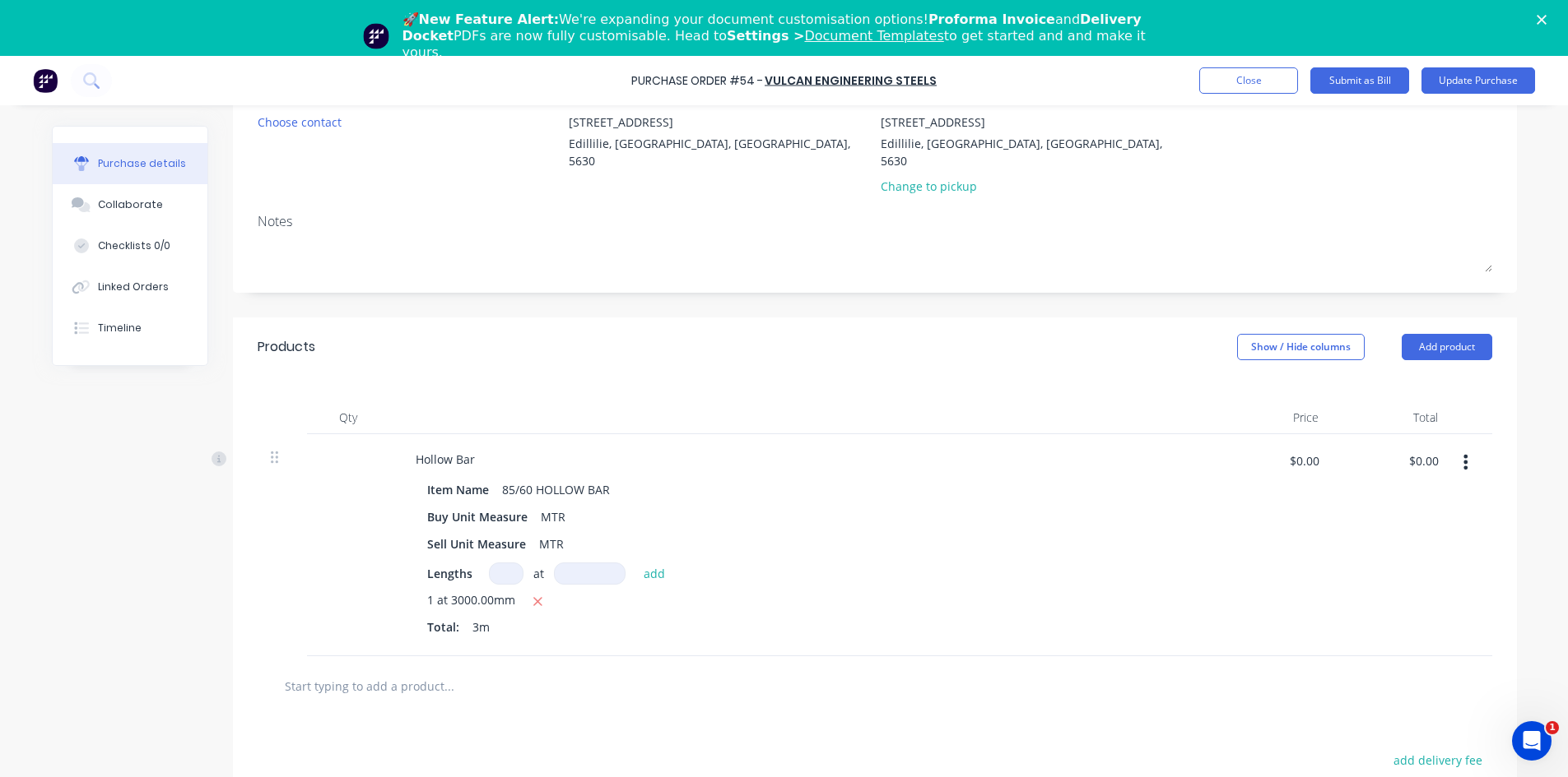
click at [499, 562] on input at bounding box center [506, 573] width 35 height 22
type input "1"
click at [583, 562] on input at bounding box center [590, 573] width 72 height 22
type input "3065mm"
click at [644, 563] on button "add" at bounding box center [654, 573] width 39 height 20
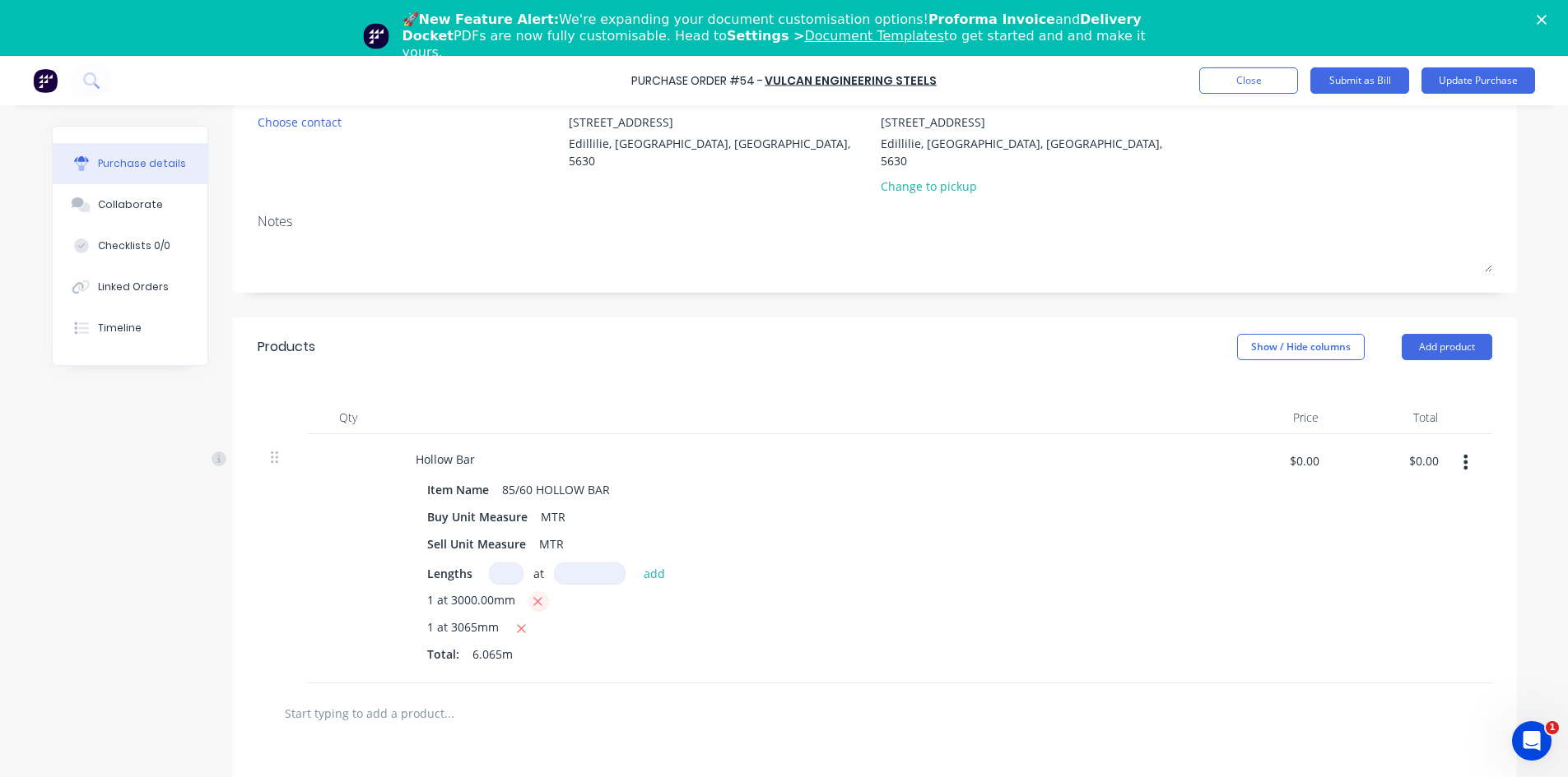
click at [534, 597] on icon "button" at bounding box center [539, 602] width 9 height 9
drag, startPoint x: 1437, startPoint y: 442, endPoint x: 1367, endPoint y: 443, distance: 70.0
click at [1367, 447] on div "$0.00 $0.00" at bounding box center [1396, 466] width 103 height 39
type input "756.63"
type input "$246.8613"
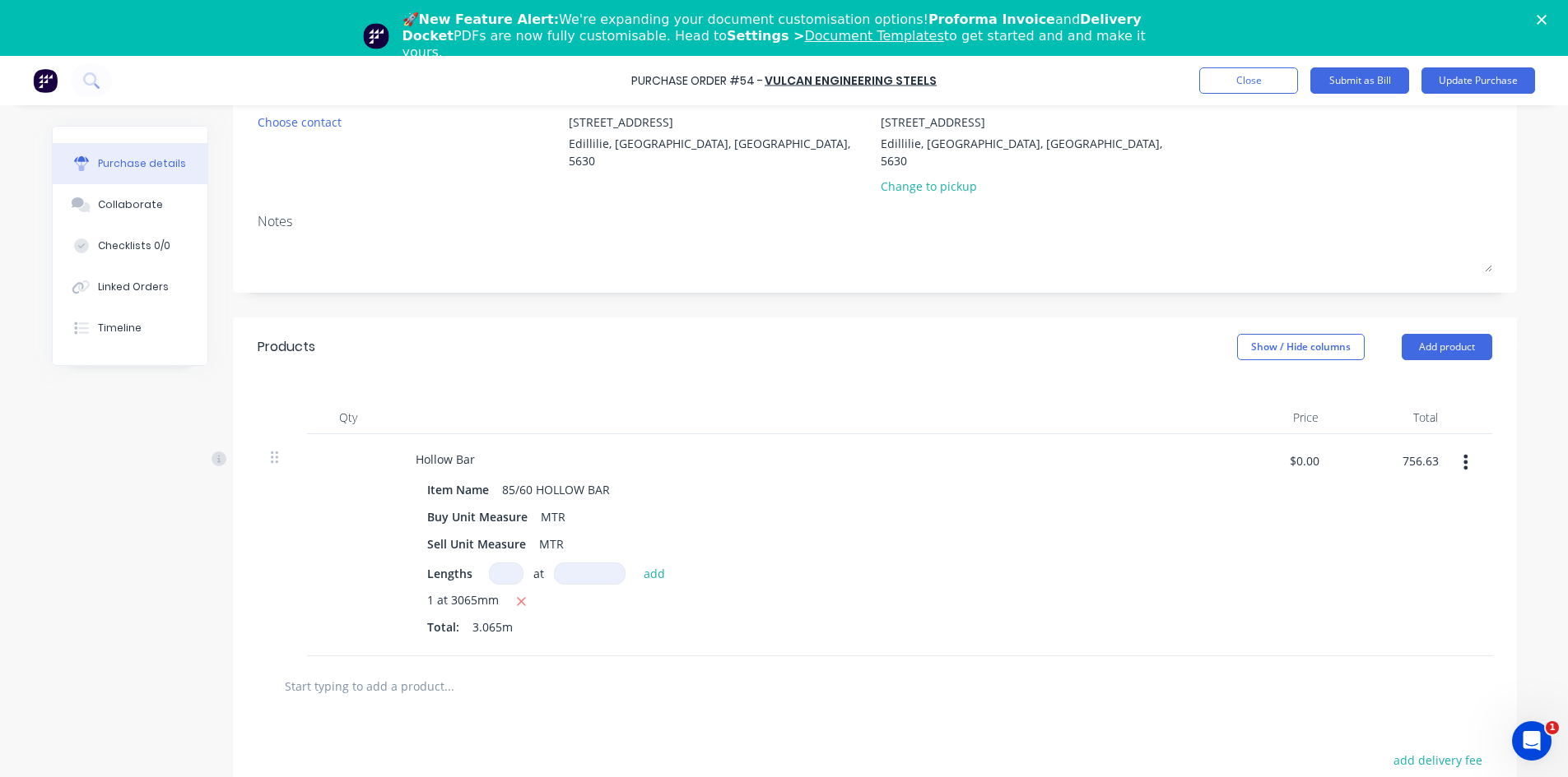
type input "$756.63"
click at [1333, 507] on div "$756.63 $756.63" at bounding box center [1391, 545] width 119 height 222
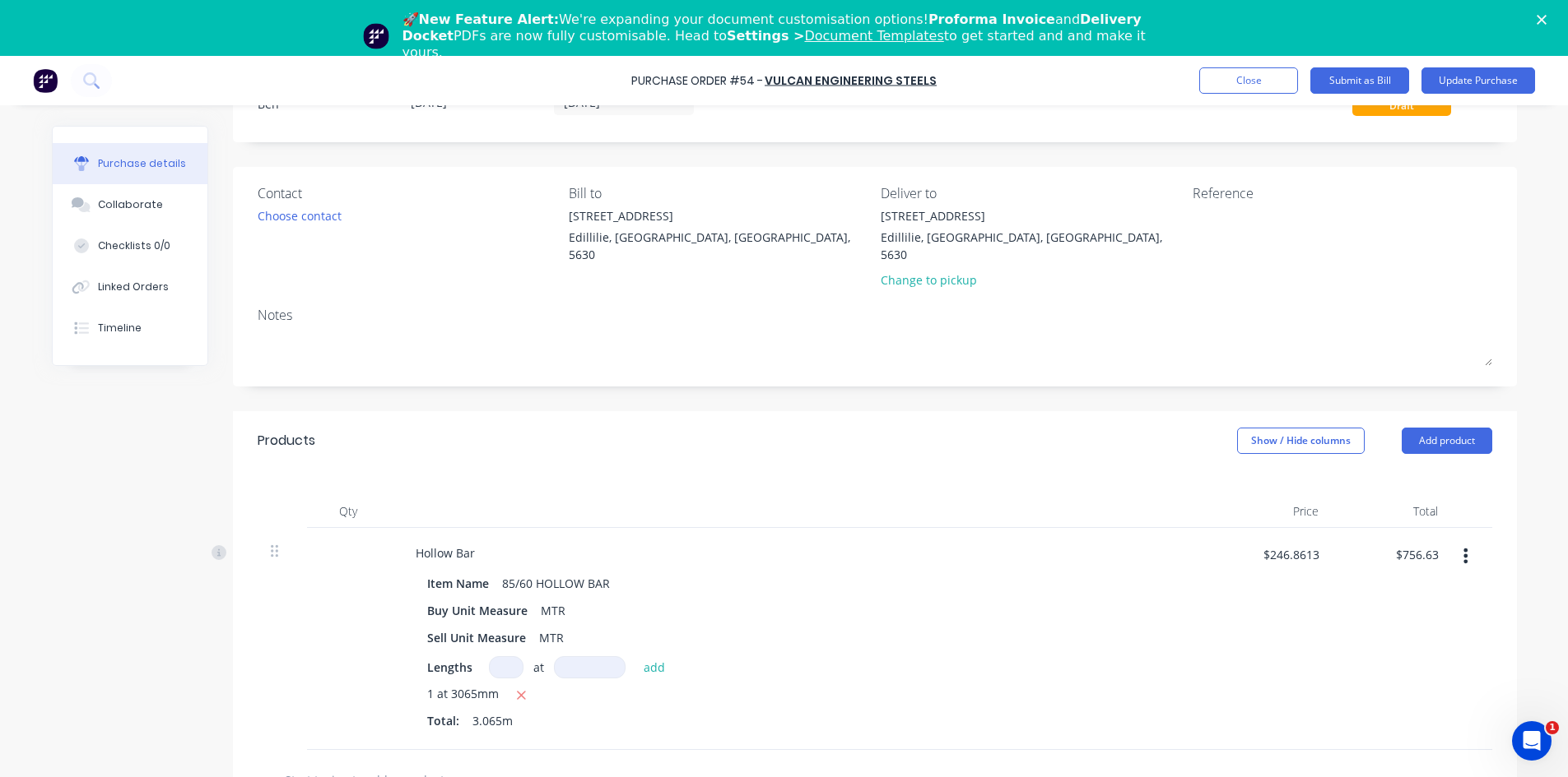
scroll to position [0, 0]
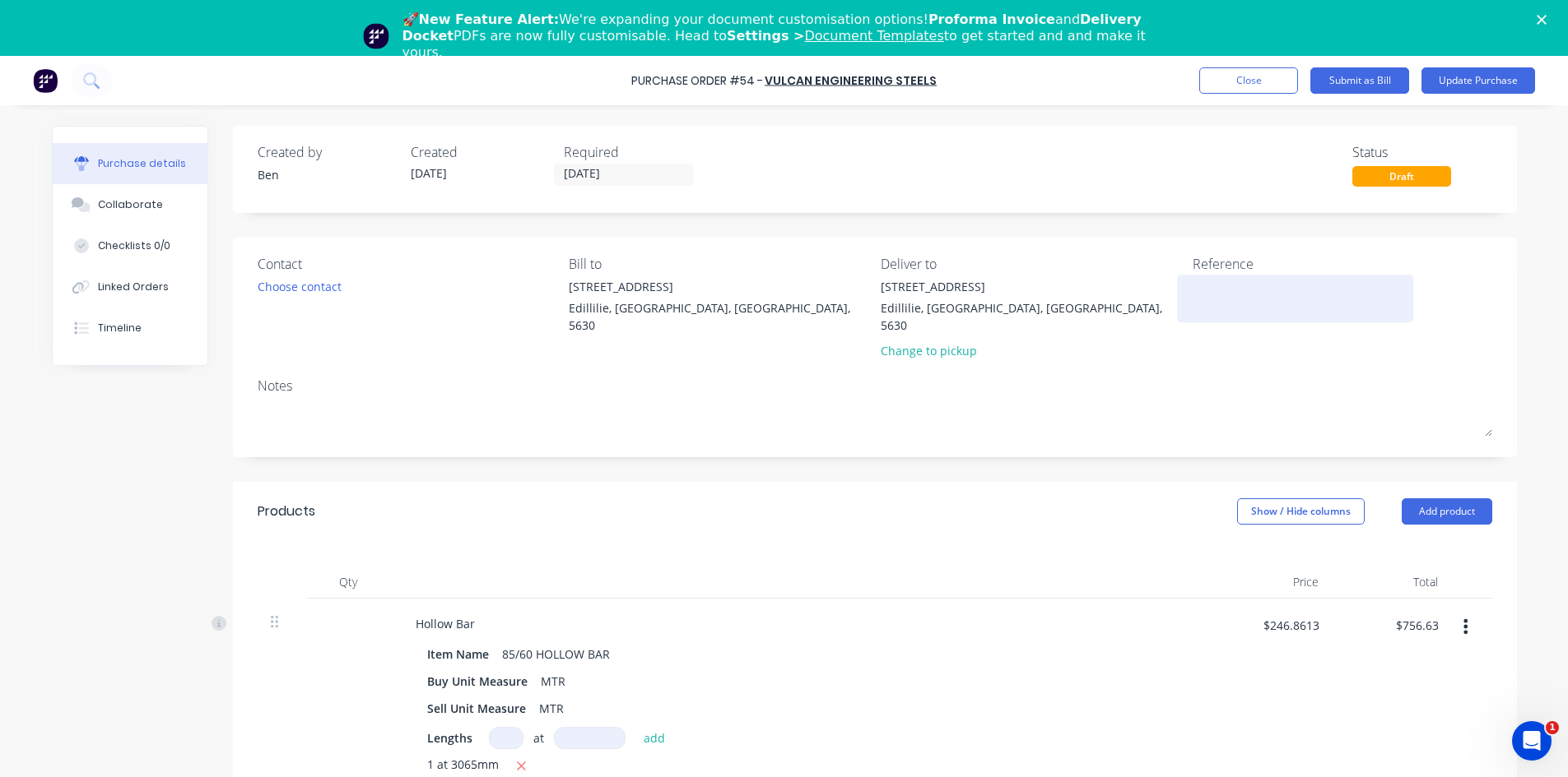
click at [1193, 282] on textarea at bounding box center [1296, 296] width 206 height 37
type textarea "INV: 2550308"
click at [626, 175] on input "22/07/25" at bounding box center [624, 175] width 138 height 21
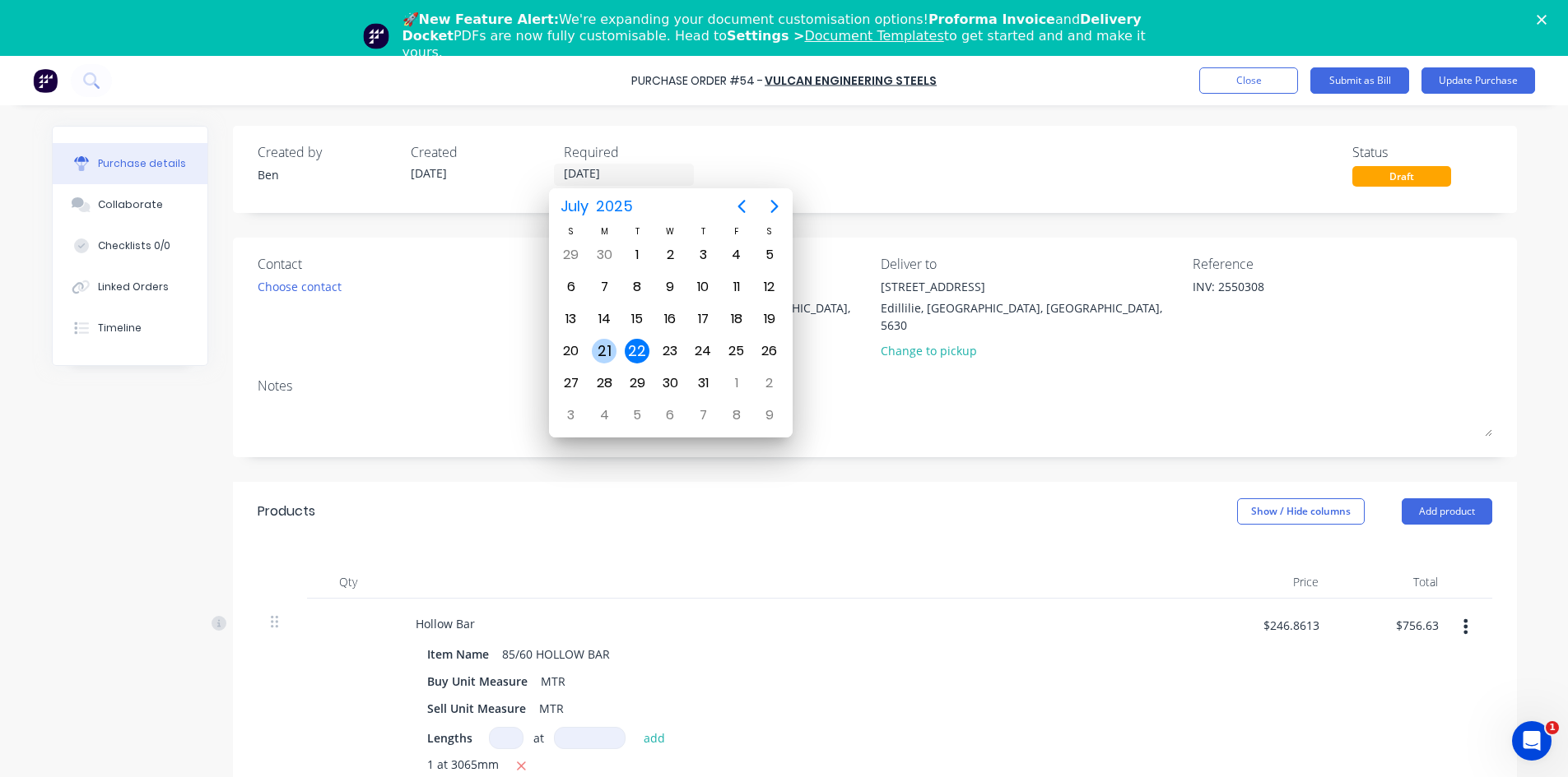
click at [615, 357] on div "21" at bounding box center [603, 351] width 33 height 31
type input "21/07/25"
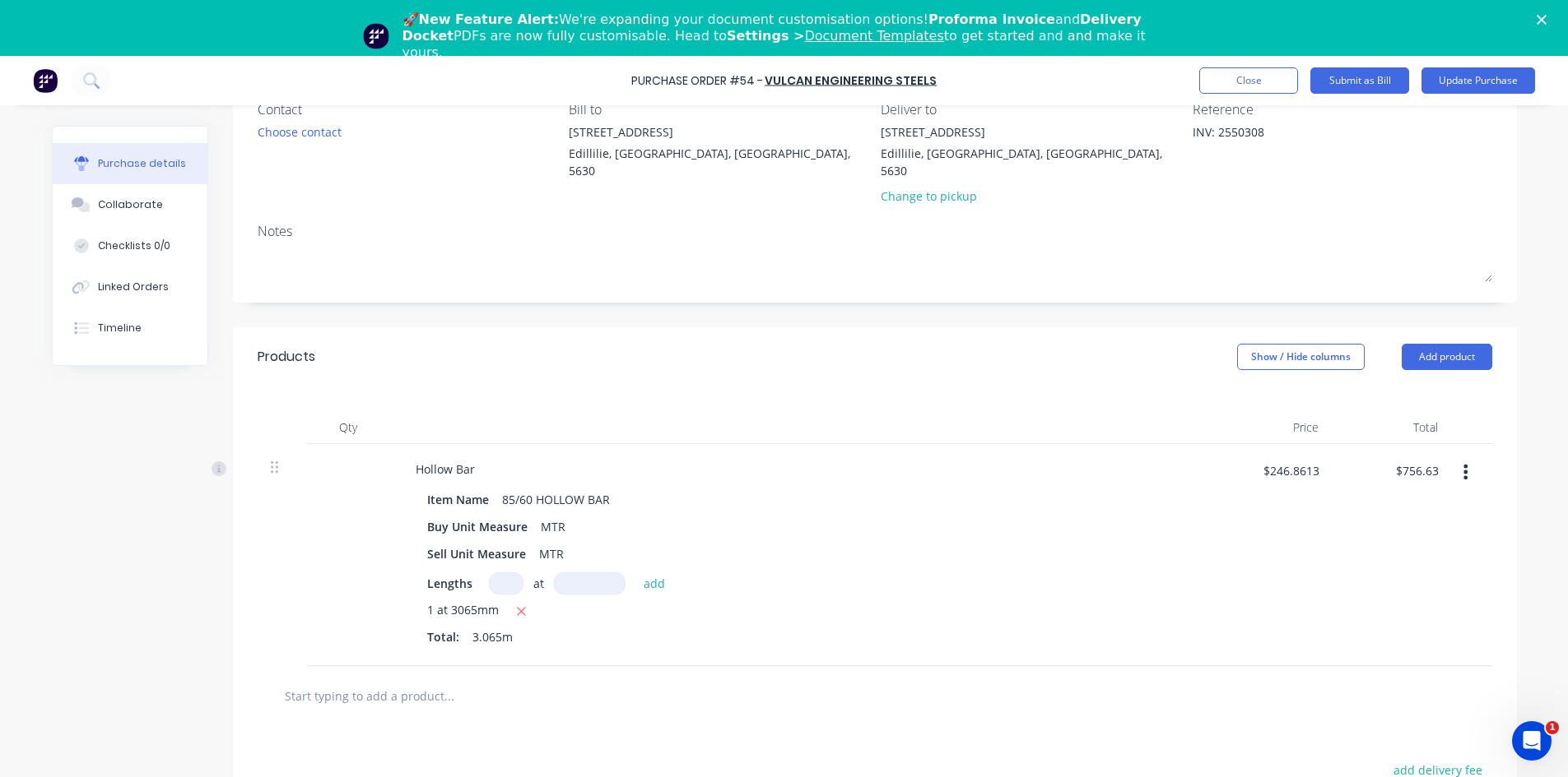
scroll to position [153, 0]
click at [1362, 77] on button "Submit as Bill" at bounding box center [1360, 80] width 98 height 26
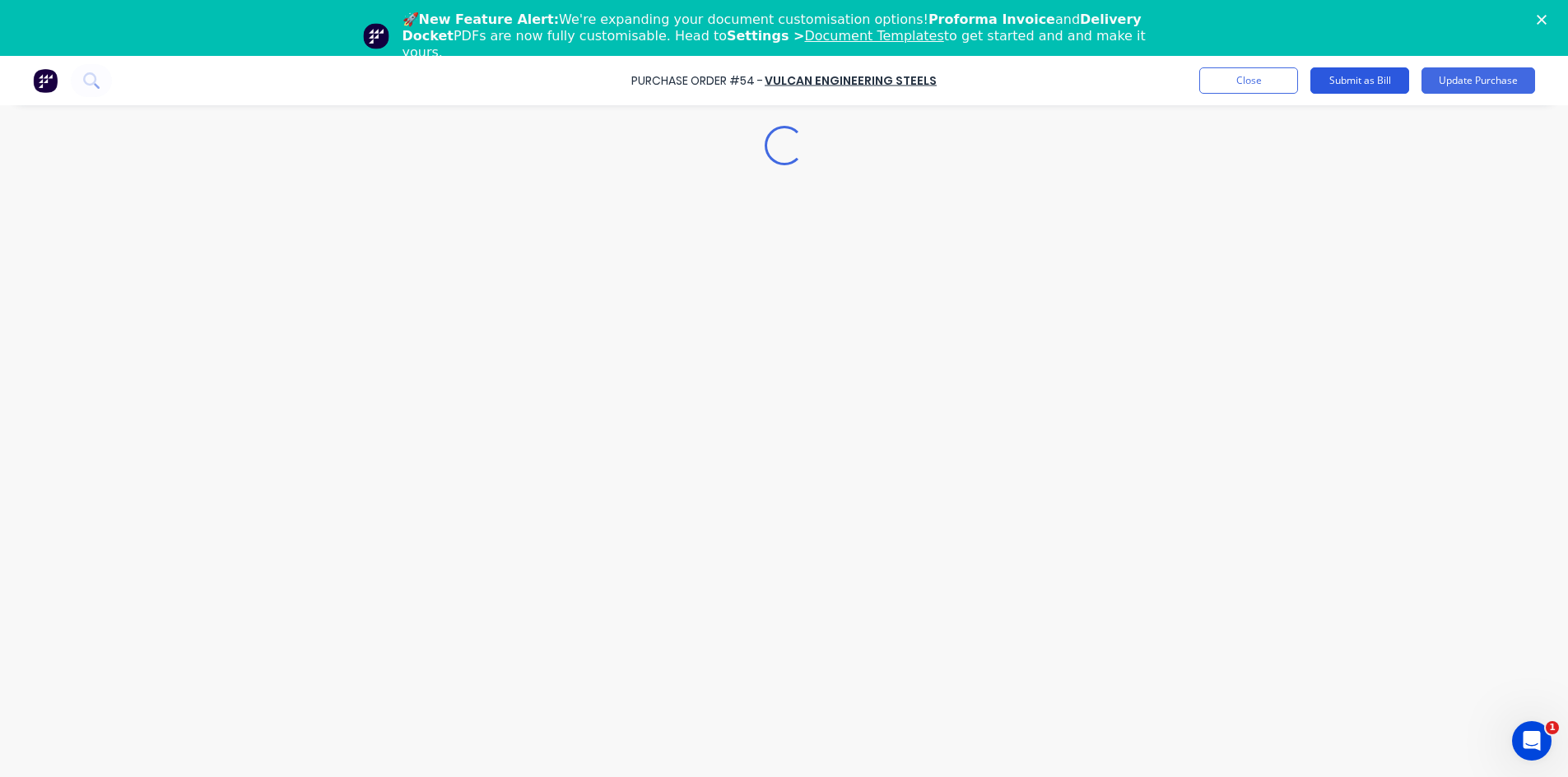
scroll to position [0, 0]
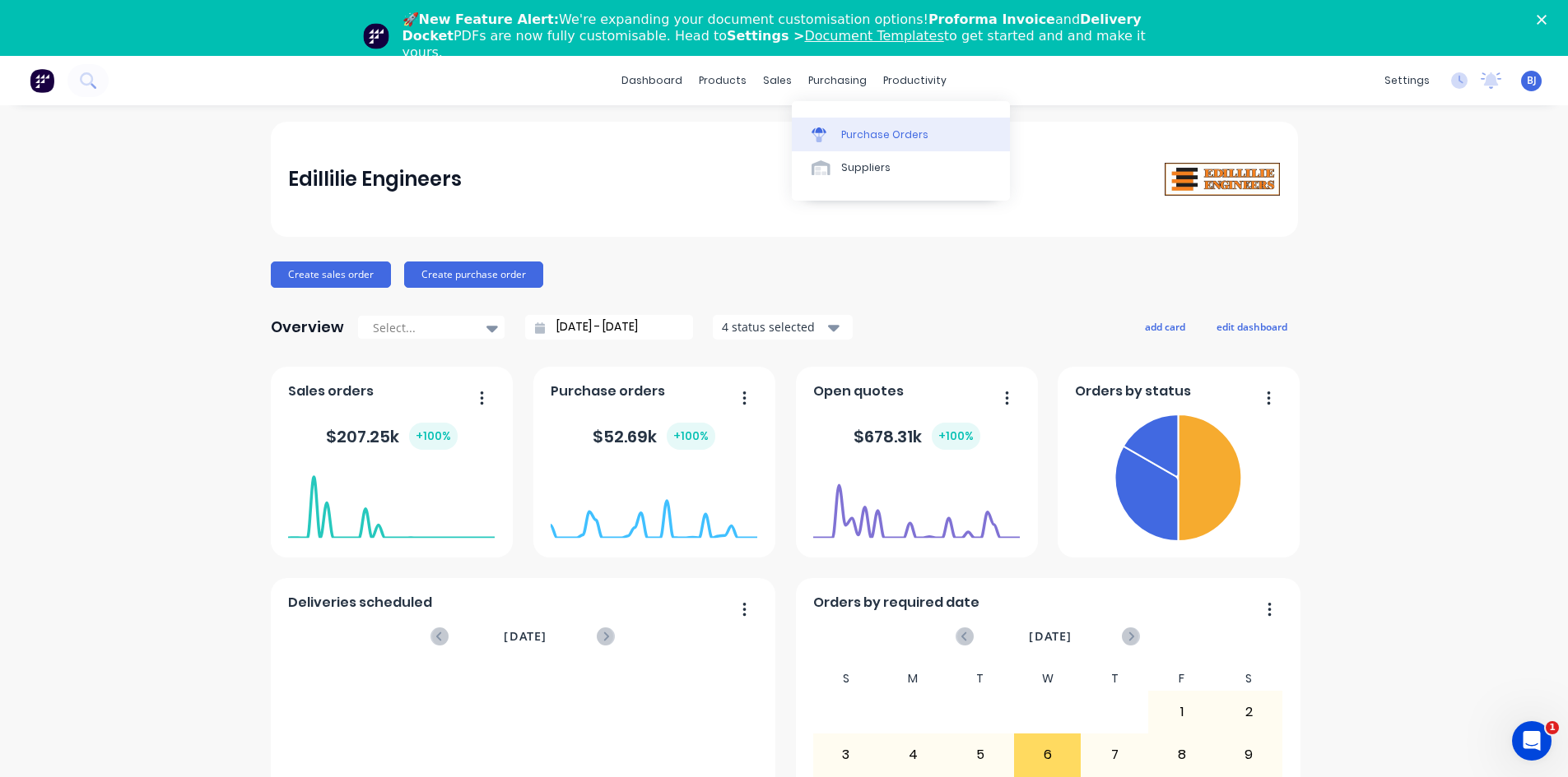
click at [841, 137] on div "Purchase Orders" at bounding box center [884, 135] width 87 height 15
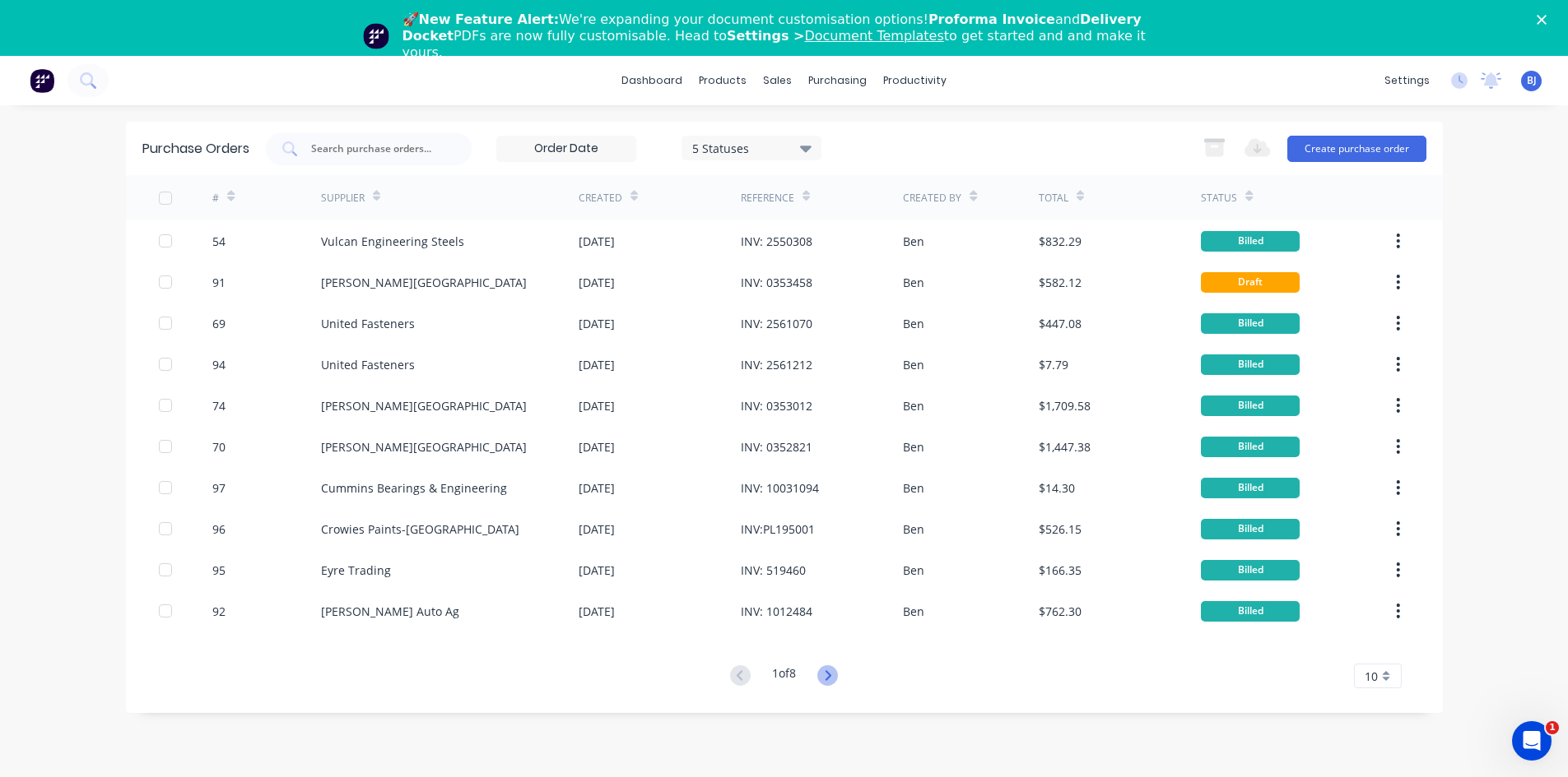
click at [829, 672] on icon at bounding box center [828, 675] width 6 height 9
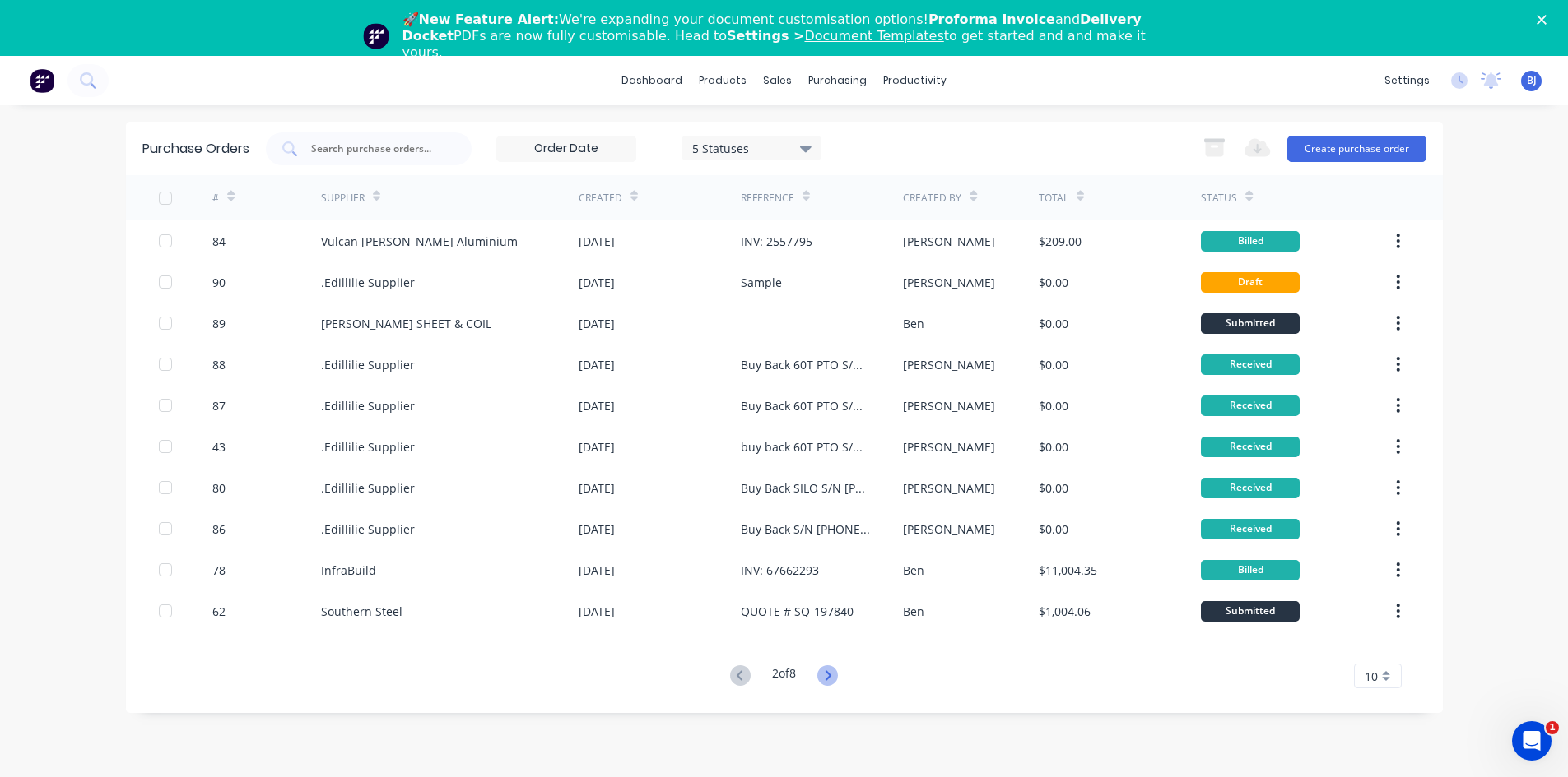
click at [833, 672] on icon at bounding box center [828, 676] width 21 height 21
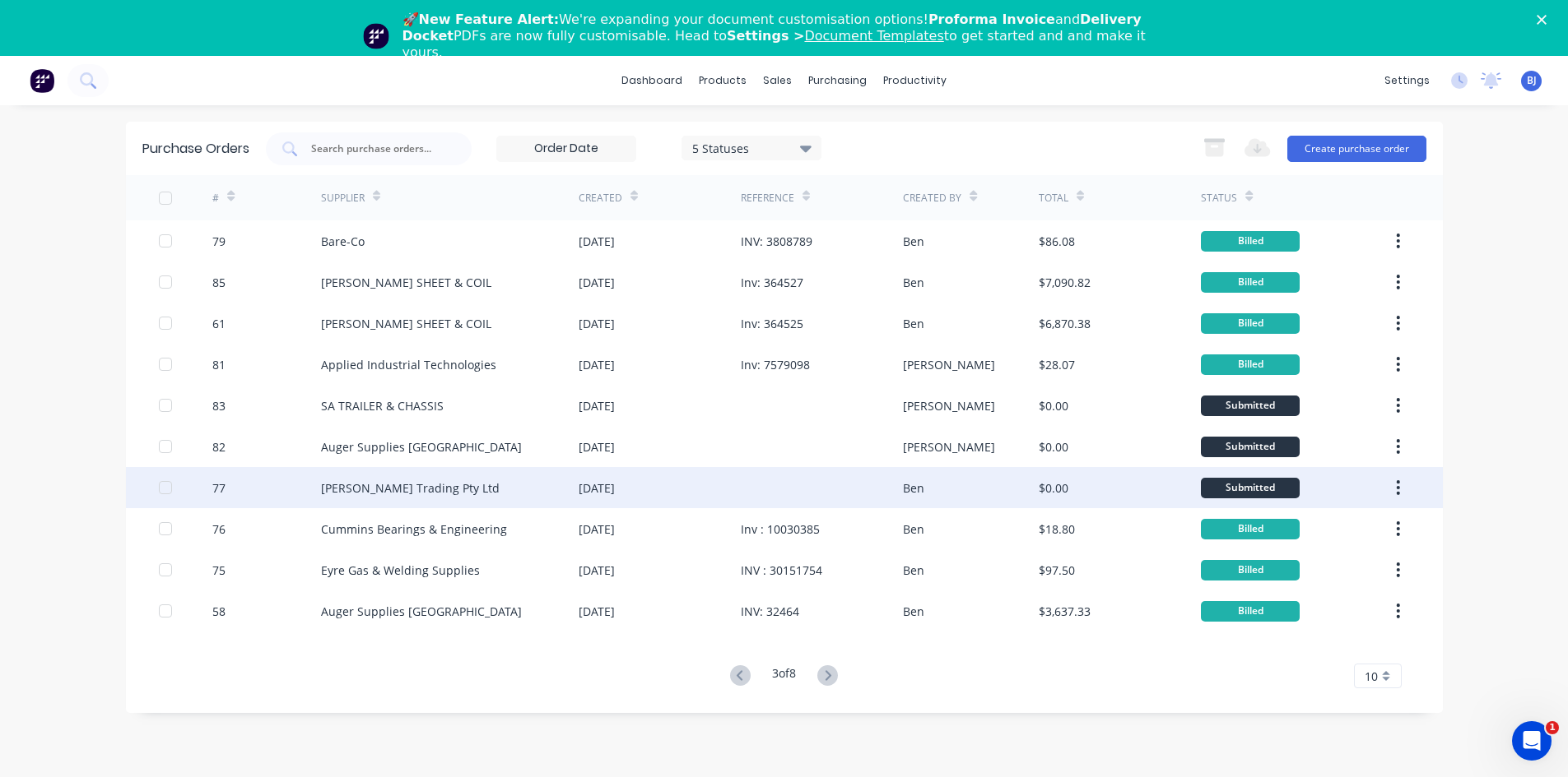
click at [904, 494] on div "Ben" at bounding box center [914, 488] width 22 height 17
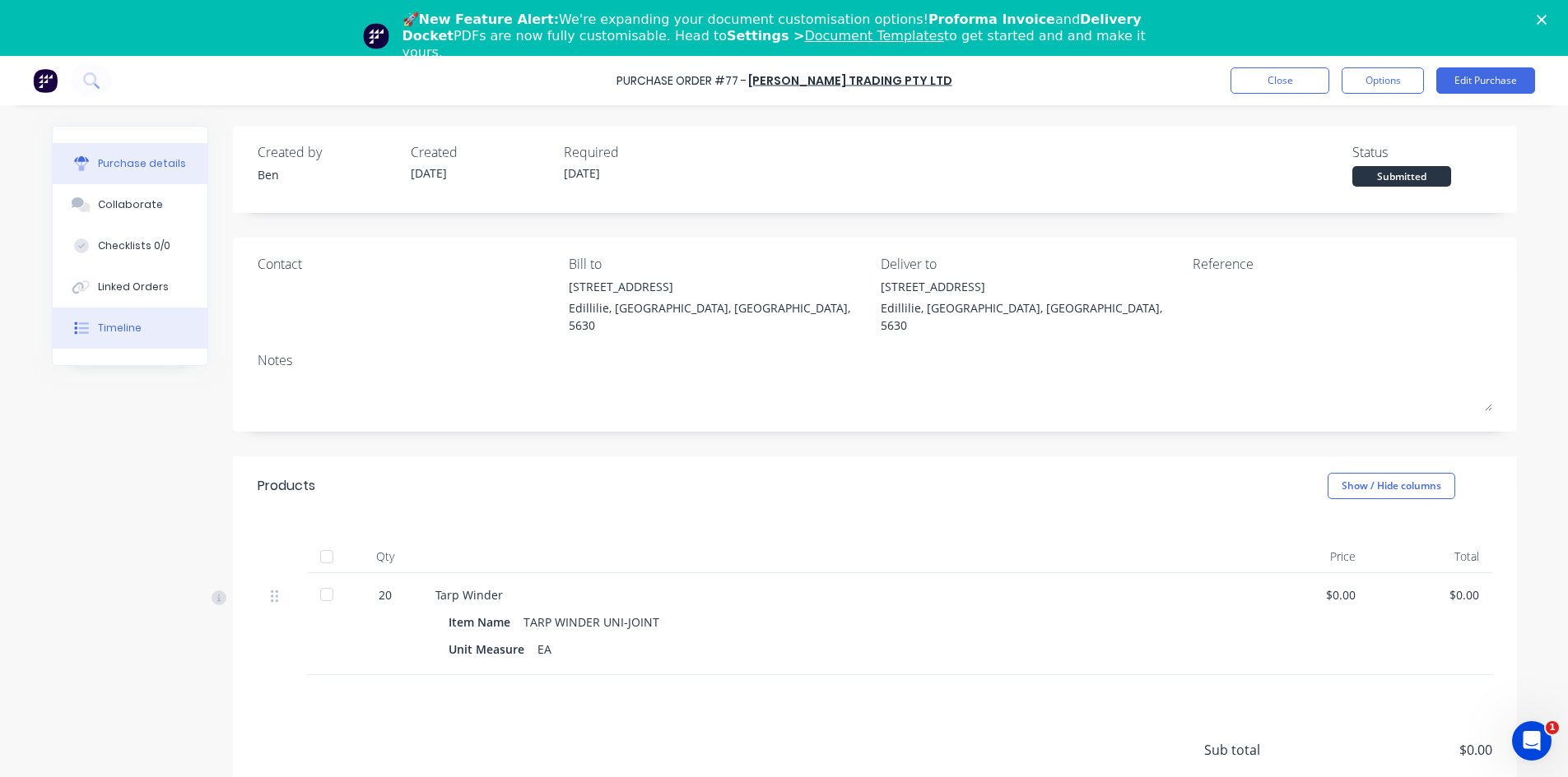
click at [109, 327] on div "Timeline" at bounding box center [120, 328] width 44 height 15
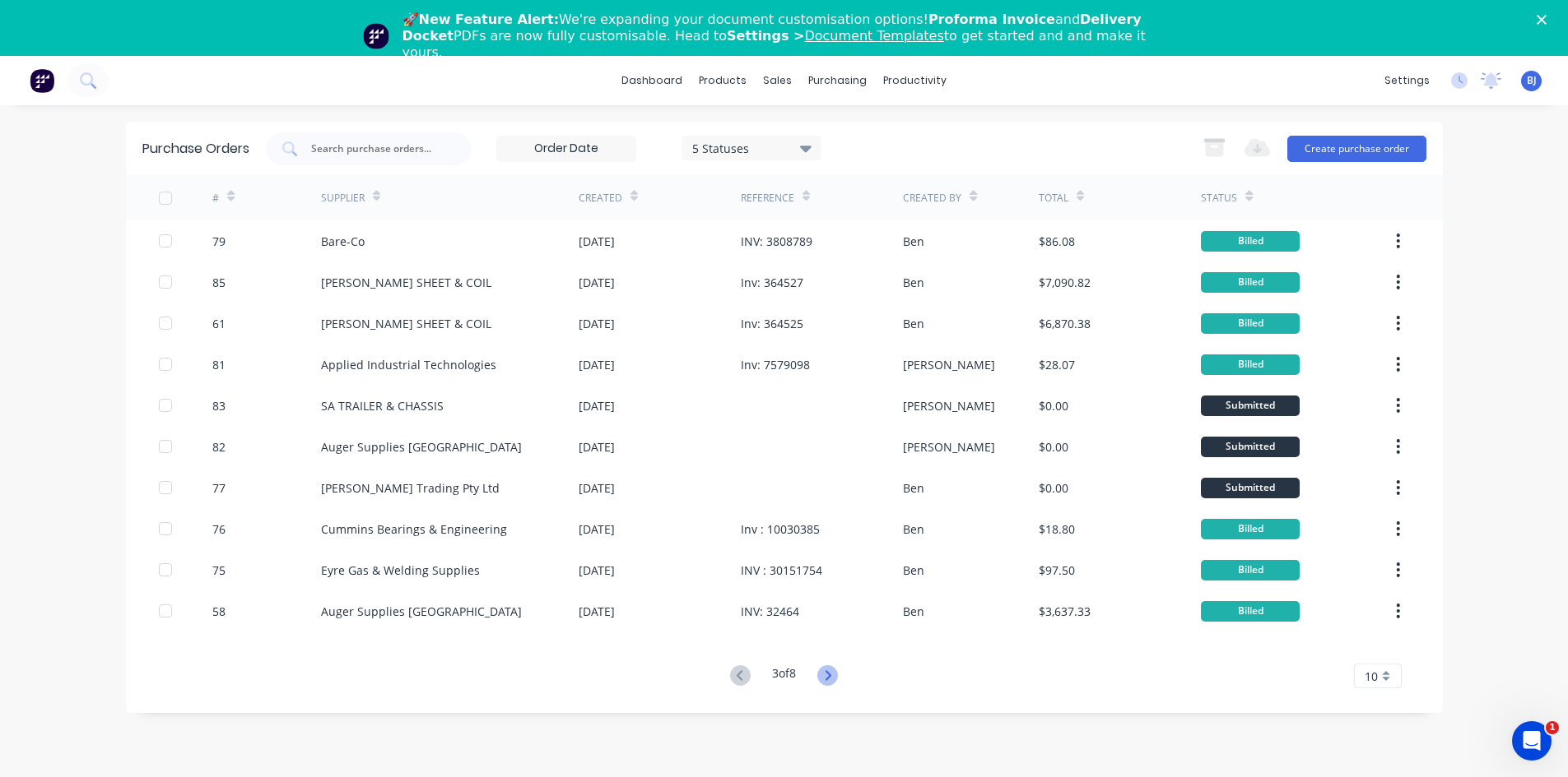
click at [828, 669] on icon at bounding box center [828, 676] width 21 height 21
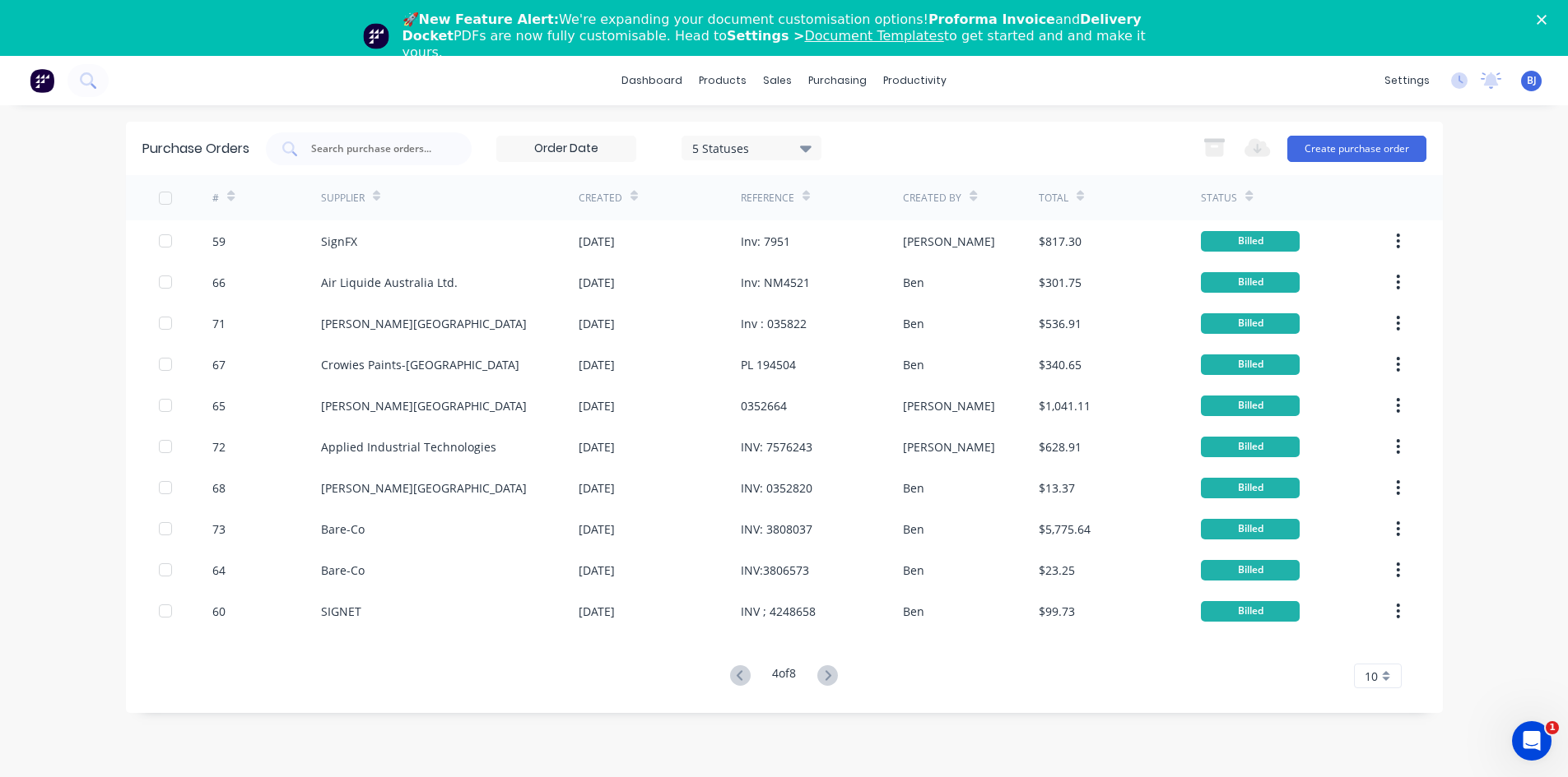
click at [828, 669] on icon at bounding box center [828, 676] width 21 height 21
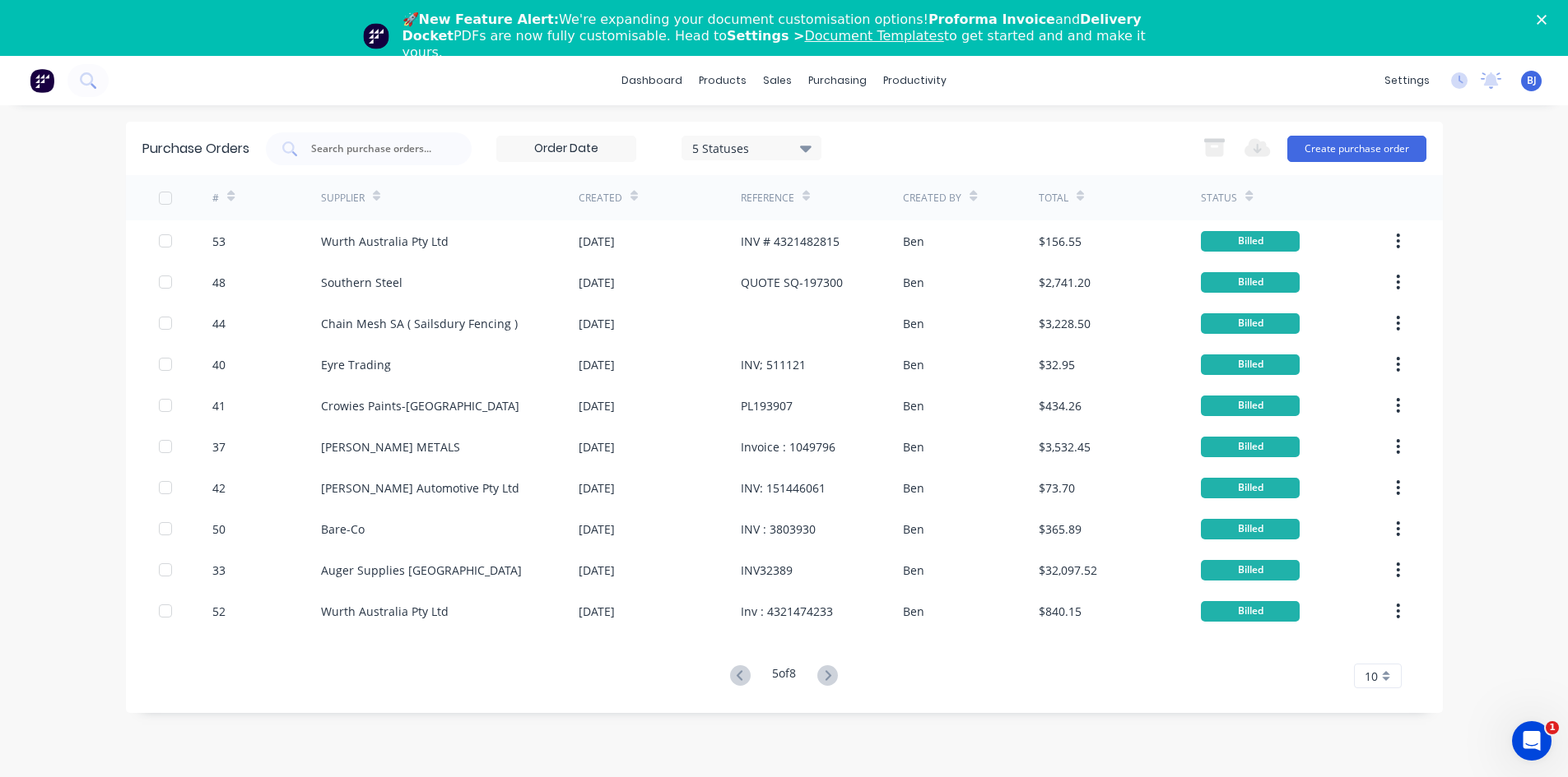
click at [828, 669] on icon at bounding box center [828, 676] width 21 height 21
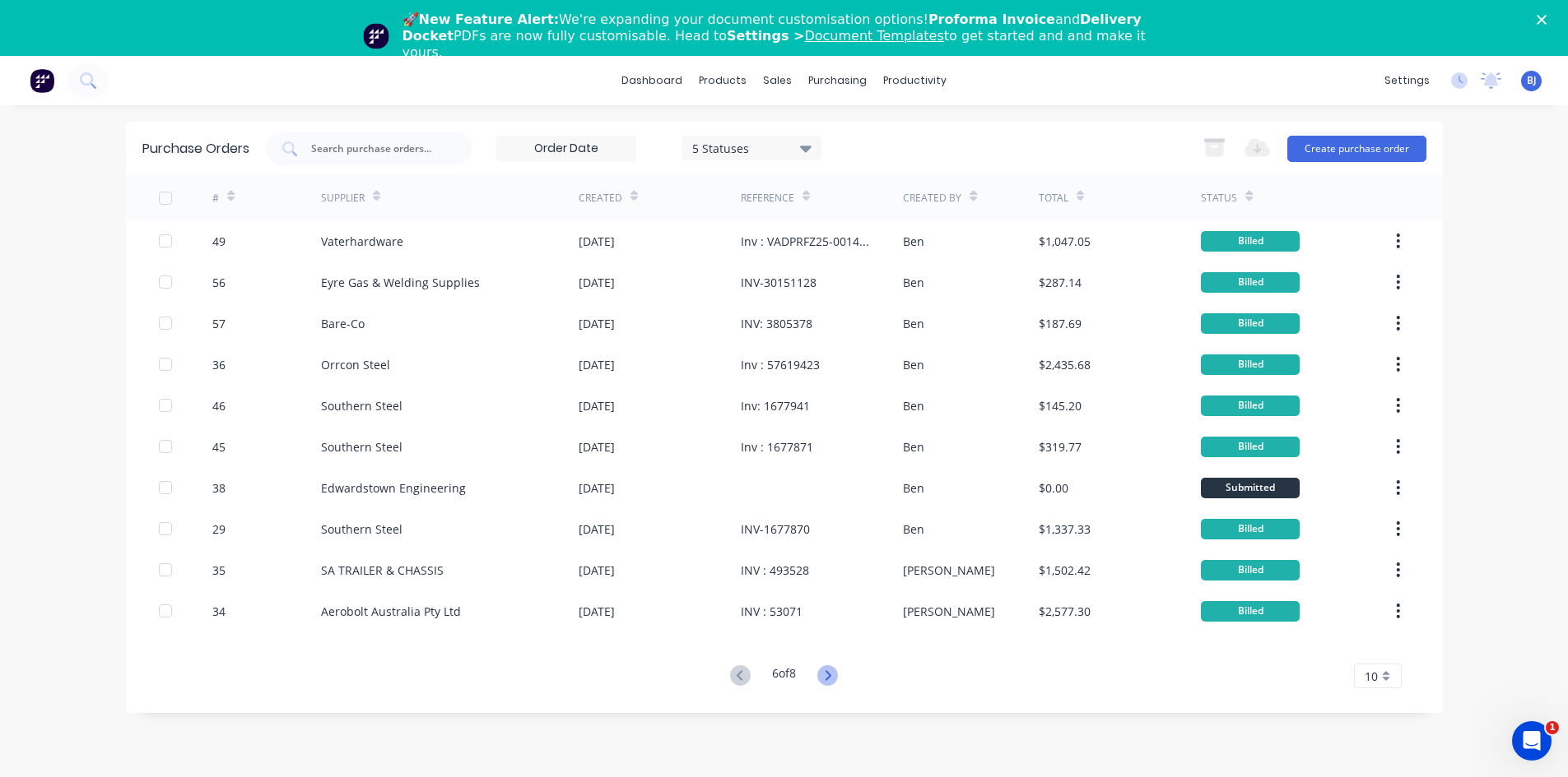
click at [829, 669] on icon at bounding box center [828, 676] width 21 height 21
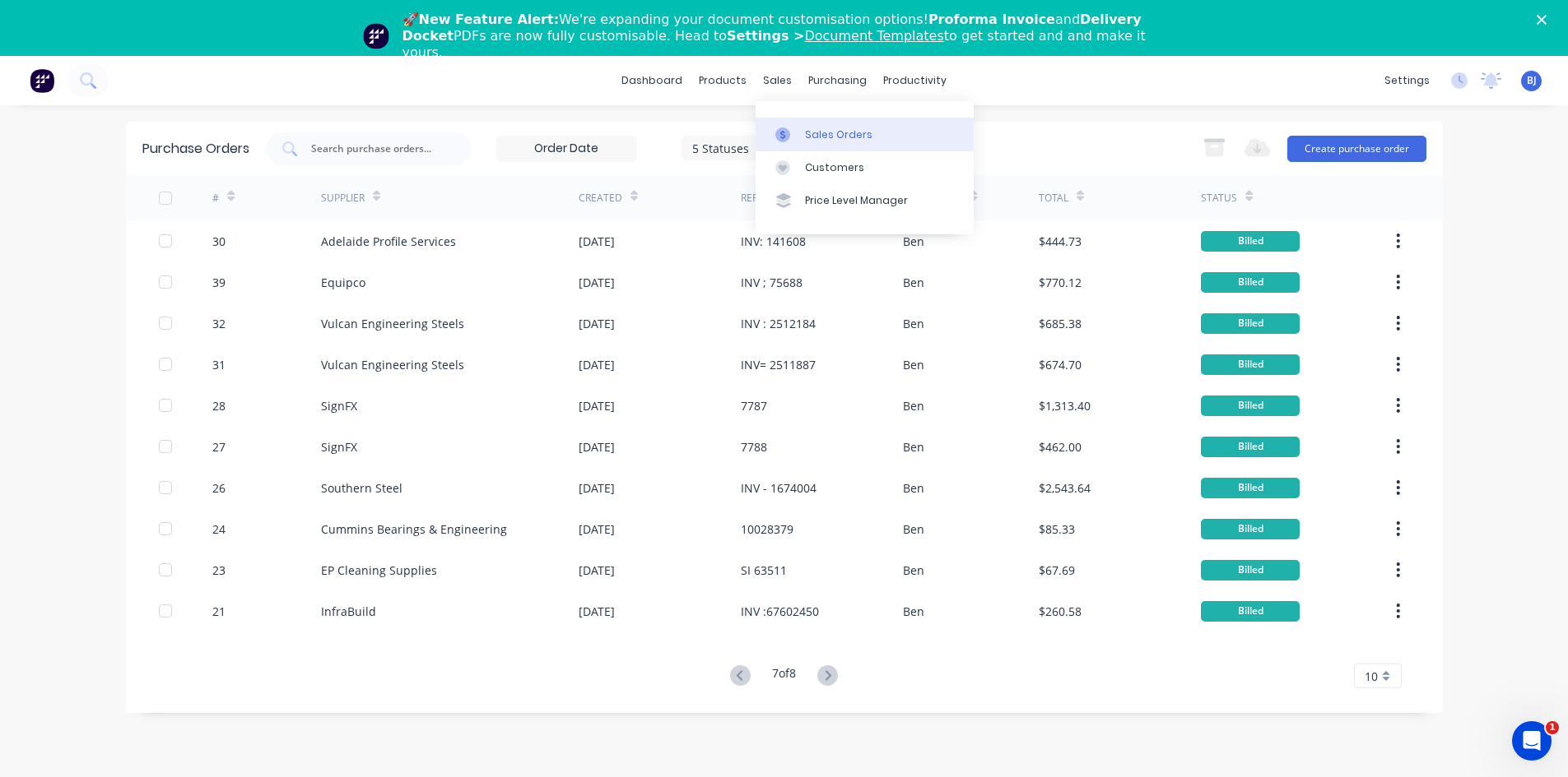
click at [784, 135] on icon at bounding box center [782, 135] width 5 height 9
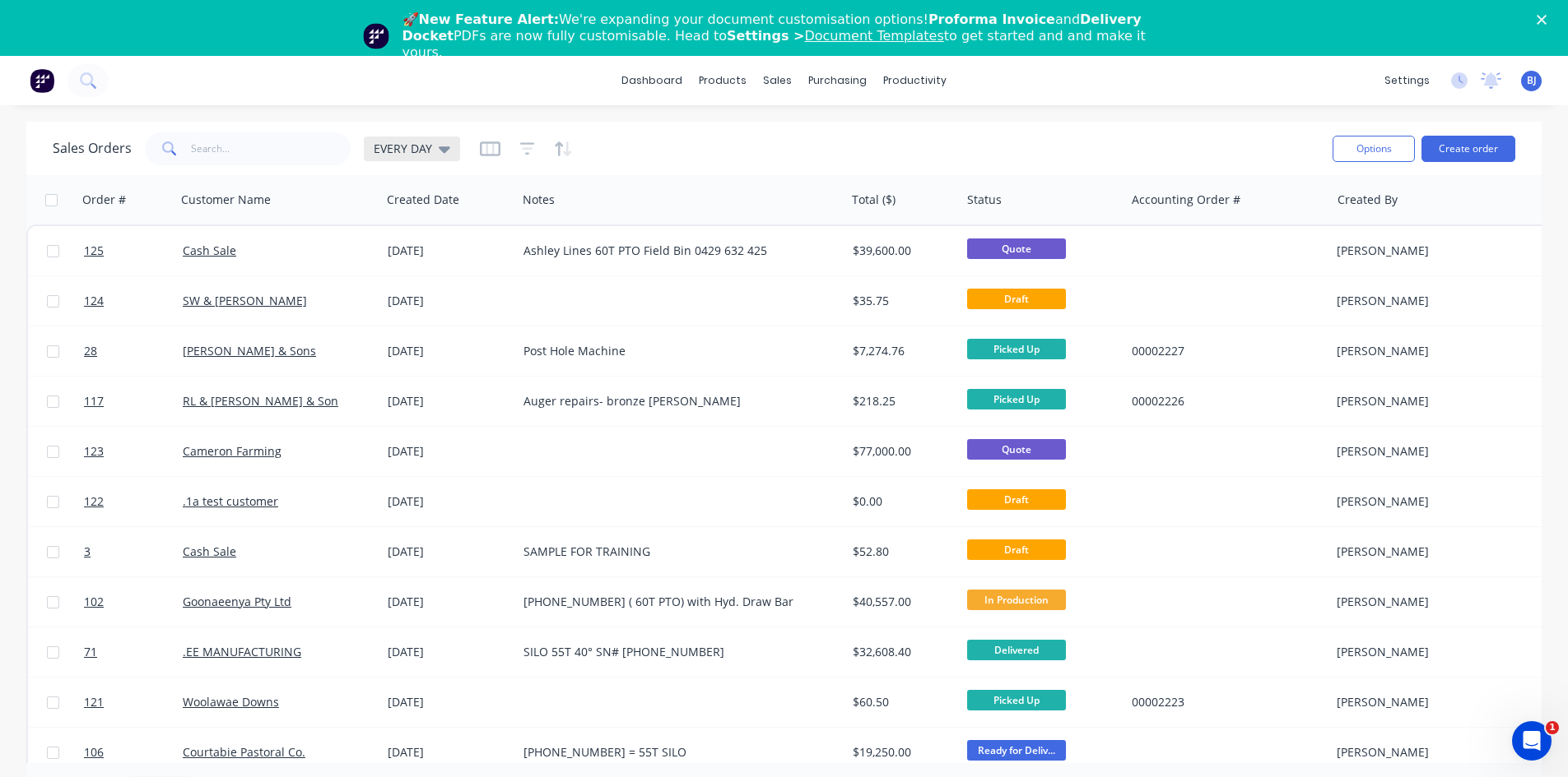
click at [444, 151] on icon at bounding box center [444, 149] width 11 height 7
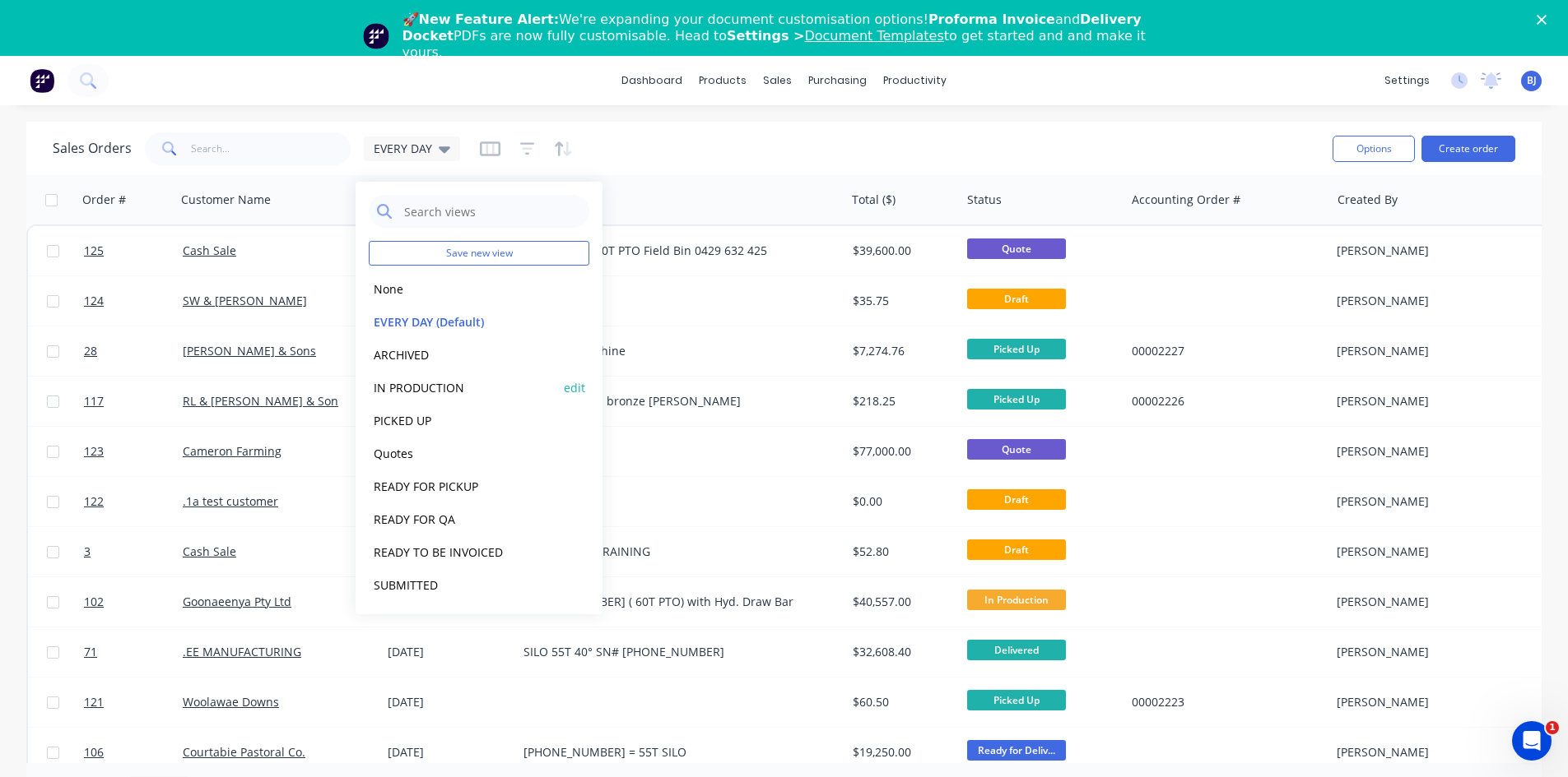
click at [428, 391] on button "IN PRODUCTION" at bounding box center [462, 388] width 187 height 19
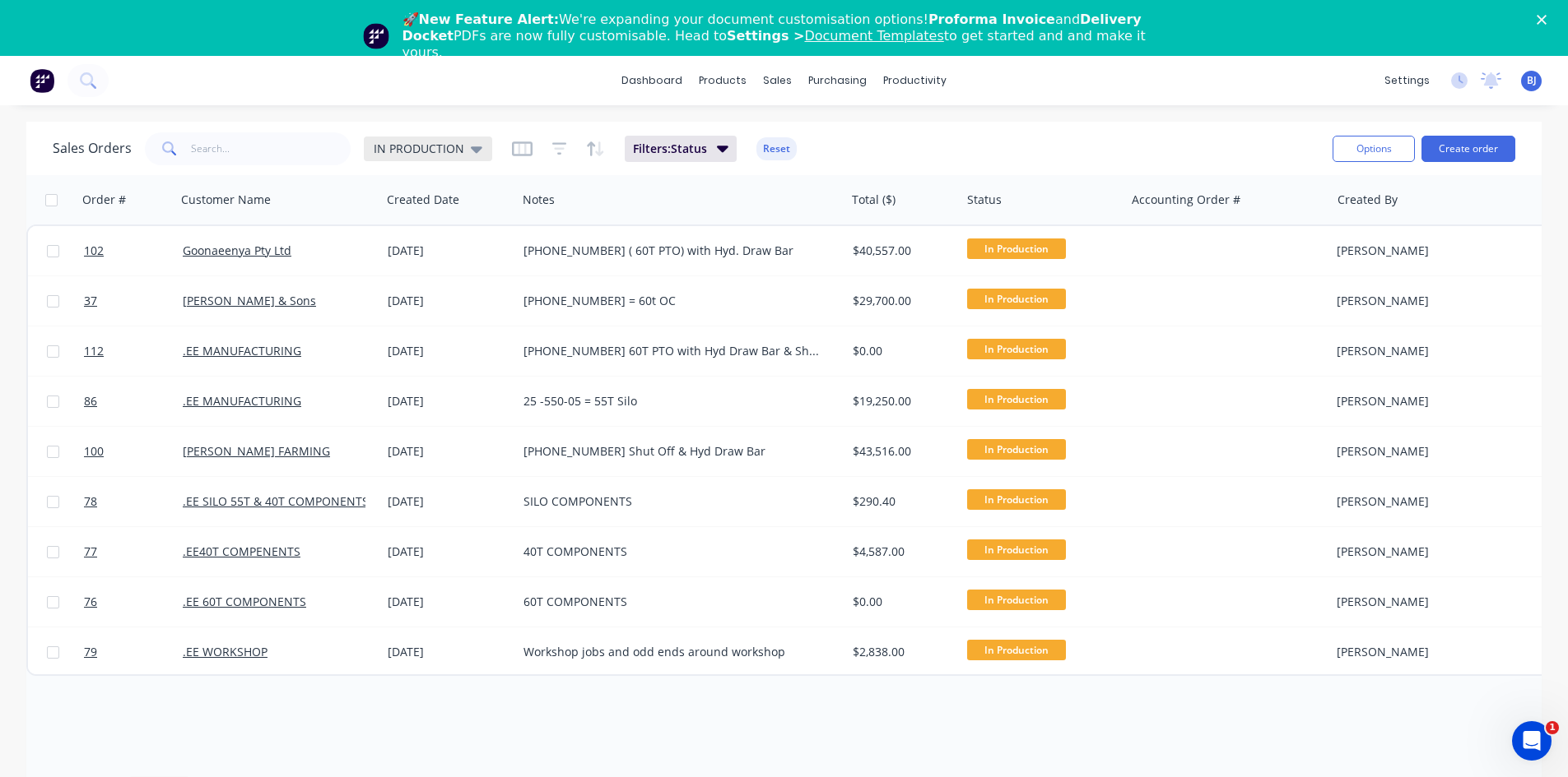
click at [471, 149] on icon at bounding box center [477, 148] width 11 height 18
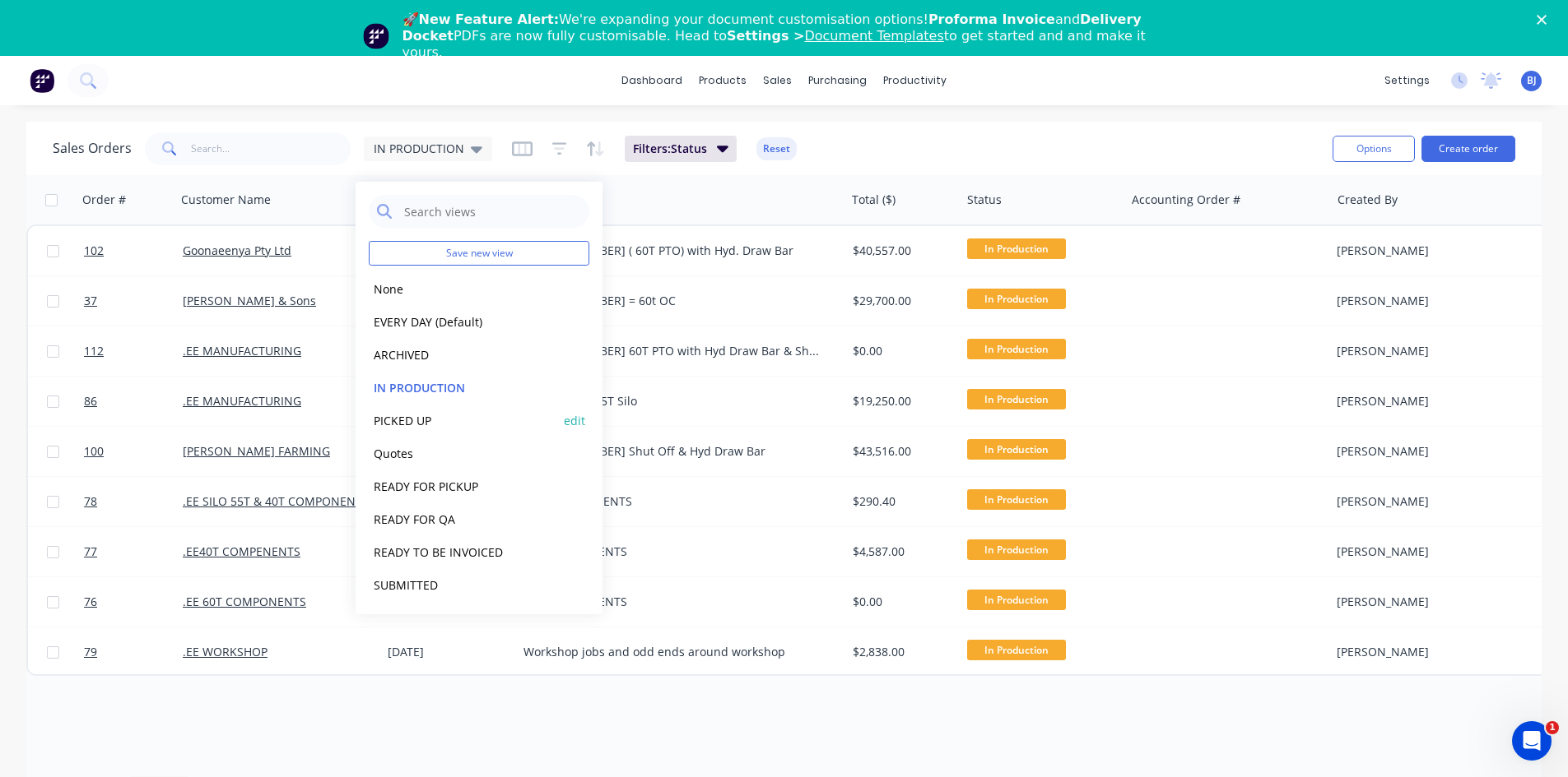
click at [415, 421] on button "PICKED UP" at bounding box center [462, 421] width 187 height 19
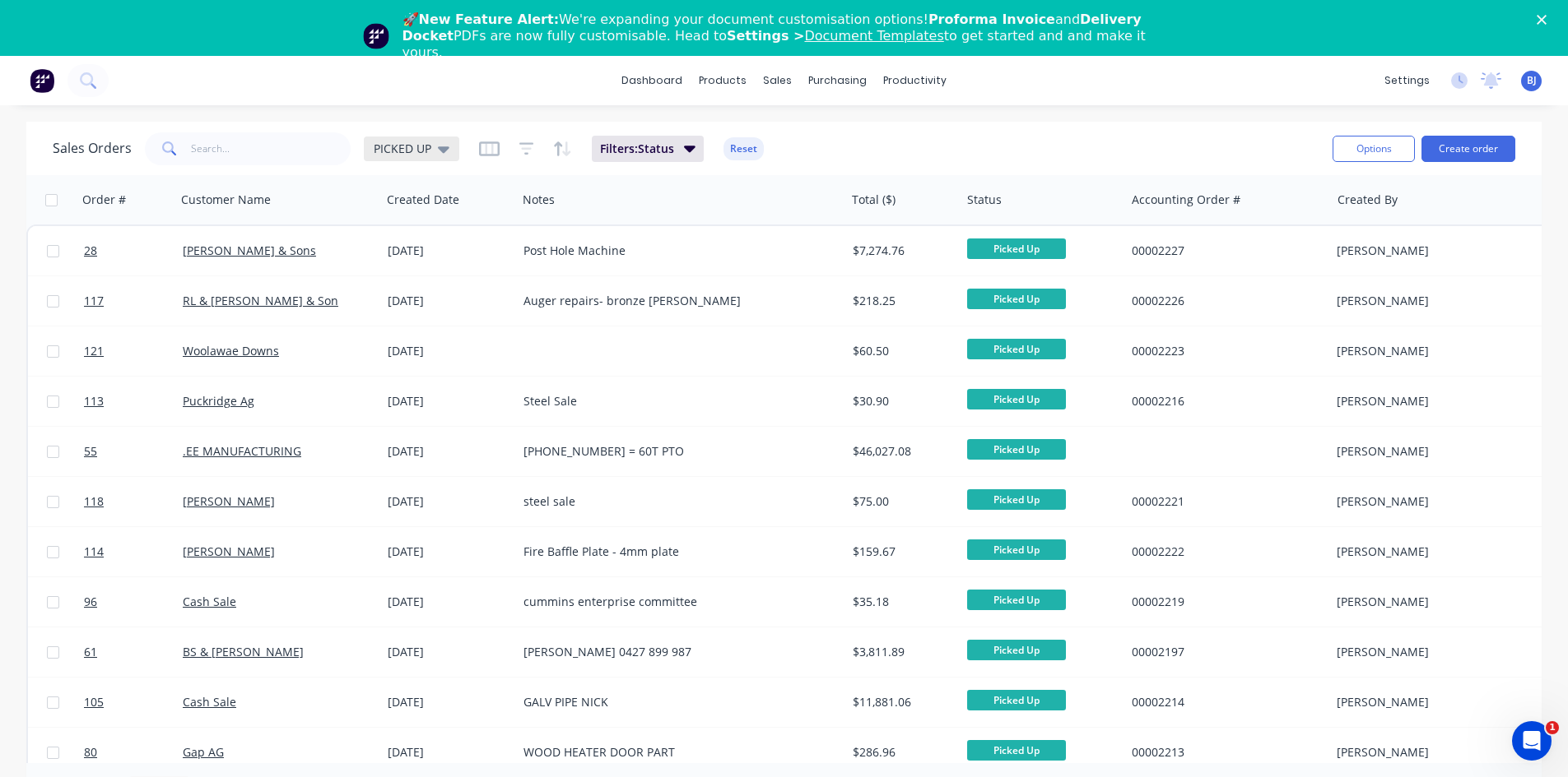
click at [447, 156] on div "PICKED UP" at bounding box center [411, 148] width 96 height 25
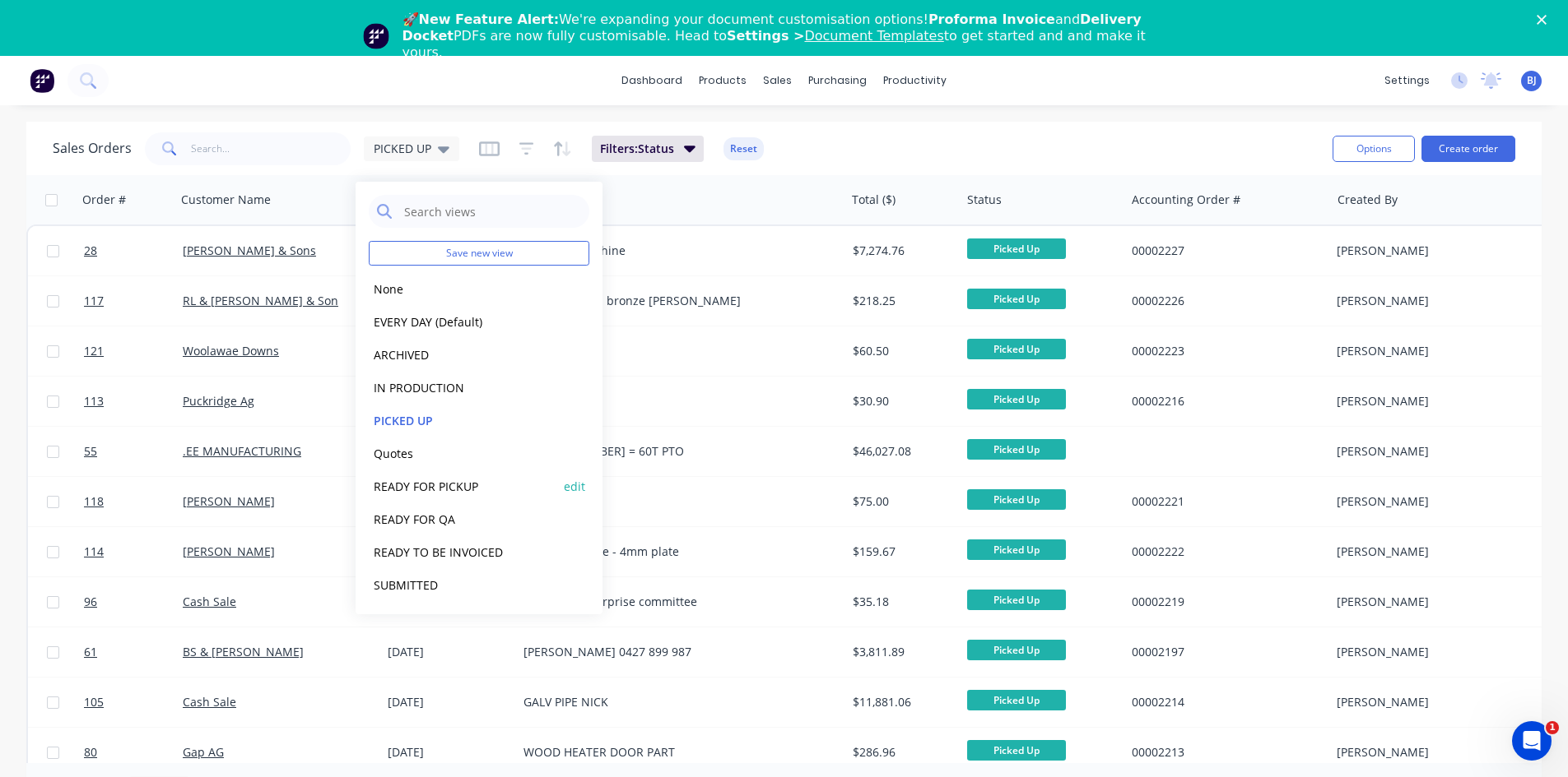
click at [426, 483] on button "READY FOR PICKUP" at bounding box center [462, 487] width 187 height 19
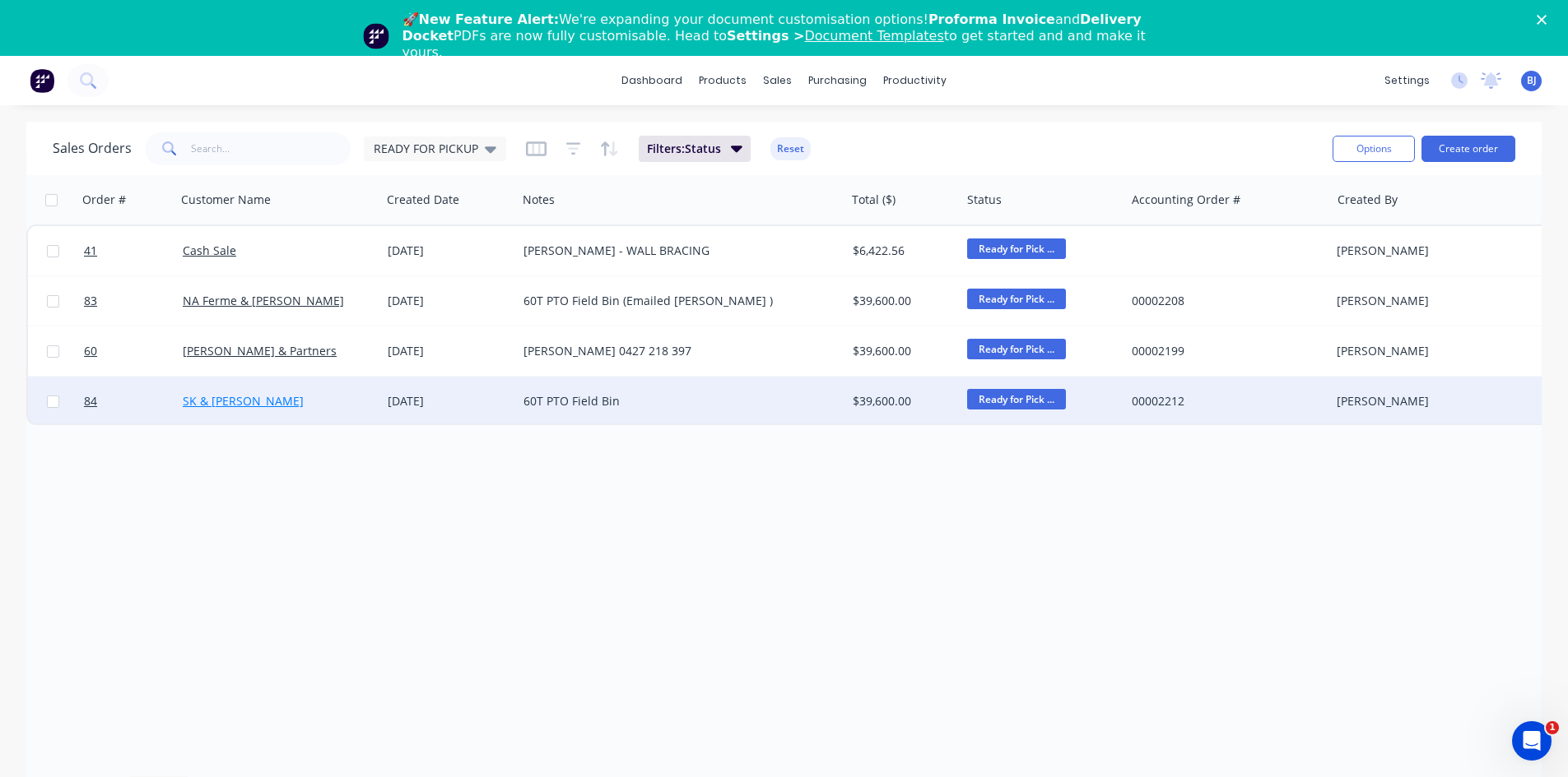
click at [204, 402] on link "SK & [PERSON_NAME]" at bounding box center [243, 401] width 121 height 16
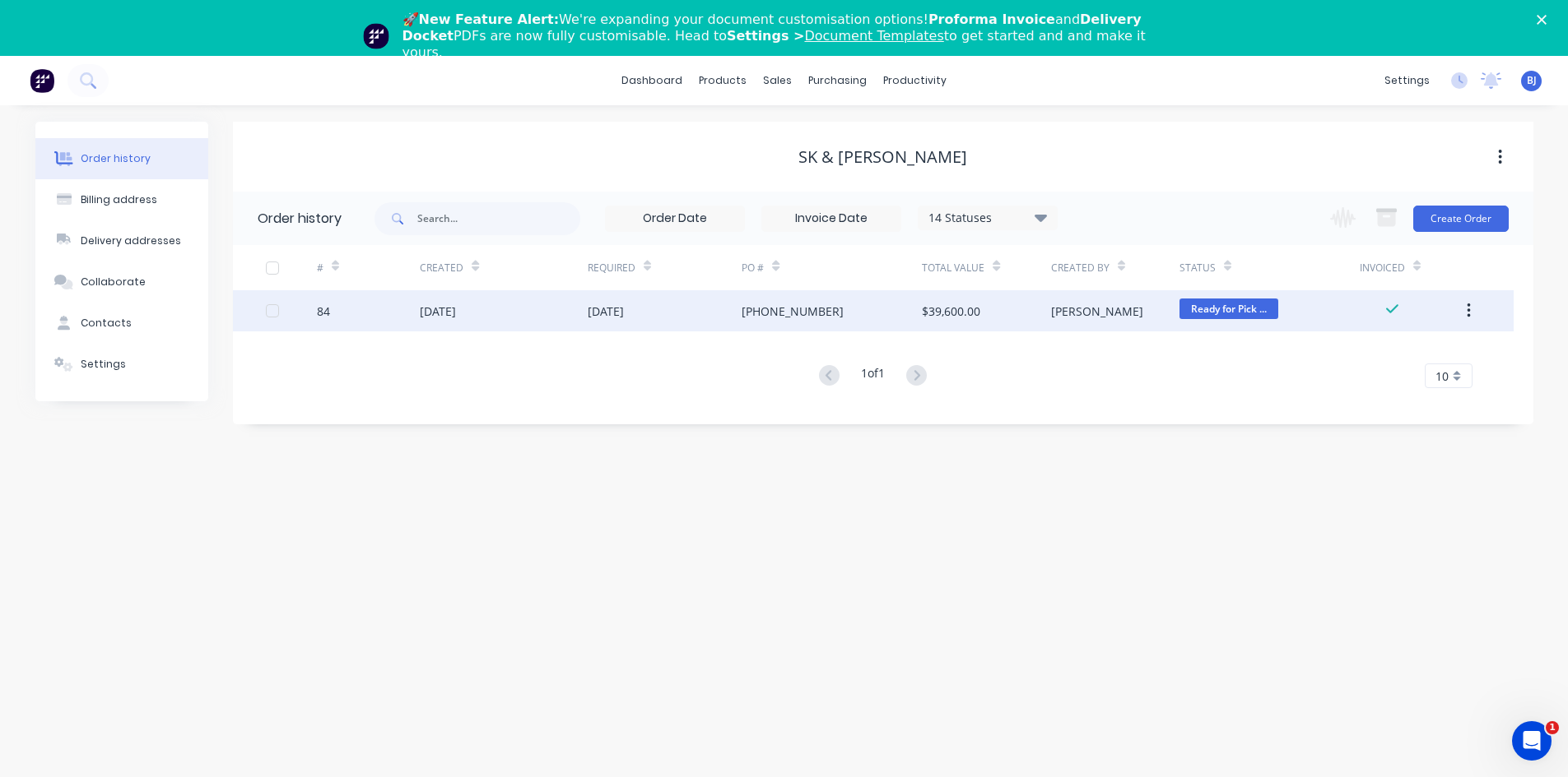
click at [444, 308] on div "[DATE]" at bounding box center [438, 311] width 36 height 17
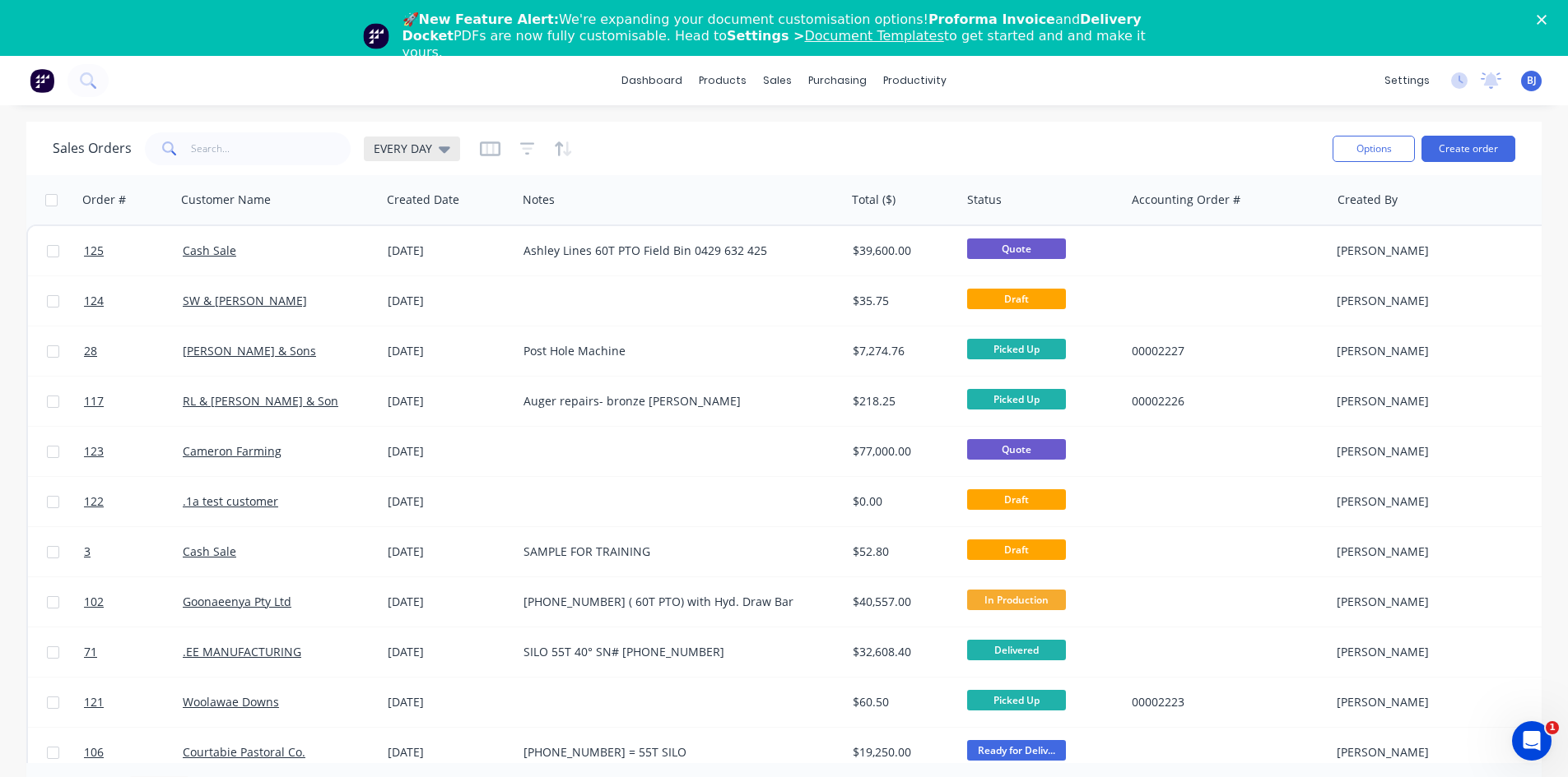
click at [435, 150] on div "EVERY DAY" at bounding box center [411, 149] width 77 height 15
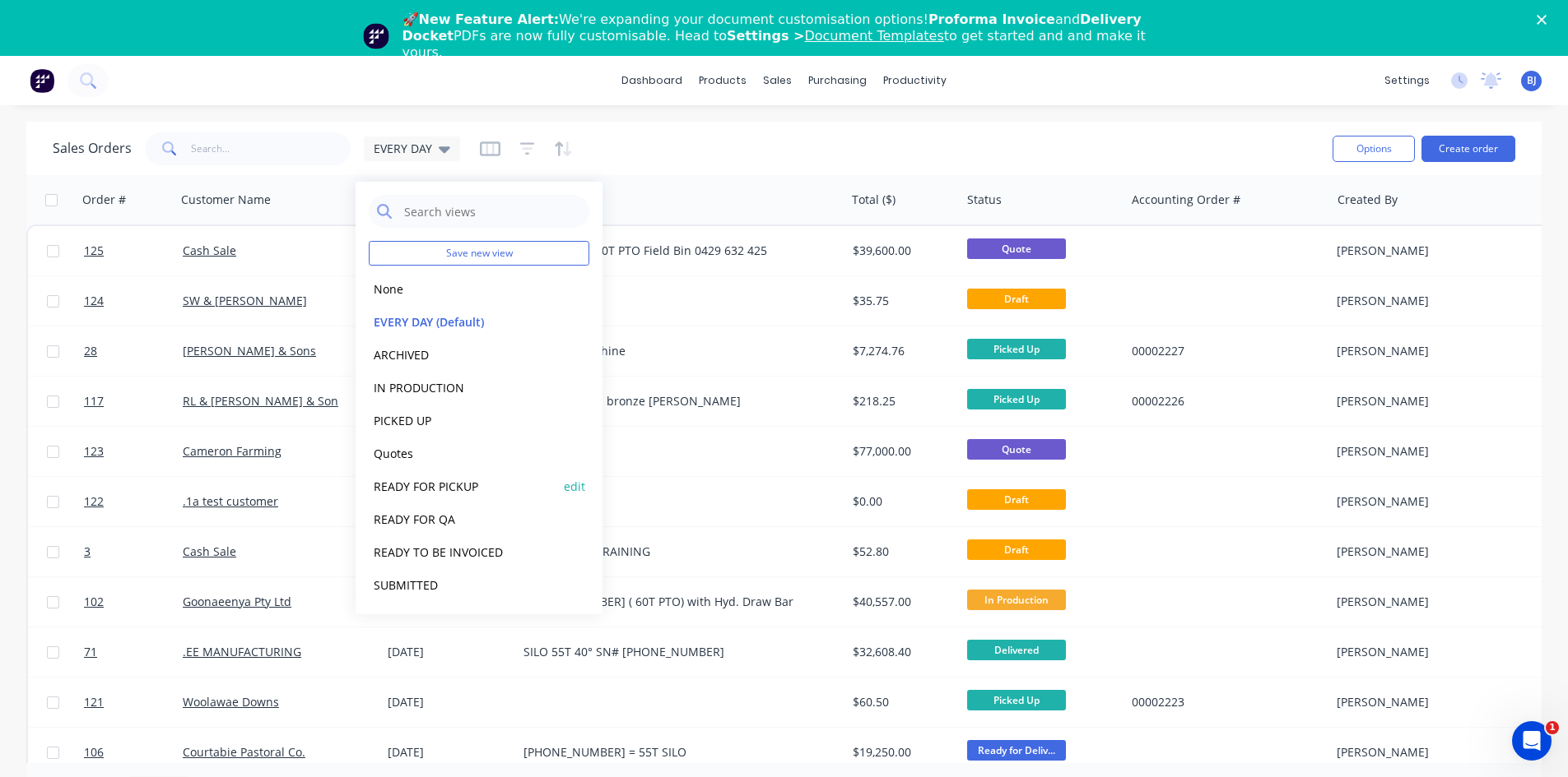
click at [417, 487] on button "READY FOR PICKUP" at bounding box center [462, 487] width 187 height 19
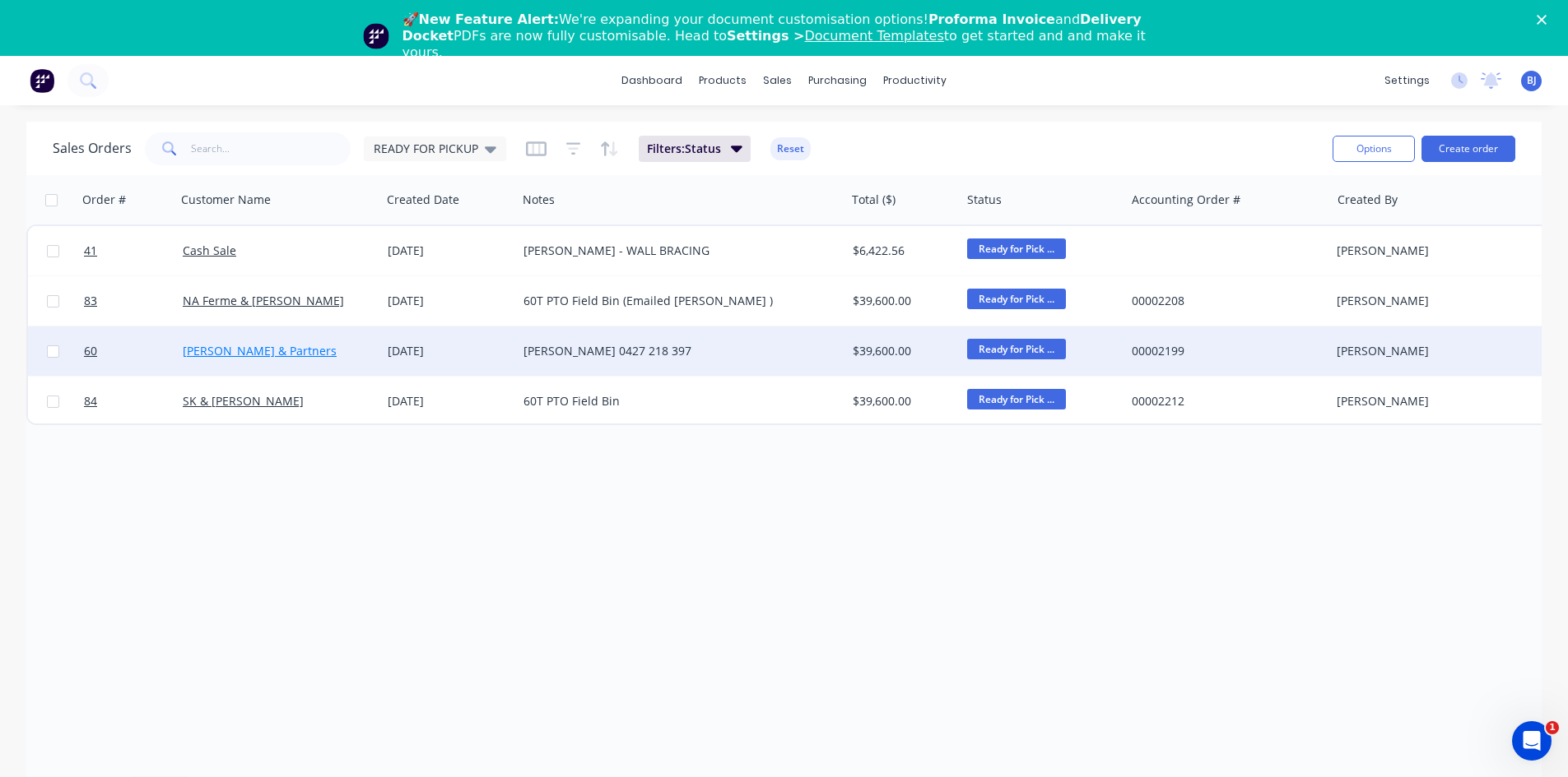
click at [274, 353] on link "[PERSON_NAME] & Partners" at bounding box center [259, 351] width 154 height 16
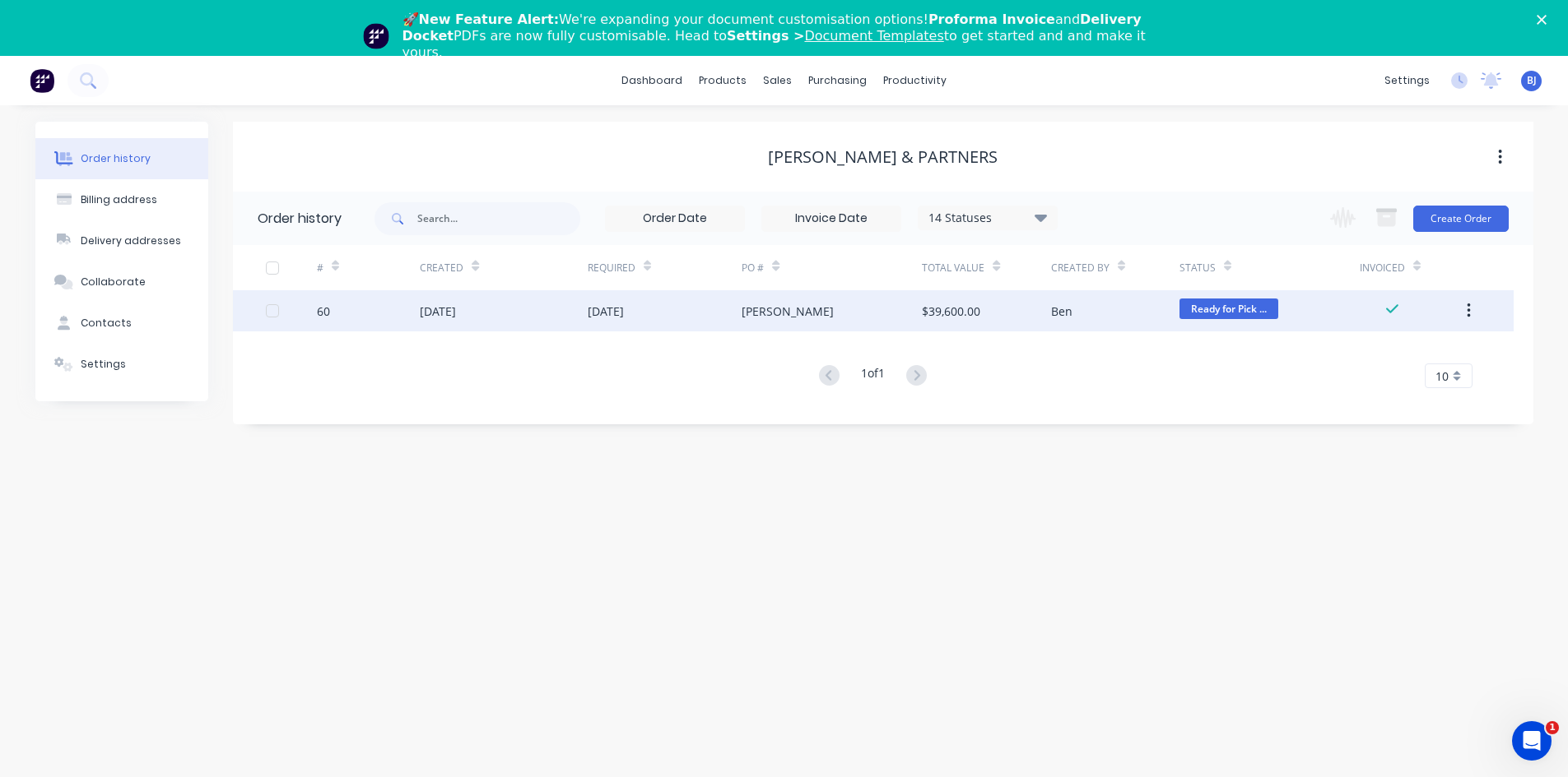
click at [419, 319] on div "60" at bounding box center [368, 311] width 103 height 42
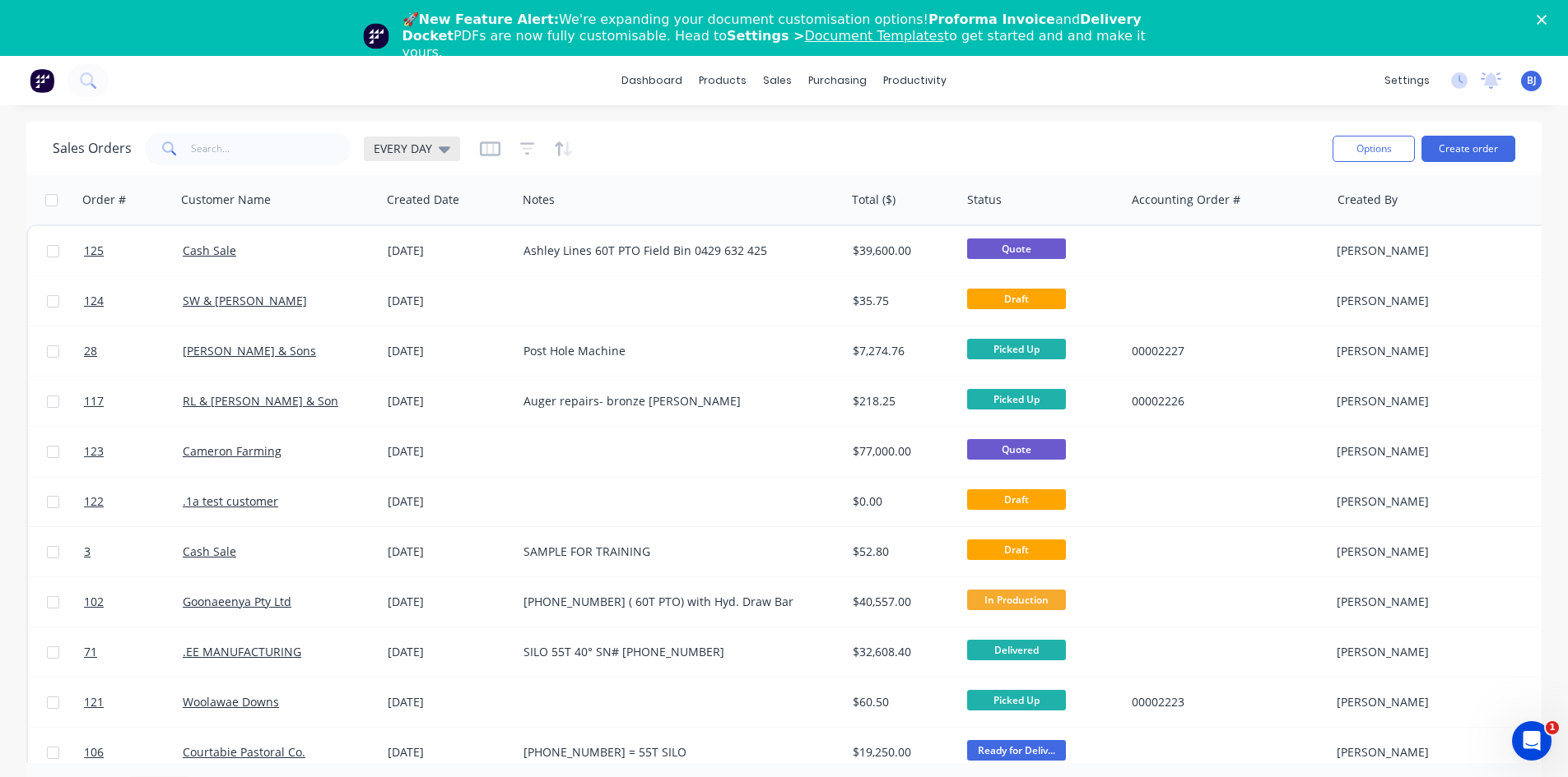
click at [432, 154] on div "EVERY DAY" at bounding box center [411, 149] width 77 height 15
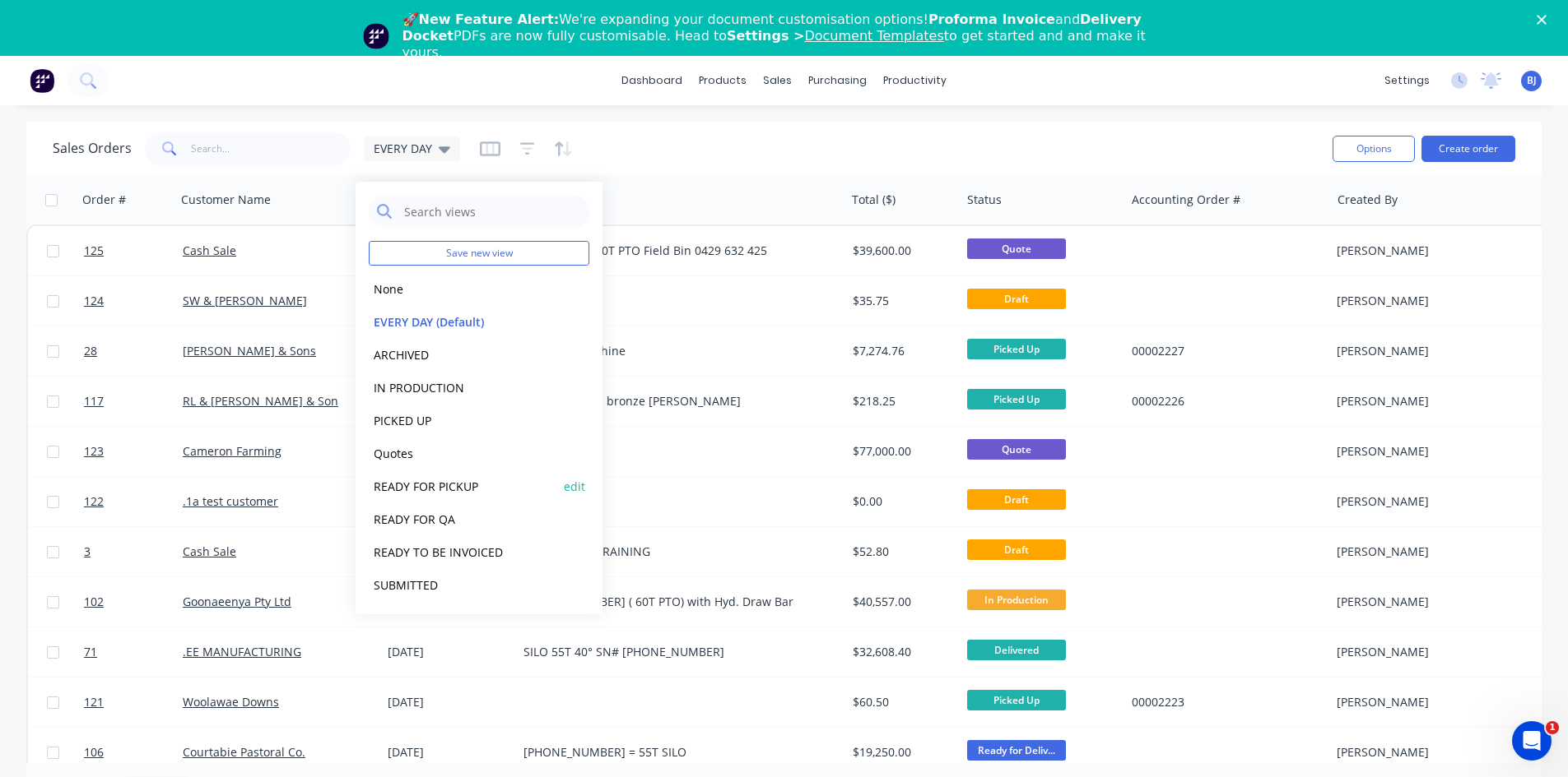
click at [440, 486] on button "READY FOR PICKUP" at bounding box center [462, 487] width 187 height 19
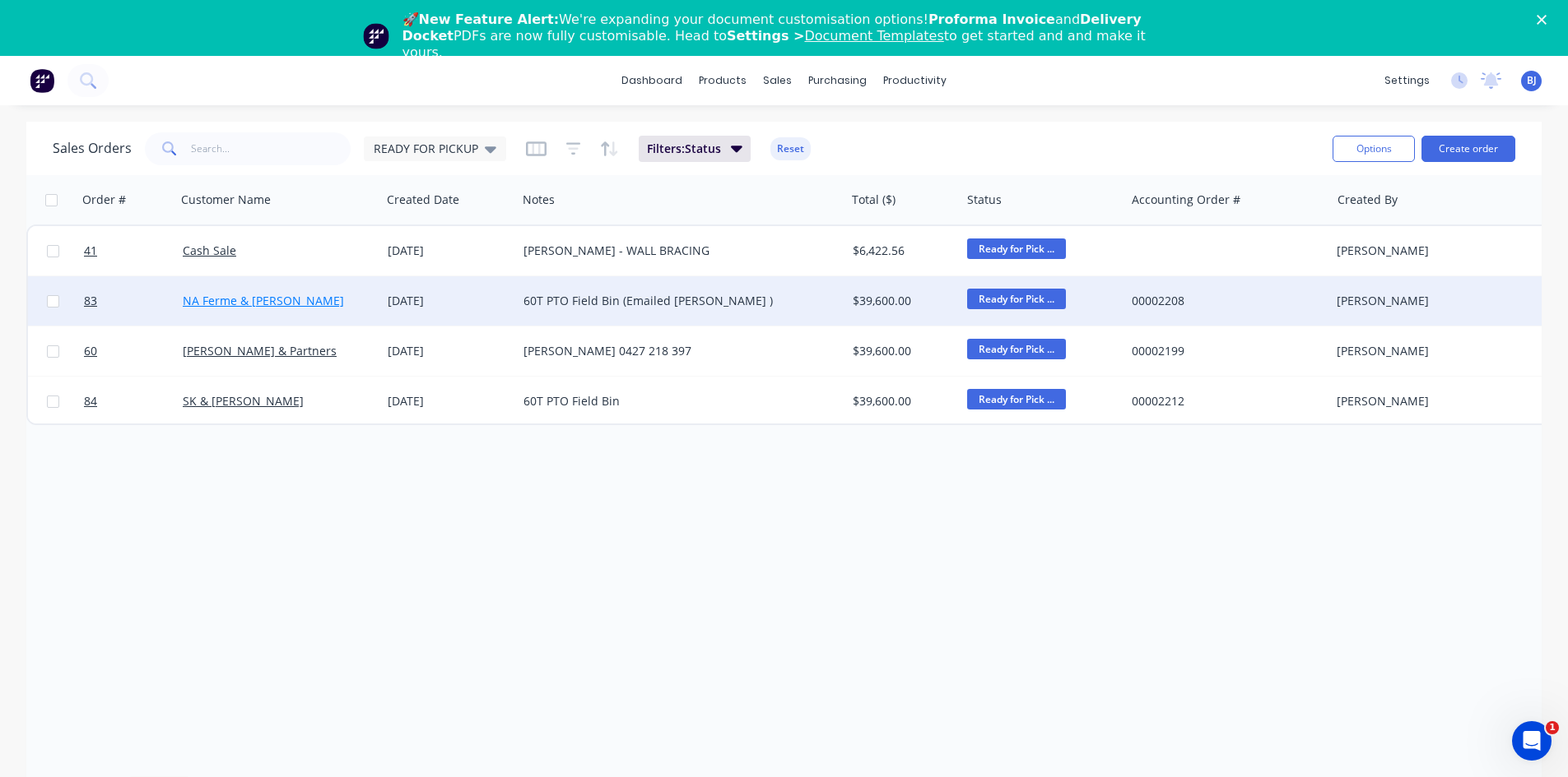
click at [221, 300] on link "NA Ferme & [PERSON_NAME]" at bounding box center [263, 301] width 162 height 16
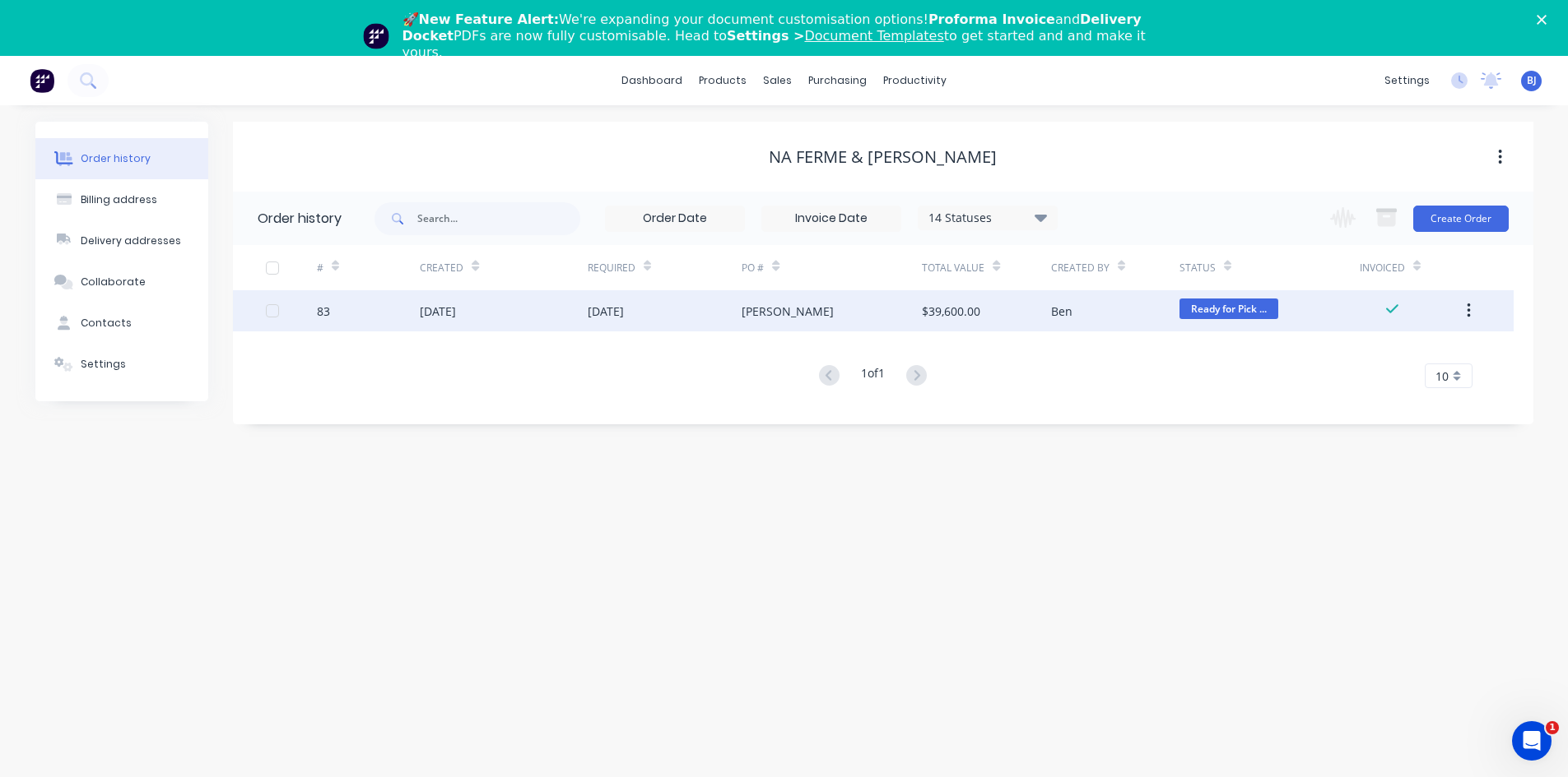
click at [456, 310] on div "[DATE]" at bounding box center [438, 311] width 36 height 17
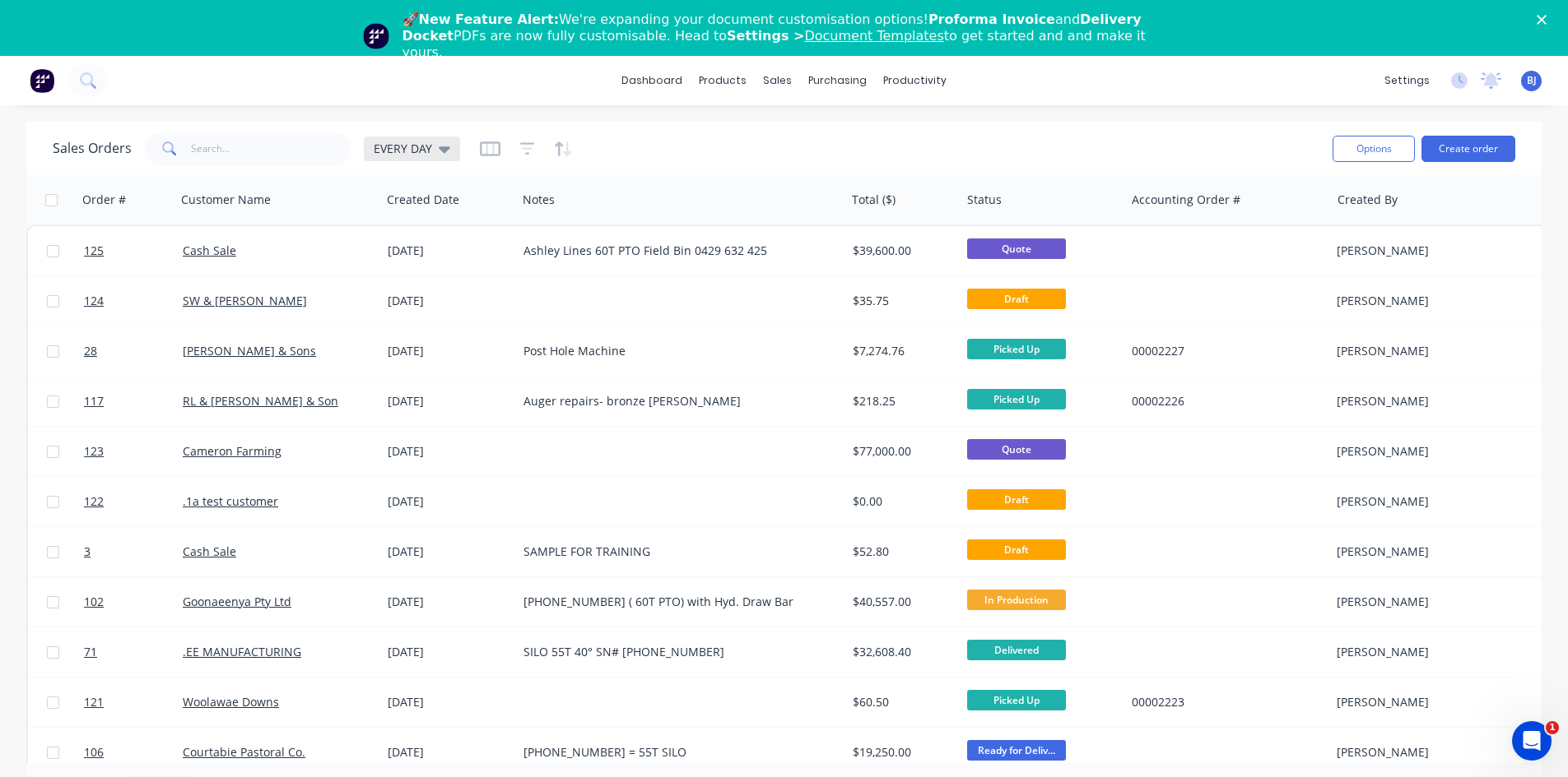
click at [429, 153] on div "EVERY DAY" at bounding box center [411, 149] width 77 height 15
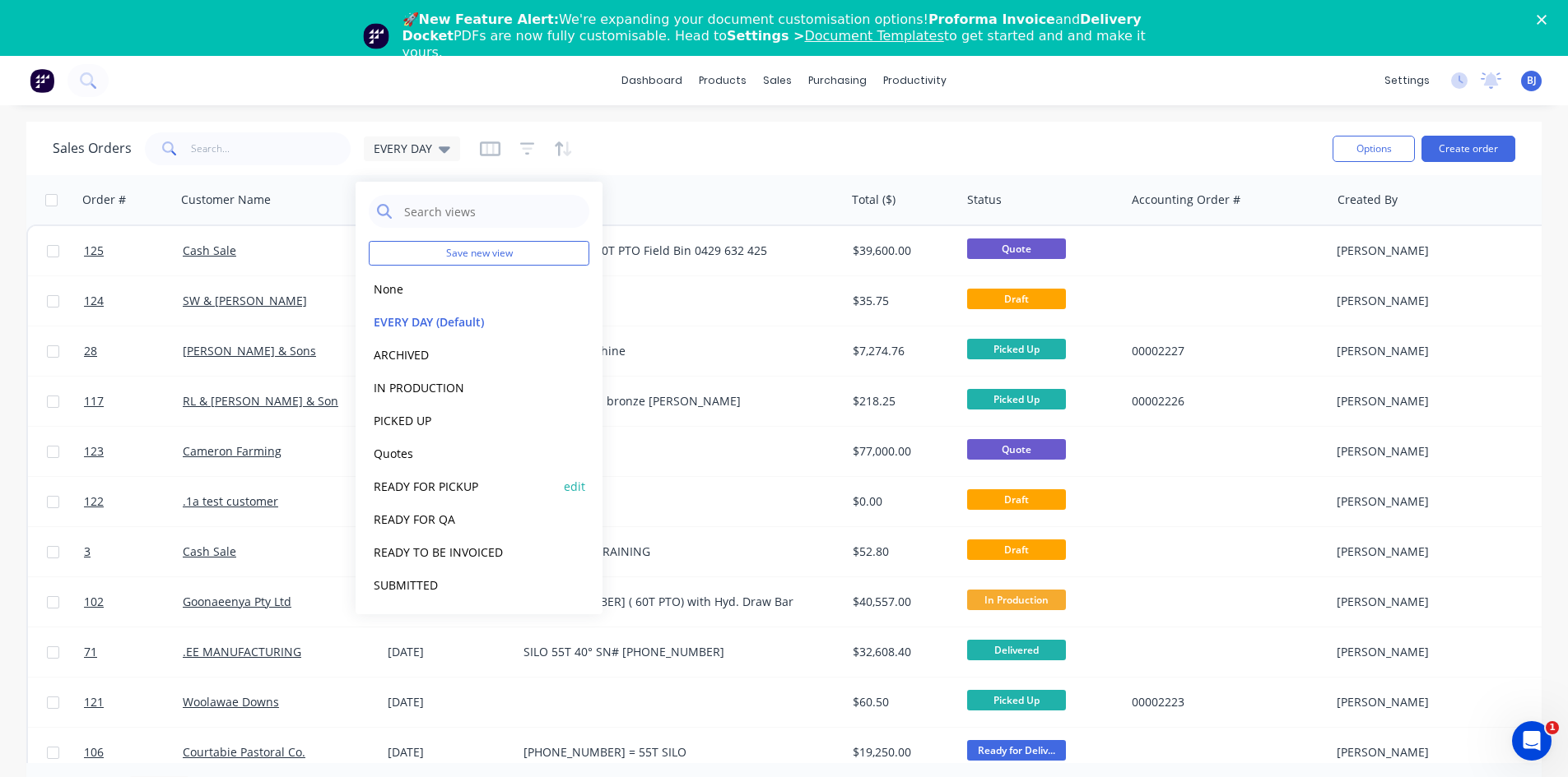
click at [417, 487] on button "READY FOR PICKUP" at bounding box center [462, 487] width 187 height 19
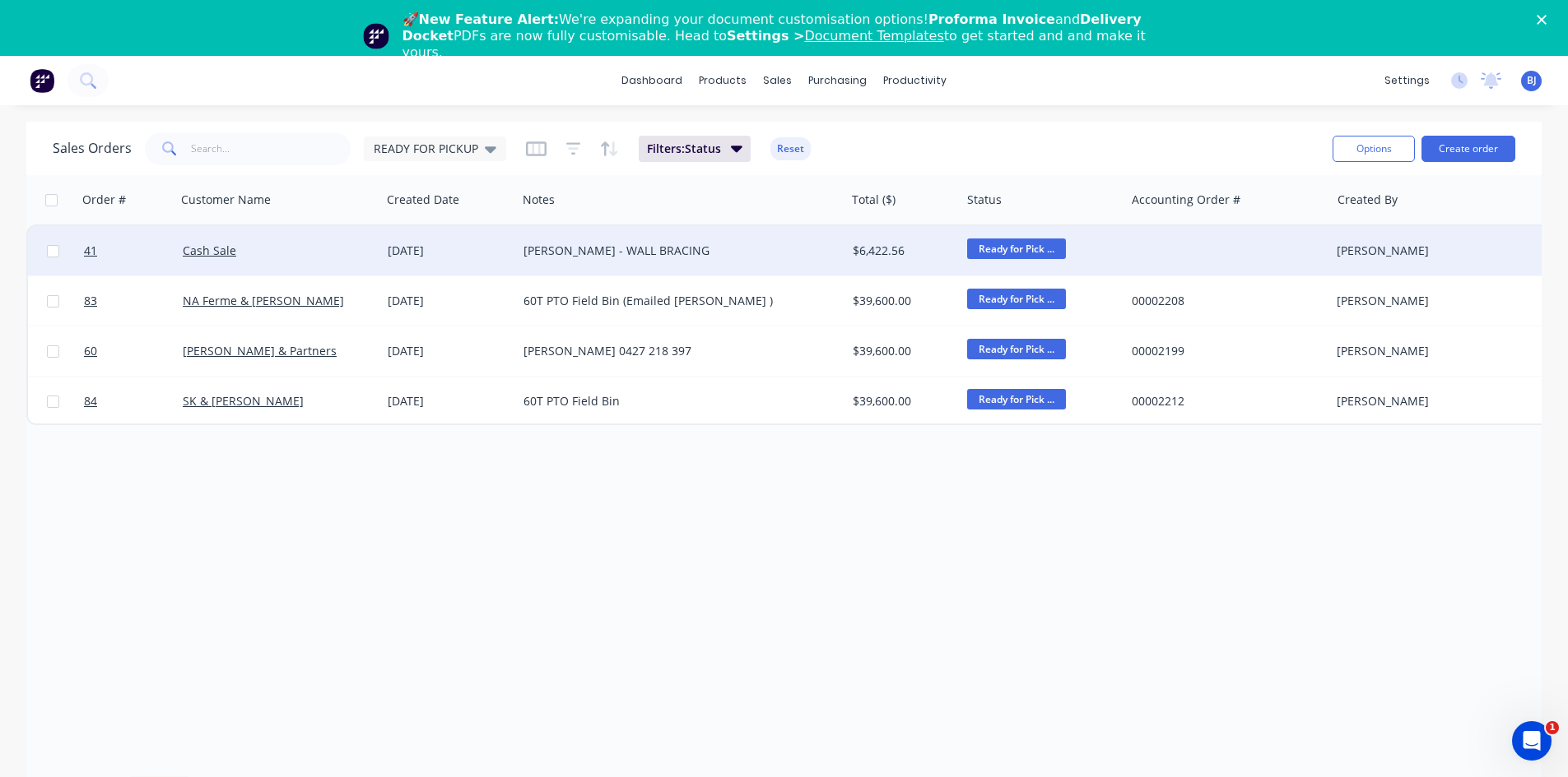
click at [444, 250] on div "[DATE]" at bounding box center [449, 250] width 123 height 16
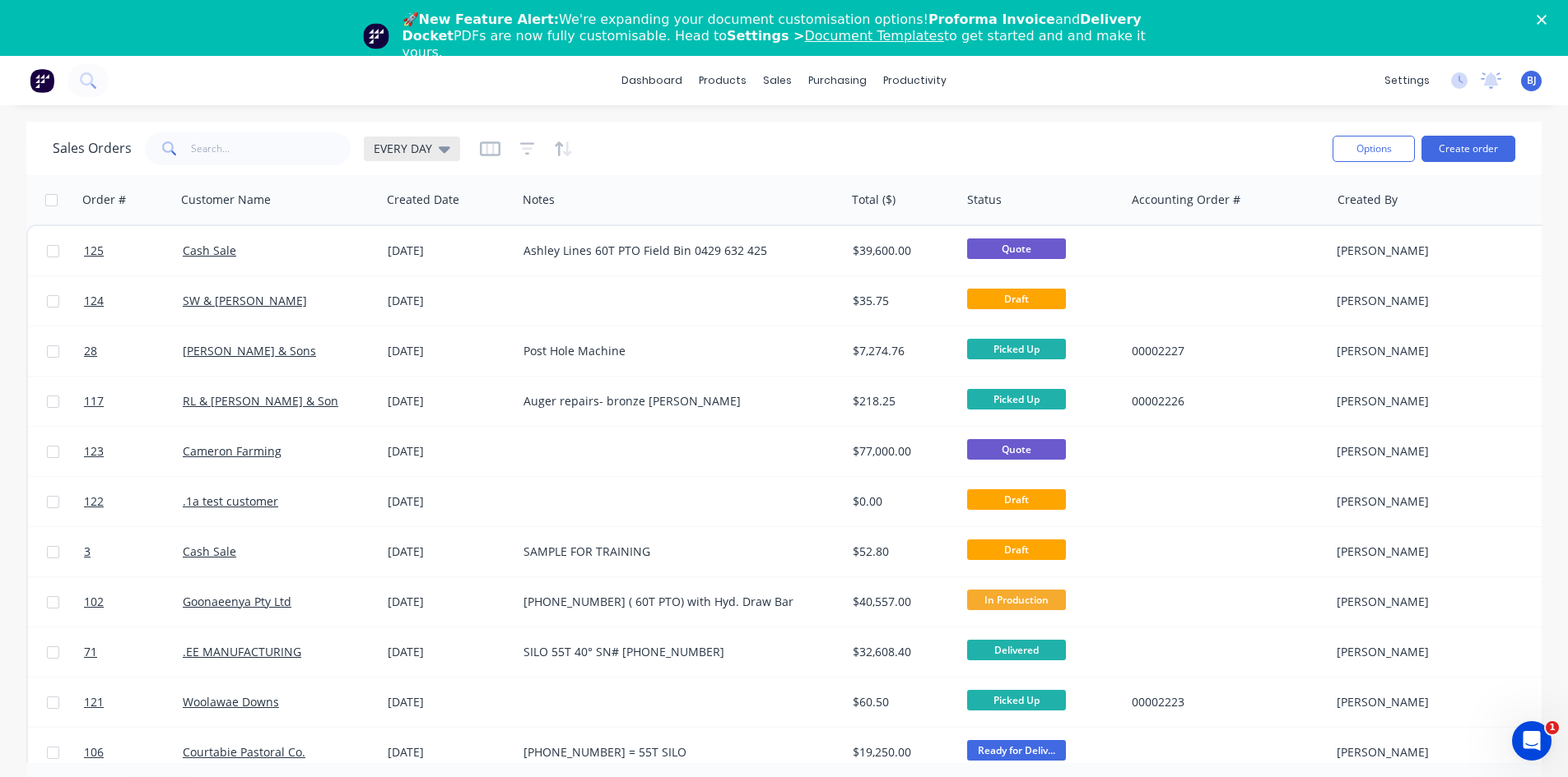
click at [433, 150] on div "EVERY DAY" at bounding box center [411, 149] width 77 height 15
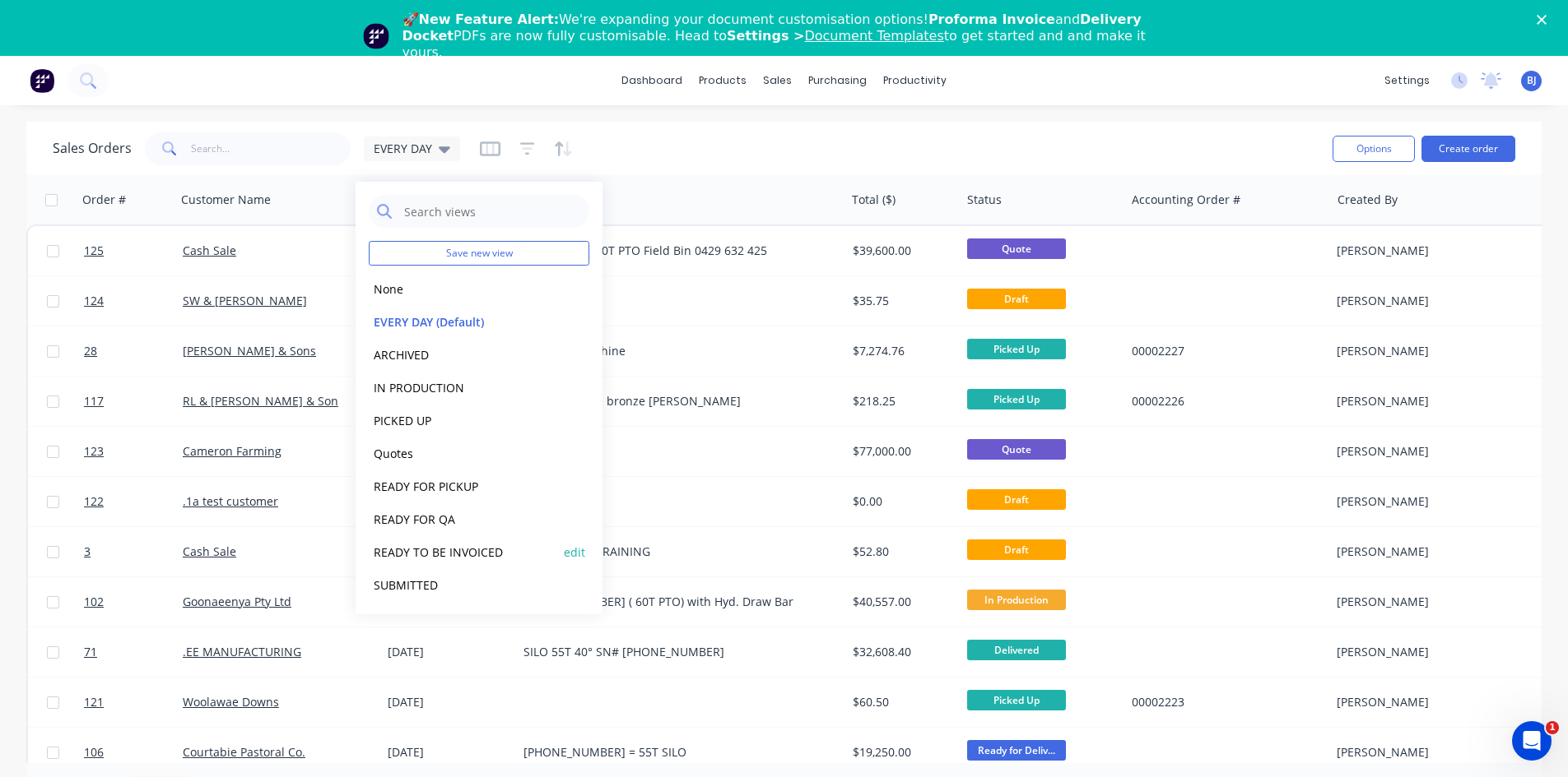
click at [397, 552] on button "READY TO BE INVOICED" at bounding box center [462, 552] width 187 height 19
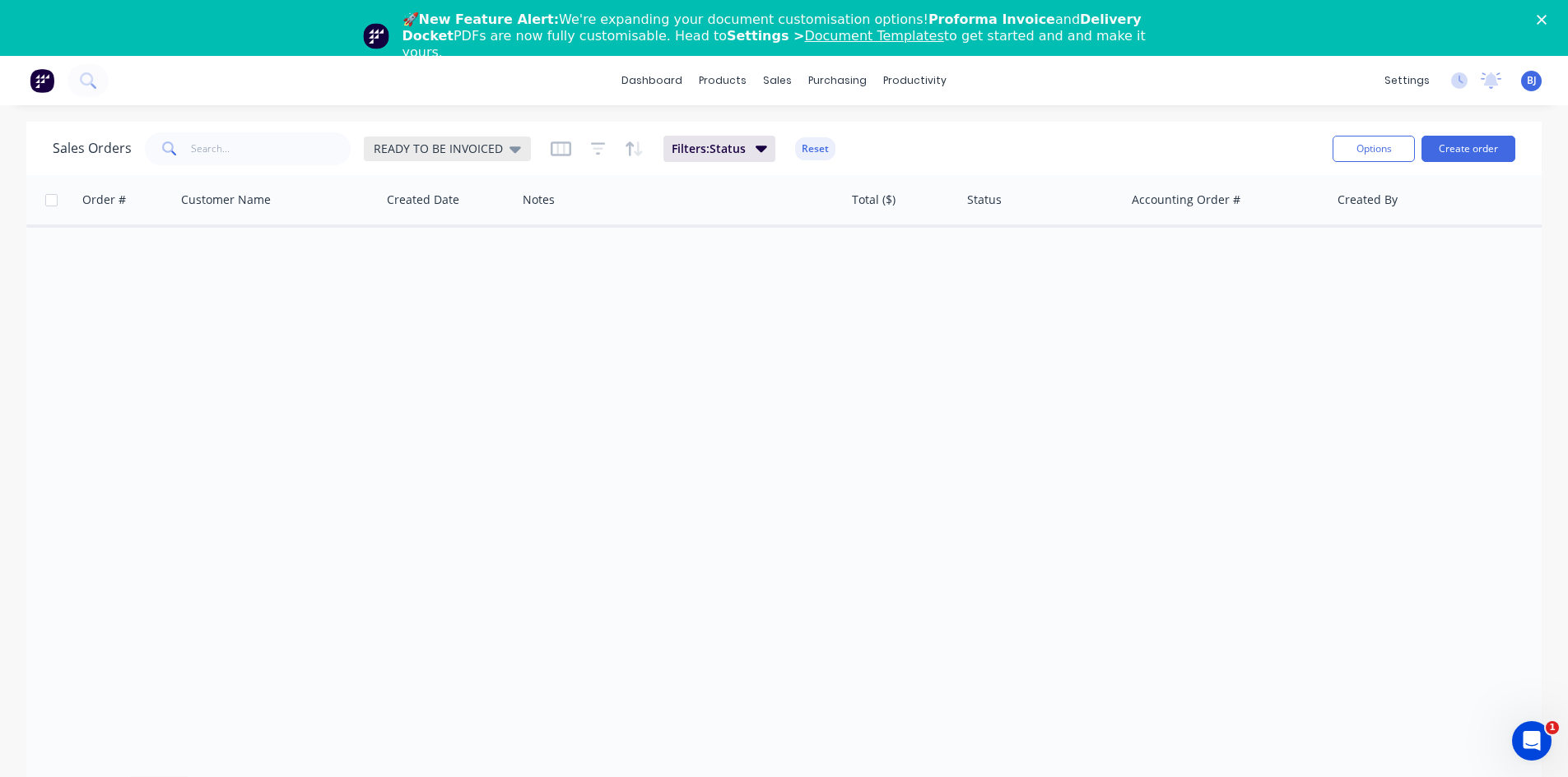
click at [509, 156] on div "READY TO BE INVOICED" at bounding box center [447, 148] width 167 height 25
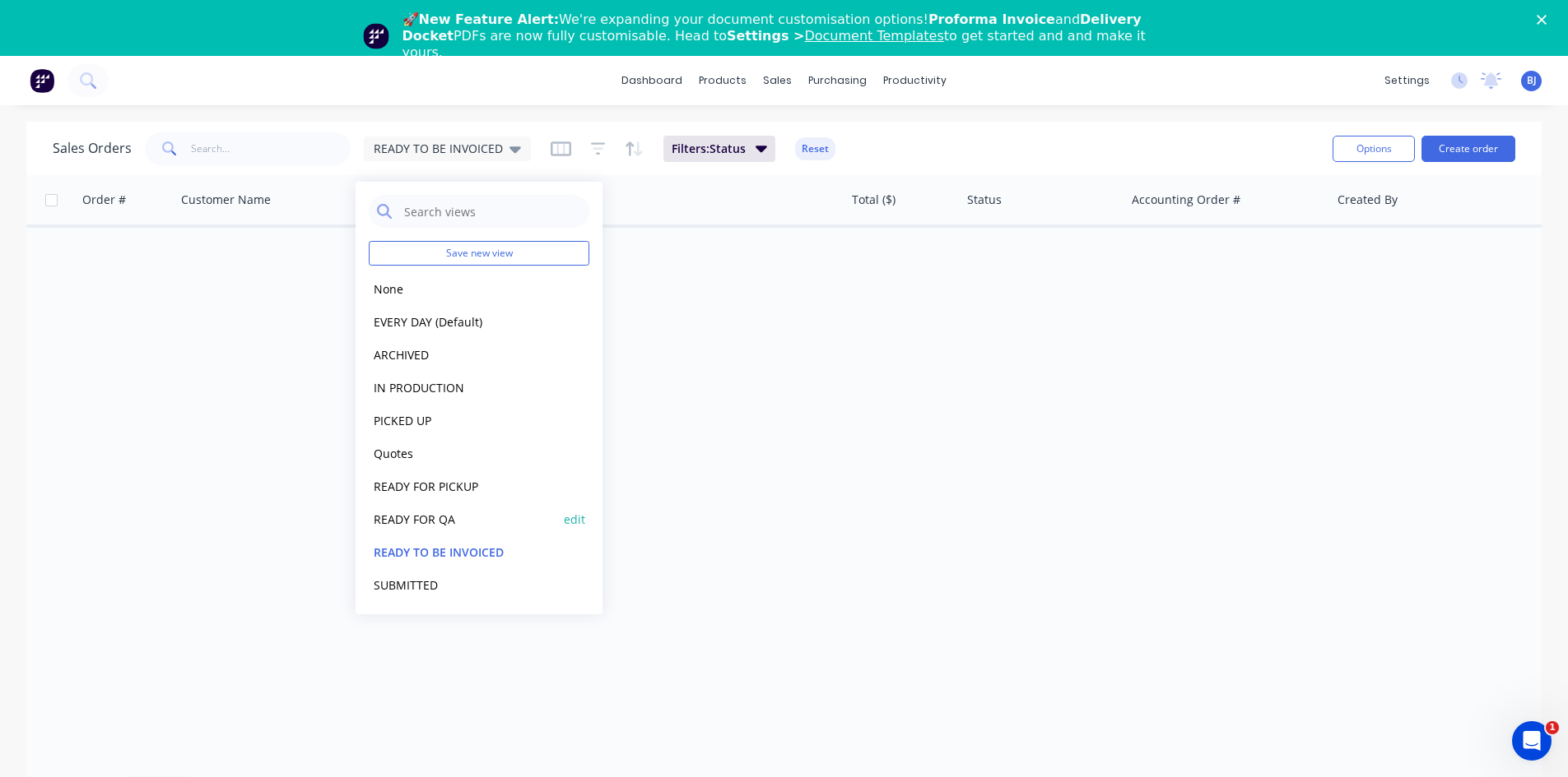
click at [408, 517] on button "READY FOR QA" at bounding box center [462, 520] width 187 height 19
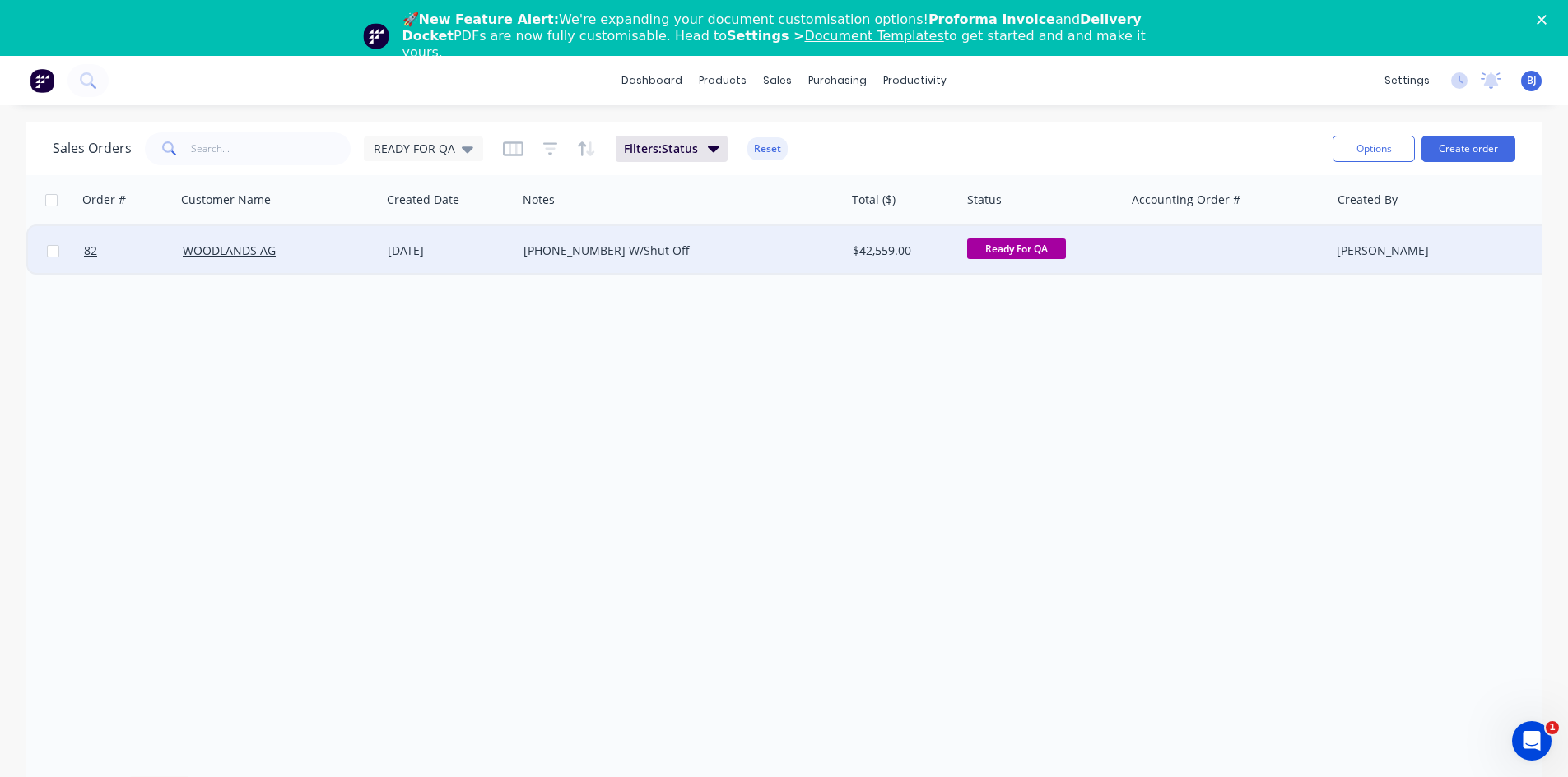
click at [441, 254] on div "[DATE]" at bounding box center [449, 250] width 123 height 16
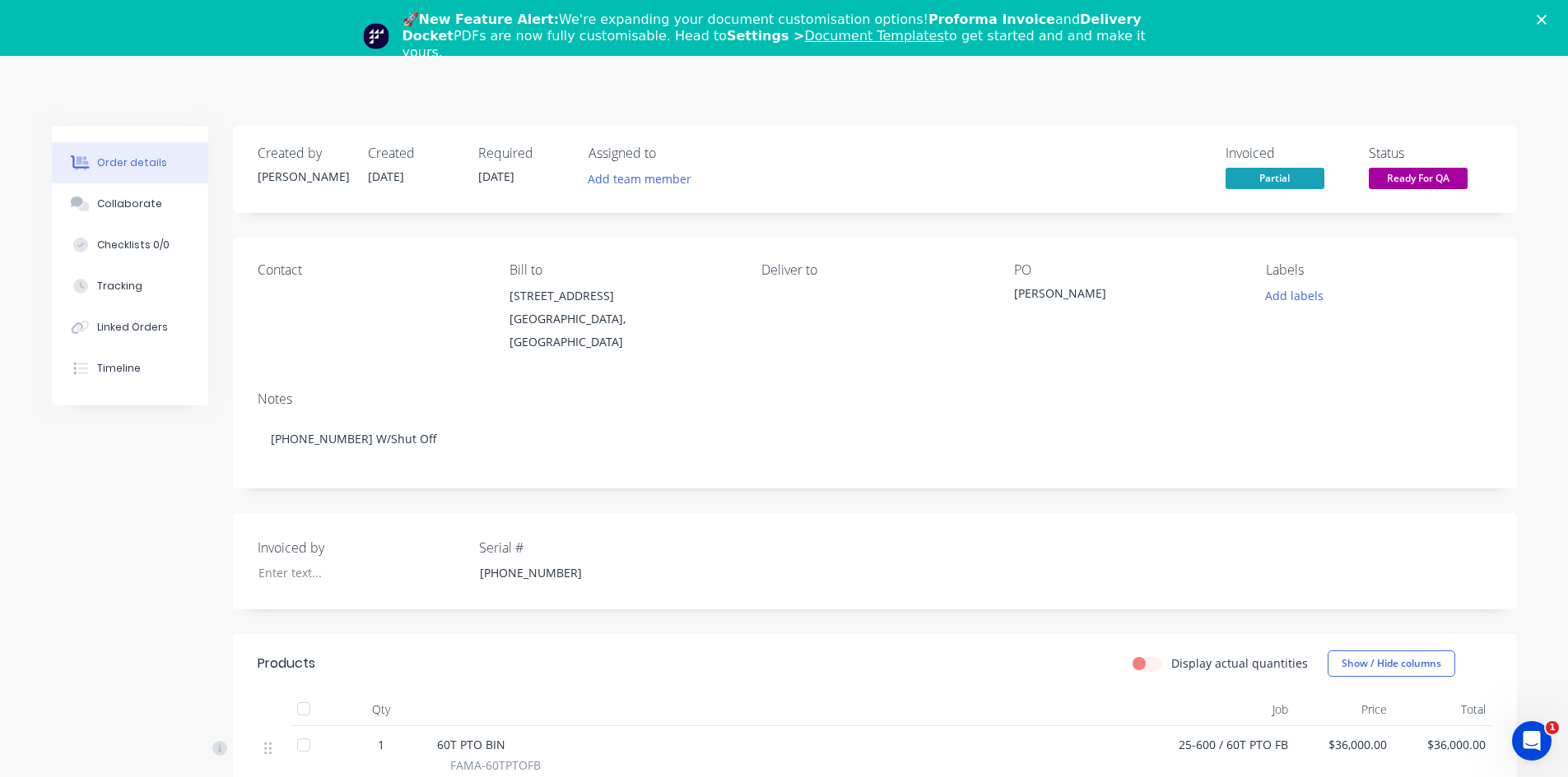
click at [1553, 18] on div "Close" at bounding box center [1544, 20] width 16 height 9
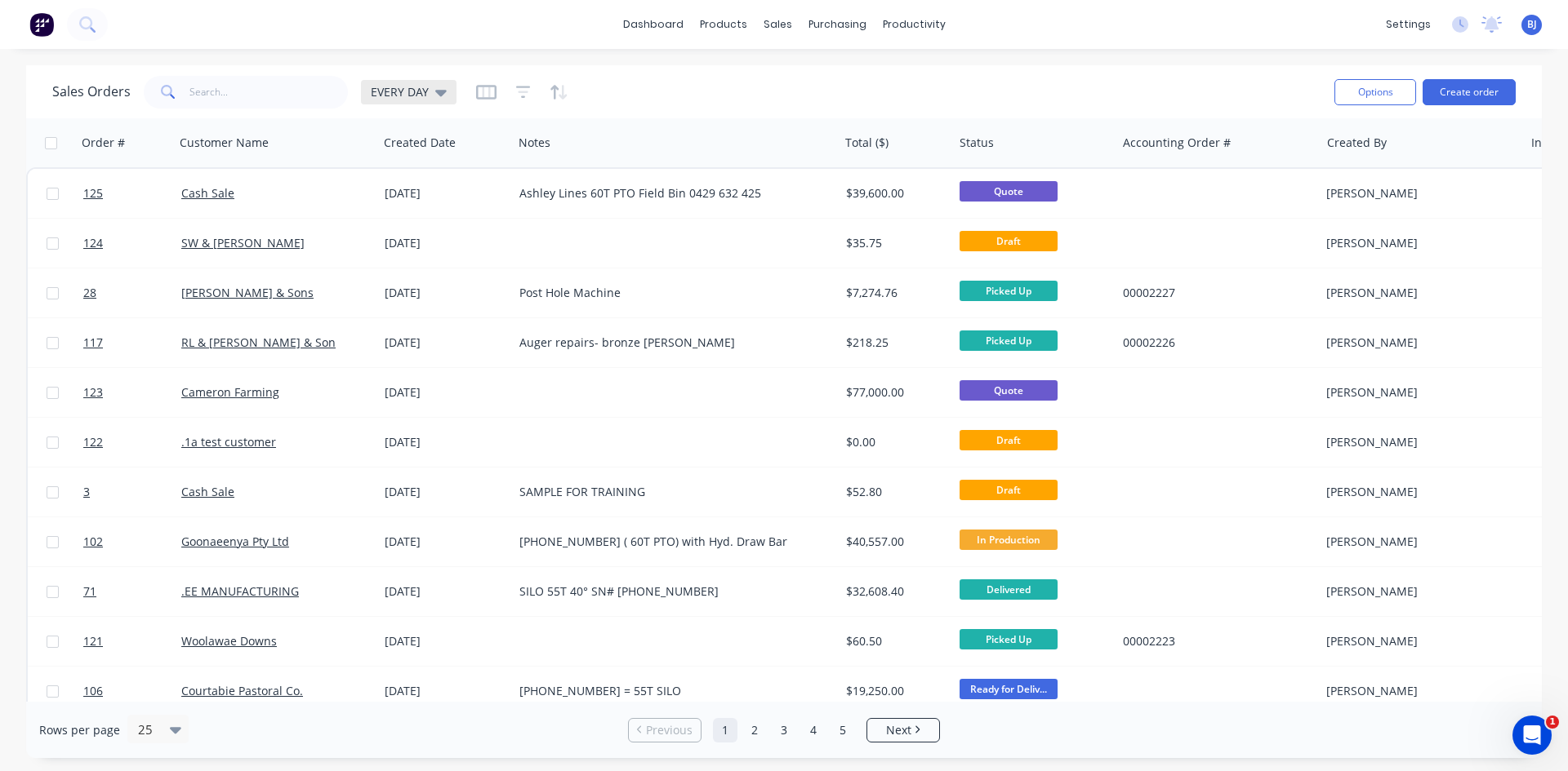
click at [441, 98] on icon at bounding box center [441, 92] width 11 height 18
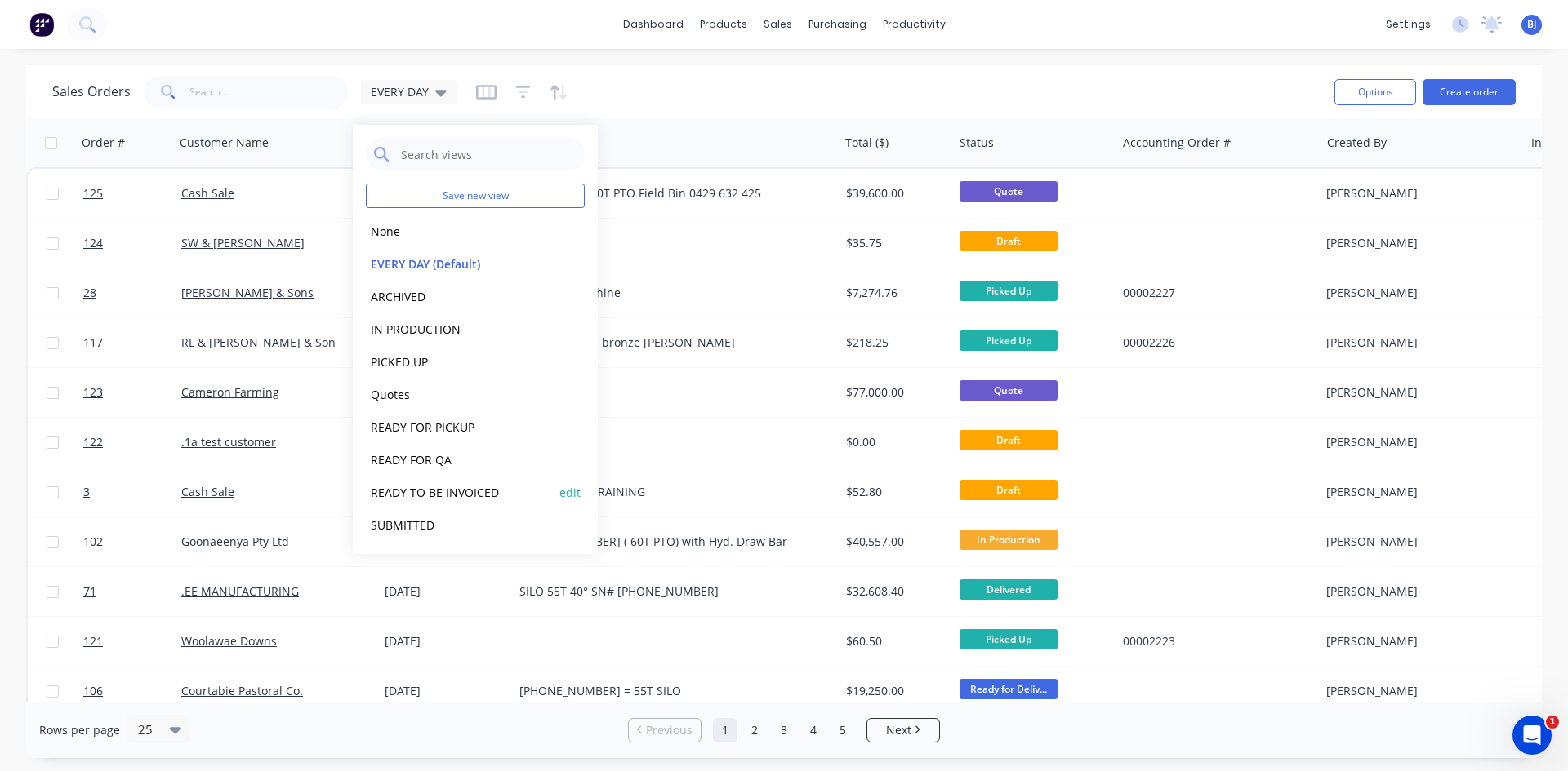
click at [449, 492] on button "READY TO BE INVOICED" at bounding box center [459, 492] width 186 height 19
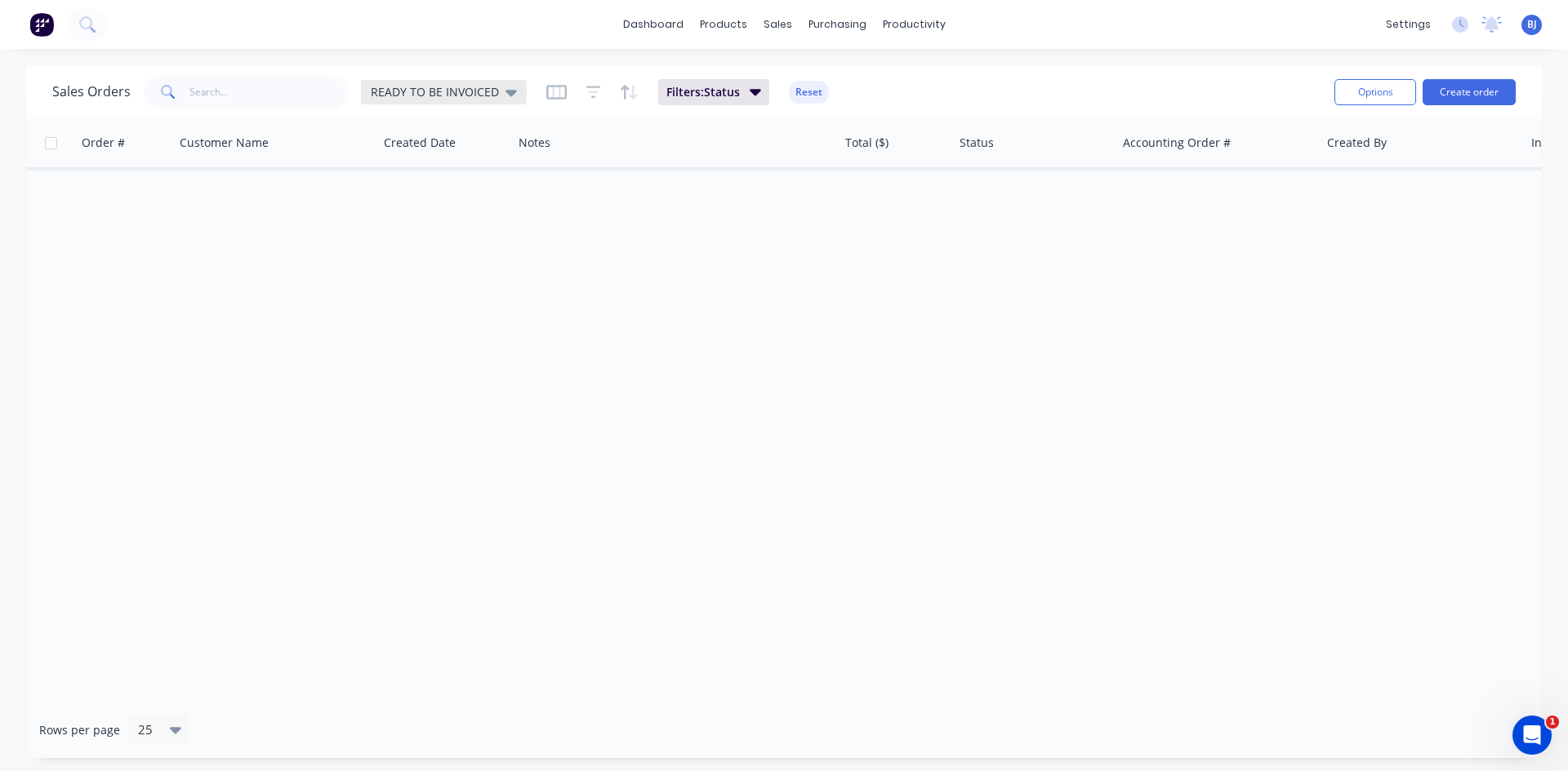
click at [495, 91] on div "READY TO BE INVOICED" at bounding box center [444, 93] width 146 height 15
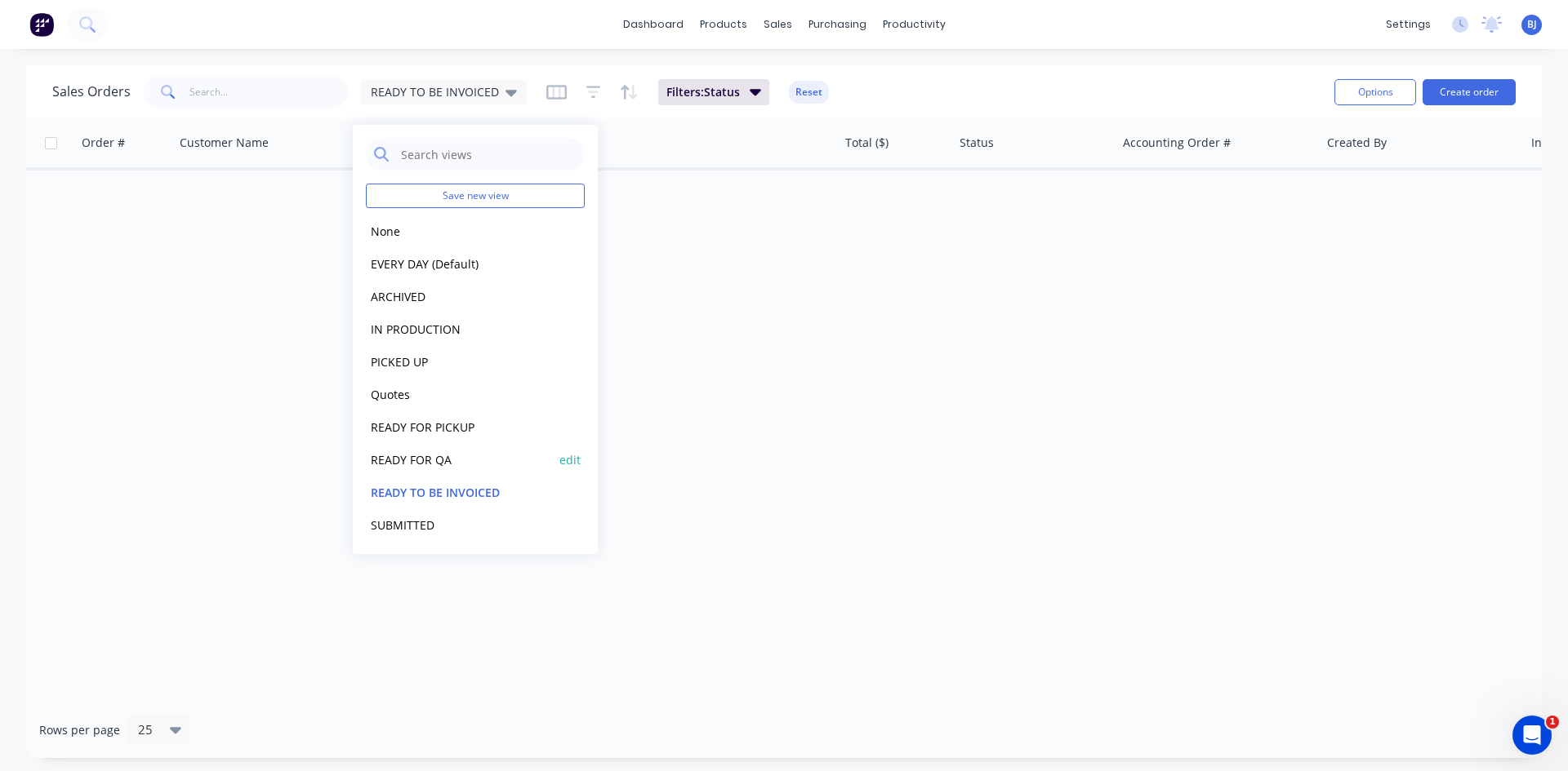
click at [413, 464] on button "READY FOR QA" at bounding box center [459, 460] width 186 height 19
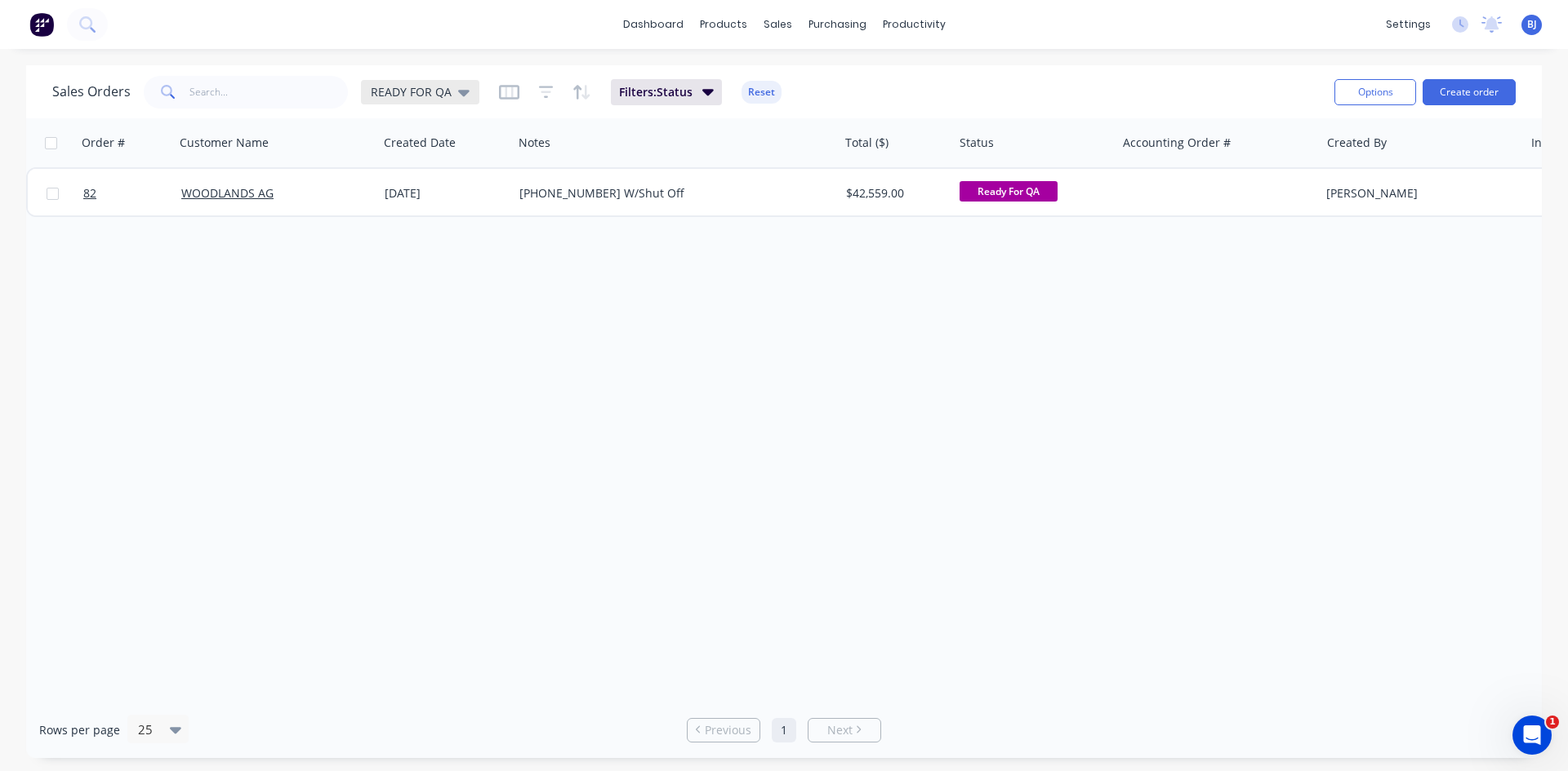
click at [463, 96] on icon at bounding box center [464, 92] width 11 height 18
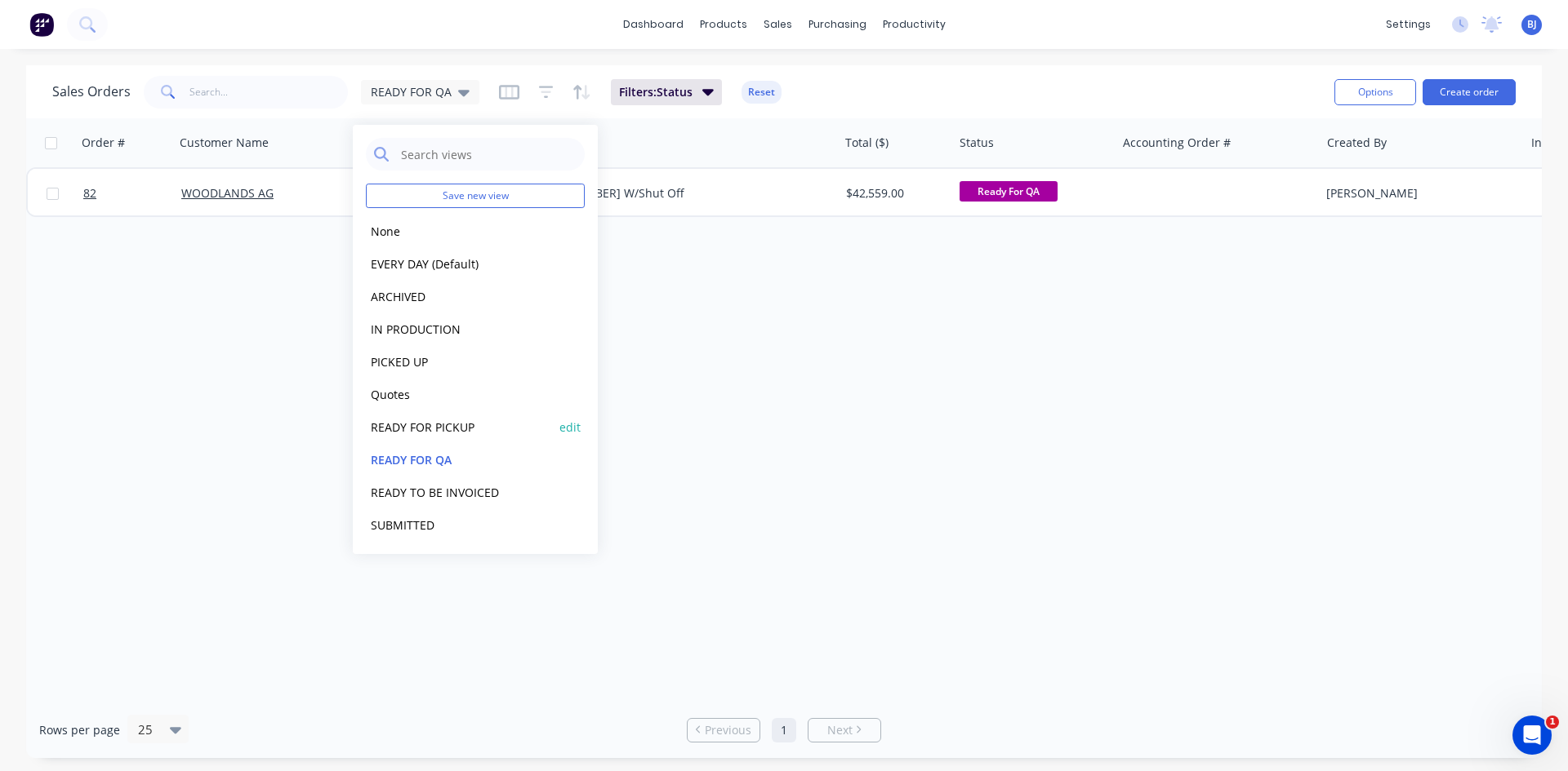
click at [434, 426] on button "READY FOR PICKUP" at bounding box center [459, 428] width 186 height 19
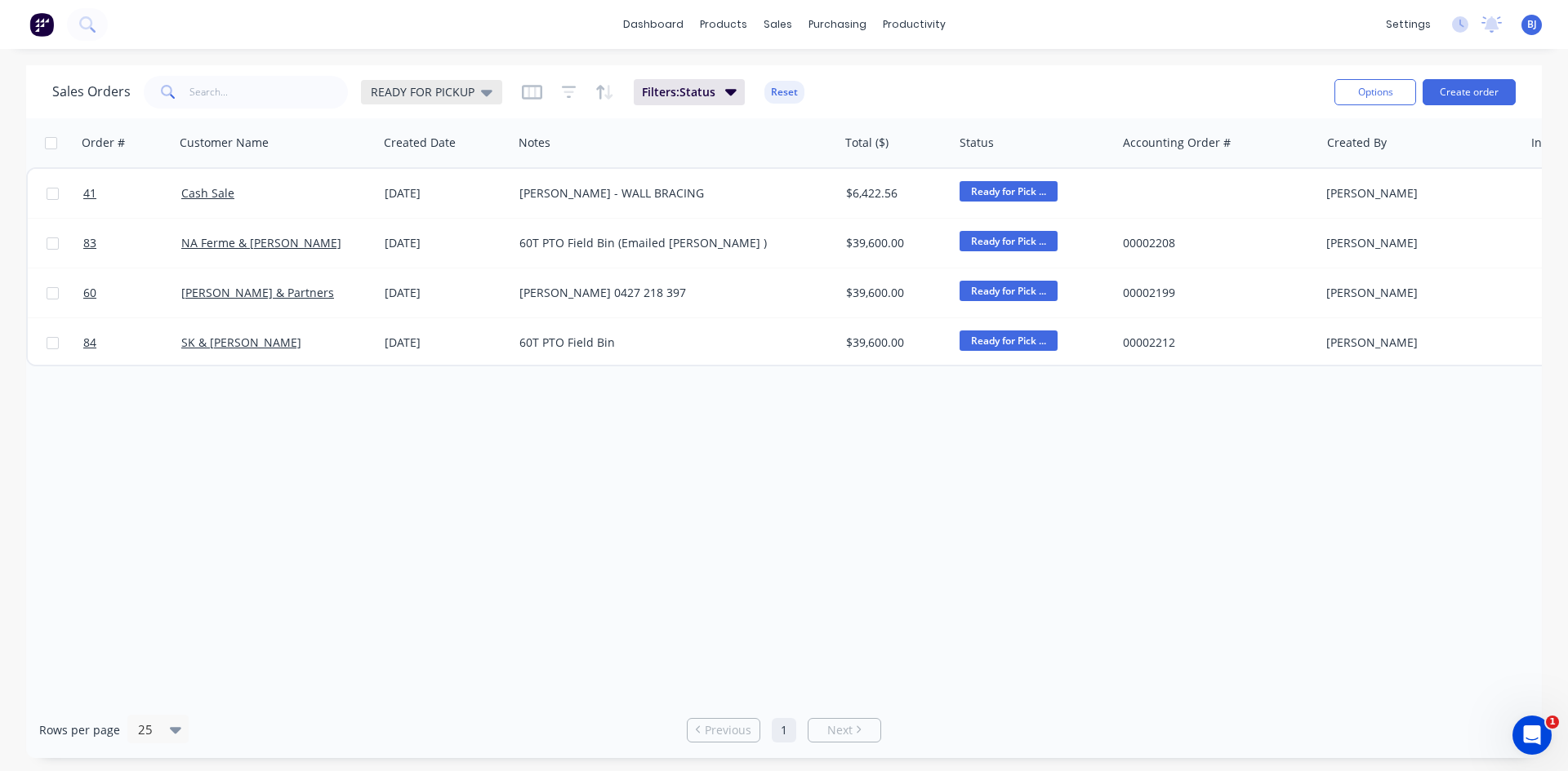
click at [491, 96] on div "READY FOR PICKUP" at bounding box center [432, 92] width 142 height 24
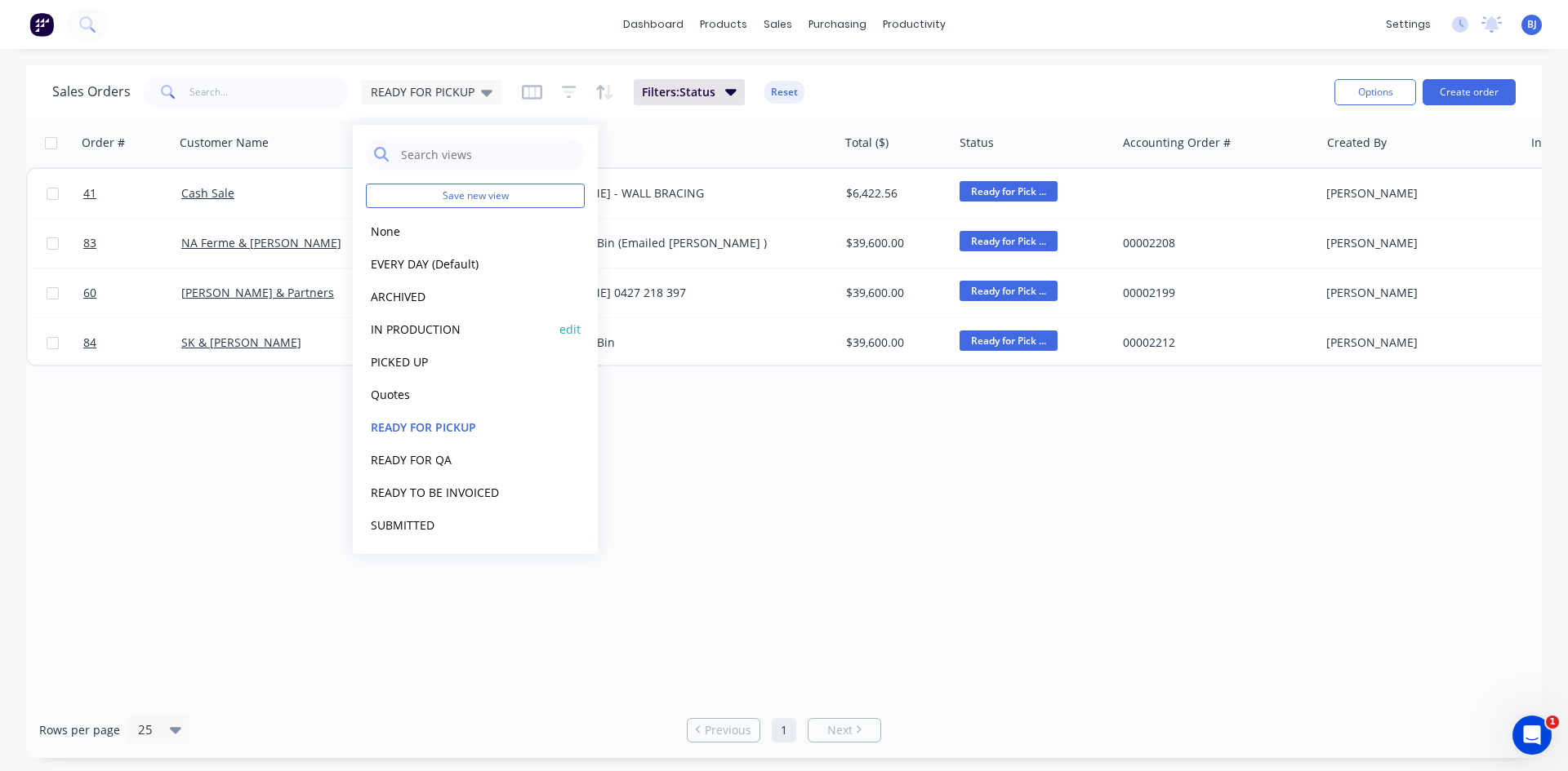
click at [419, 327] on button "IN PRODUCTION" at bounding box center [459, 329] width 186 height 19
